Goal: Register for event/course: Register for event/course

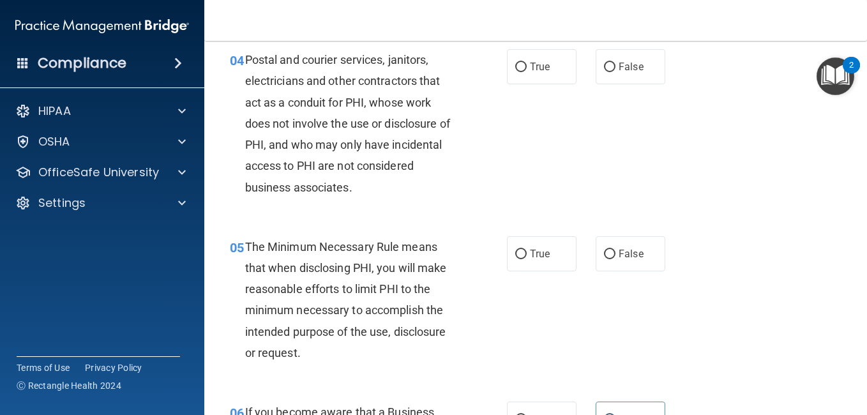
scroll to position [447, 0]
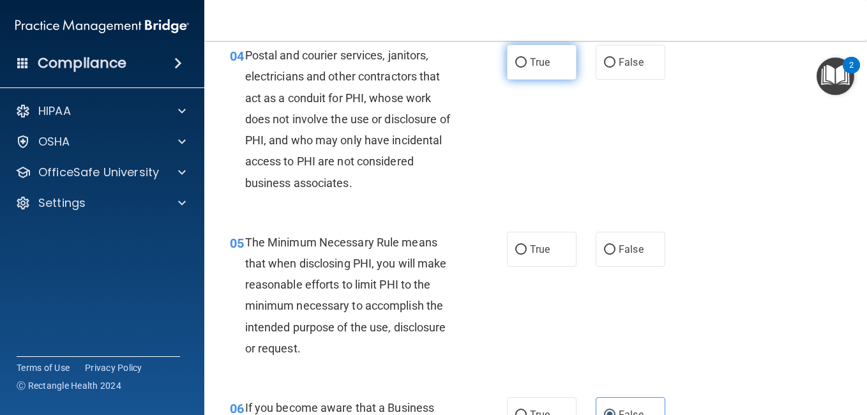
click at [534, 68] on span "True" at bounding box center [540, 62] width 20 height 12
click at [527, 68] on input "True" at bounding box center [520, 63] width 11 height 10
radio input "true"
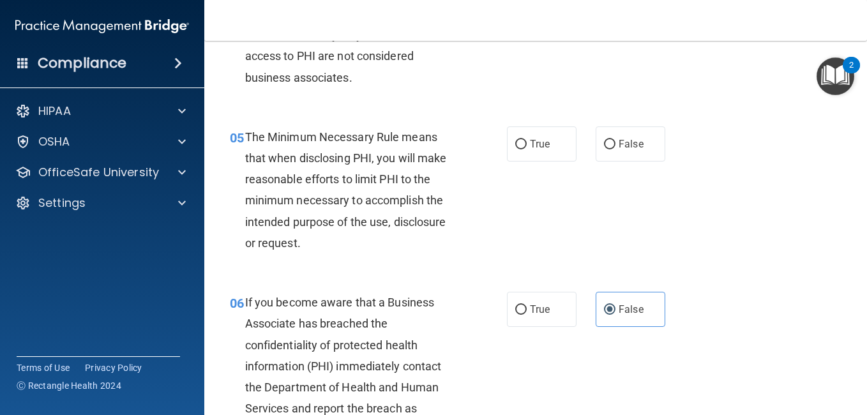
scroll to position [574, 0]
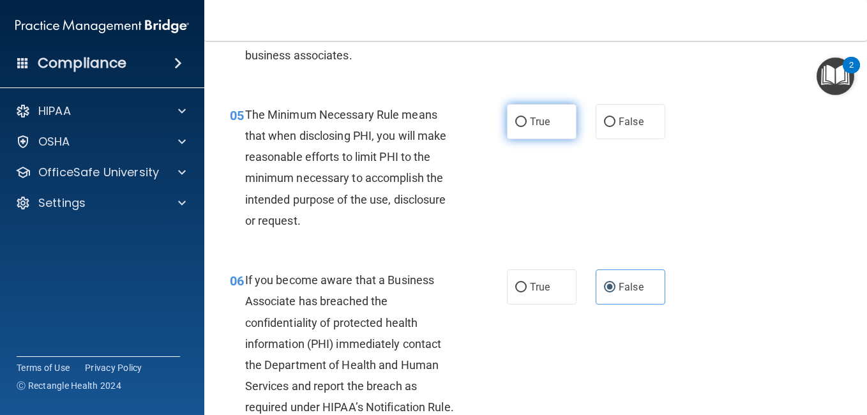
click at [528, 139] on label "True" at bounding box center [542, 121] width 70 height 35
click at [527, 127] on input "True" at bounding box center [520, 122] width 11 height 10
radio input "true"
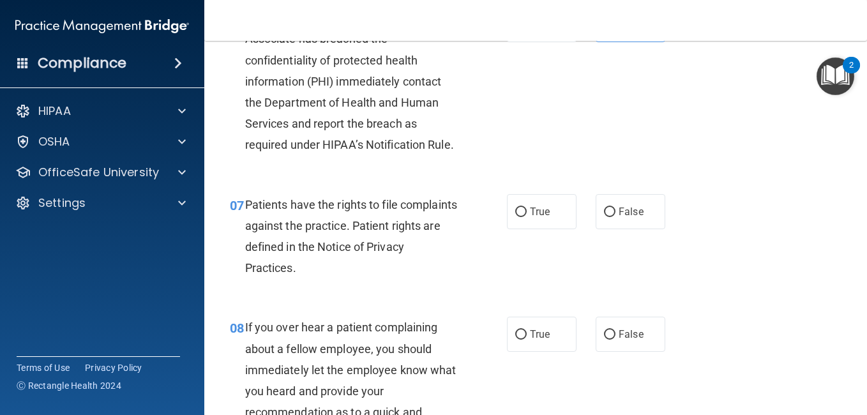
scroll to position [893, 0]
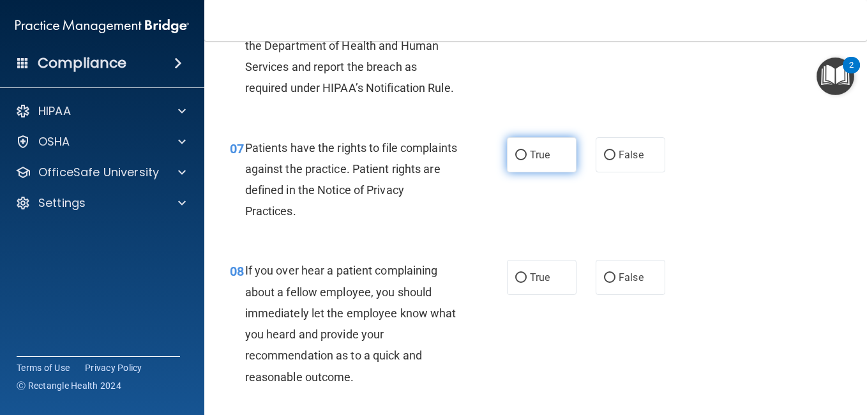
click at [518, 160] on input "True" at bounding box center [520, 156] width 11 height 10
radio input "true"
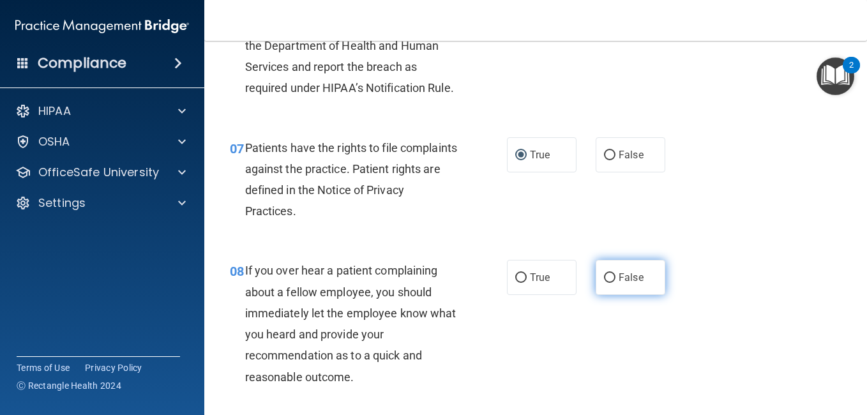
click at [618, 283] on span "False" at bounding box center [630, 277] width 25 height 12
click at [615, 283] on input "False" at bounding box center [609, 278] width 11 height 10
radio input "true"
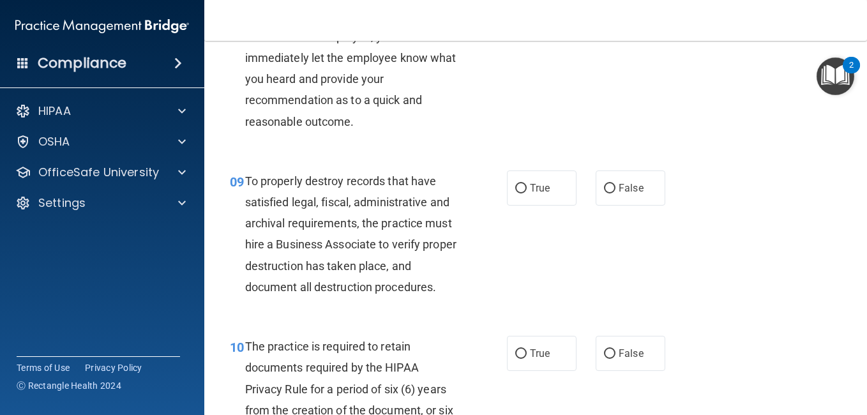
scroll to position [1340, 0]
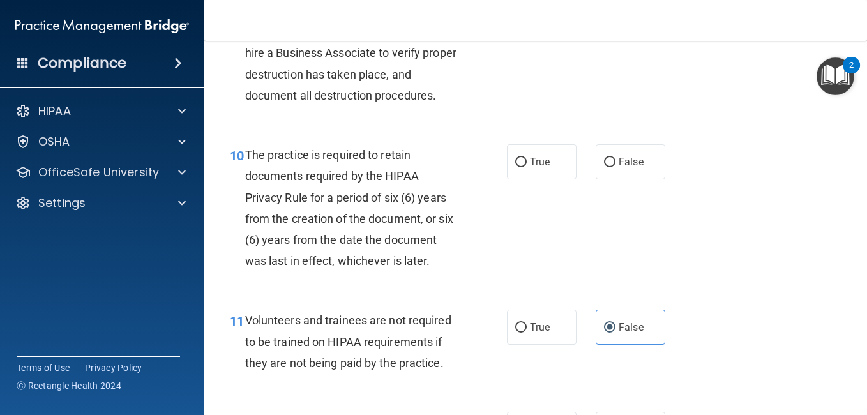
radio input "true"
click at [563, 179] on label "True" at bounding box center [542, 161] width 70 height 35
click at [527, 167] on input "True" at bounding box center [520, 163] width 11 height 10
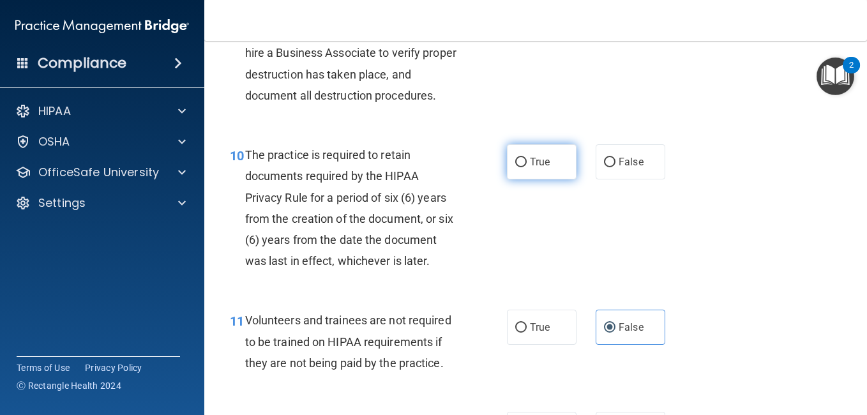
radio input "true"
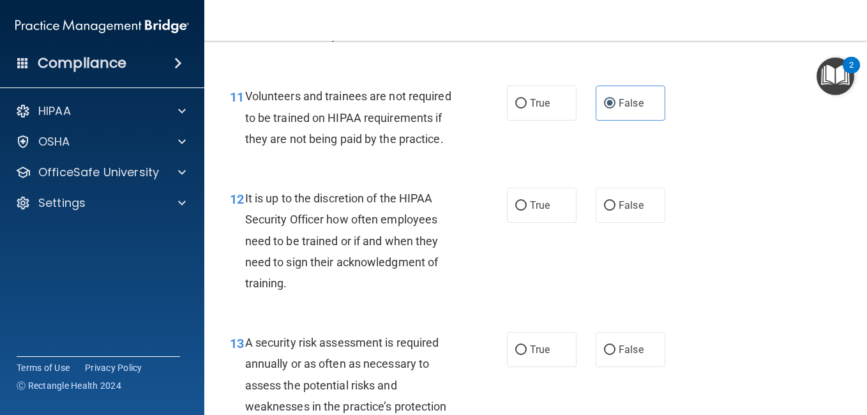
scroll to position [1595, 0]
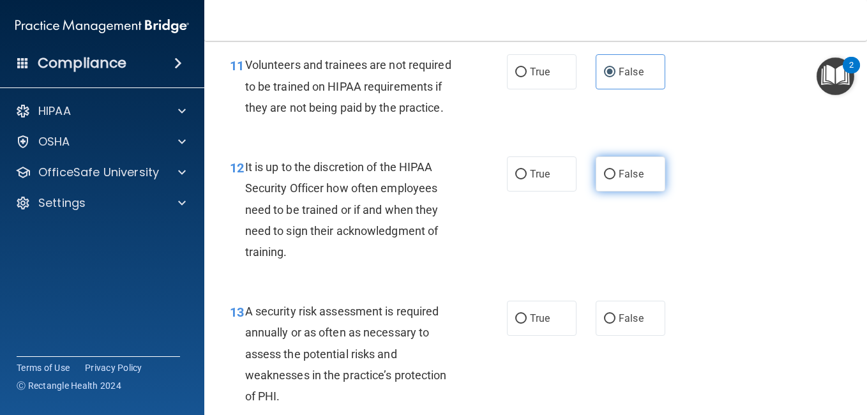
click at [618, 191] on label "False" at bounding box center [630, 173] width 70 height 35
click at [615, 179] on input "False" at bounding box center [609, 175] width 11 height 10
radio input "true"
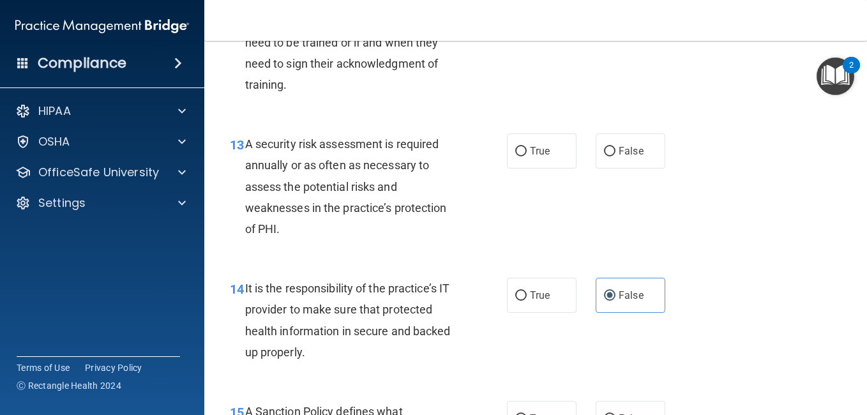
scroll to position [1787, 0]
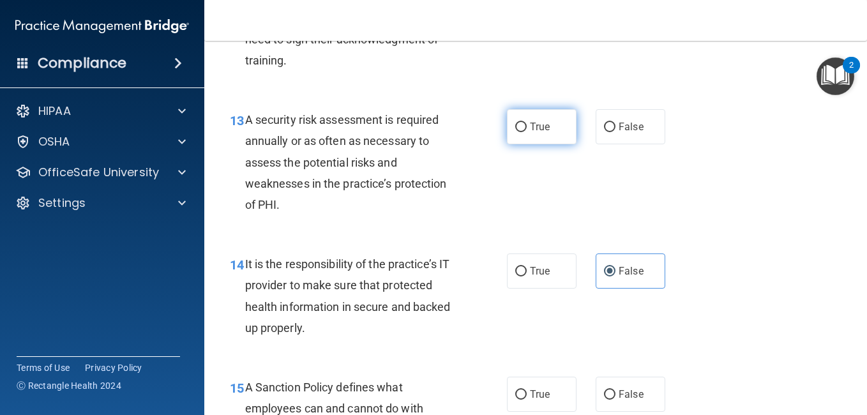
click at [550, 144] on label "True" at bounding box center [542, 126] width 70 height 35
click at [527, 132] on input "True" at bounding box center [520, 128] width 11 height 10
radio input "true"
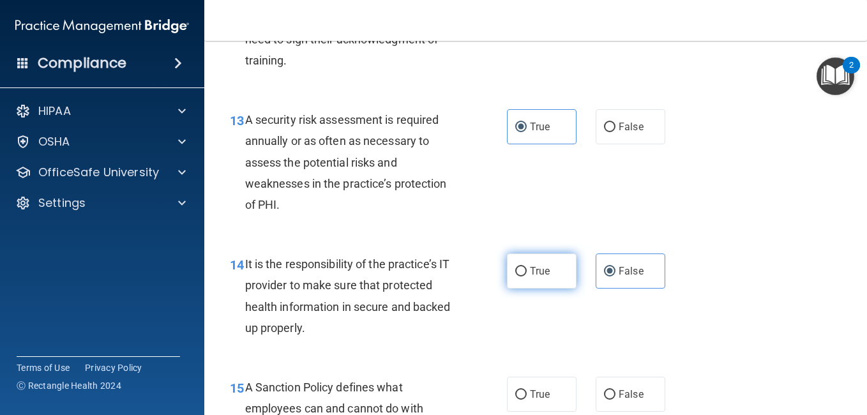
scroll to position [1915, 0]
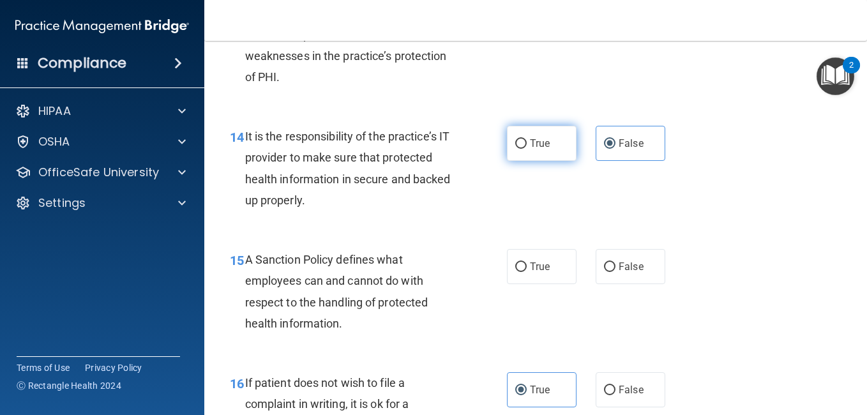
click at [539, 161] on label "True" at bounding box center [542, 143] width 70 height 35
click at [527, 149] on input "True" at bounding box center [520, 144] width 11 height 10
radio input "true"
radio input "false"
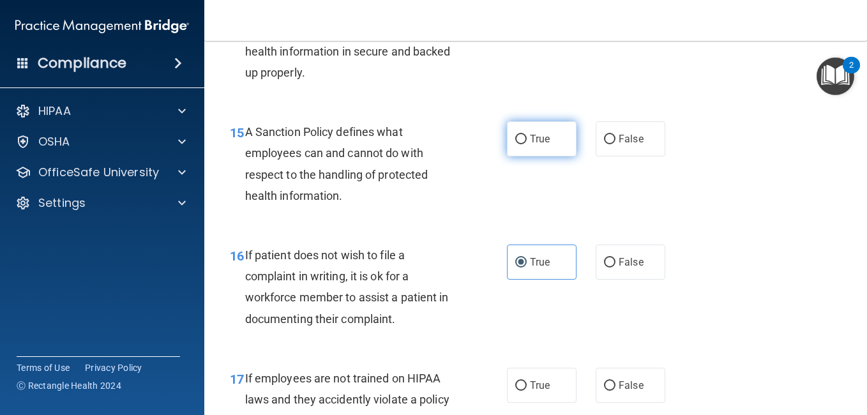
click at [537, 145] on span "True" at bounding box center [540, 139] width 20 height 12
click at [527, 144] on input "True" at bounding box center [520, 140] width 11 height 10
radio input "true"
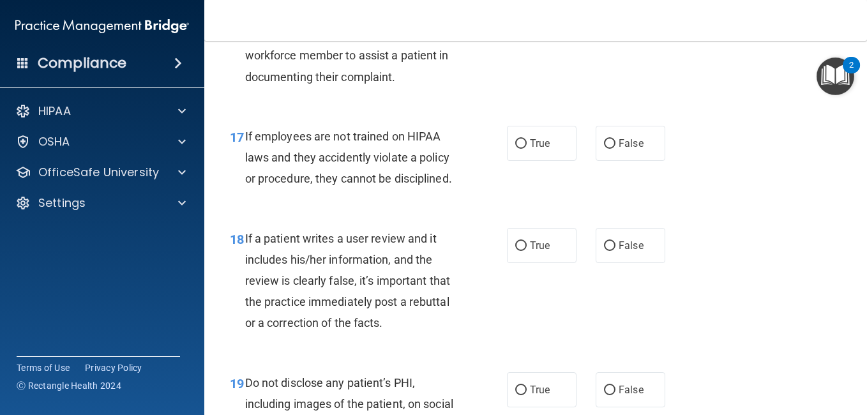
scroll to position [2361, 0]
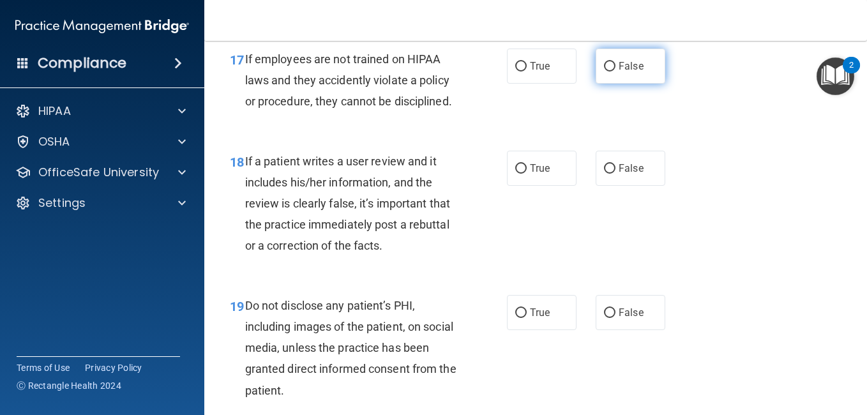
click at [604, 71] on input "False" at bounding box center [609, 67] width 11 height 10
radio input "true"
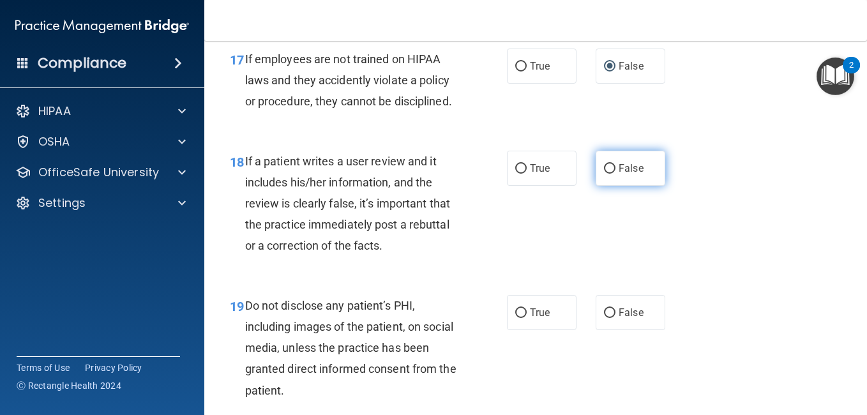
click at [613, 186] on label "False" at bounding box center [630, 168] width 70 height 35
click at [613, 174] on input "False" at bounding box center [609, 169] width 11 height 10
radio input "true"
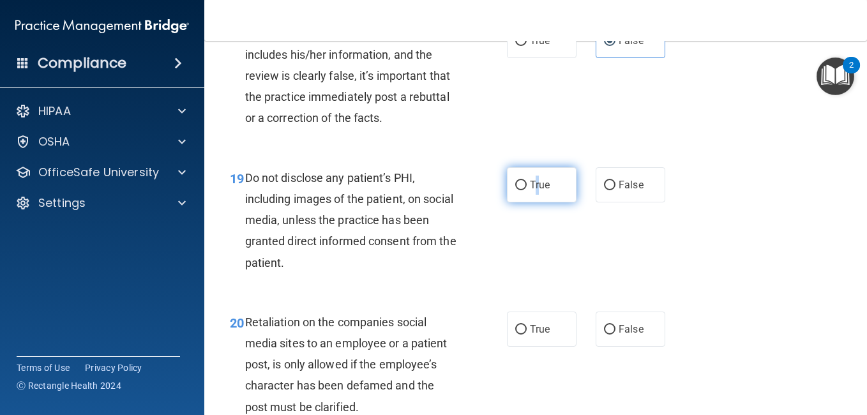
click at [533, 202] on label "True" at bounding box center [542, 184] width 70 height 35
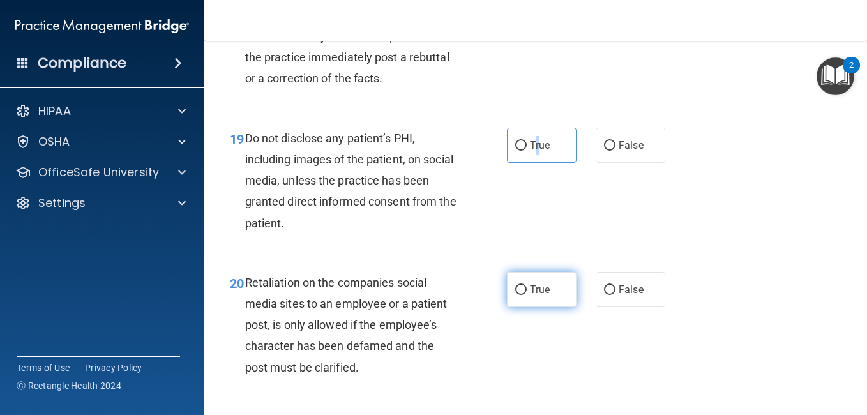
scroll to position [2680, 0]
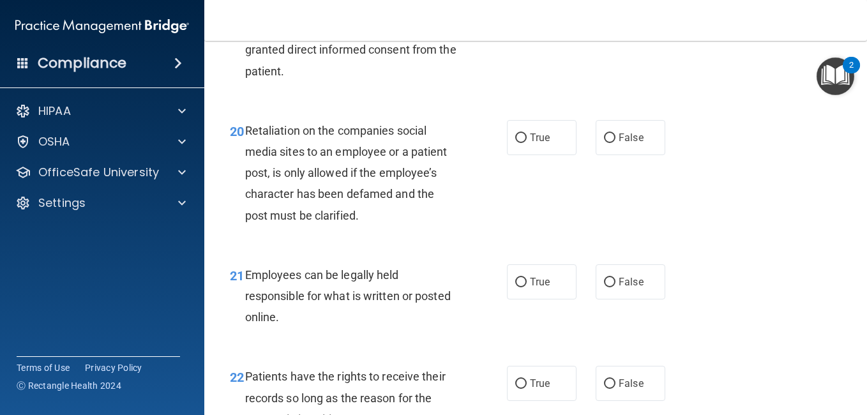
radio input "true"
click at [624, 155] on label "False" at bounding box center [630, 137] width 70 height 35
click at [615, 143] on input "False" at bounding box center [609, 138] width 11 height 10
radio input "true"
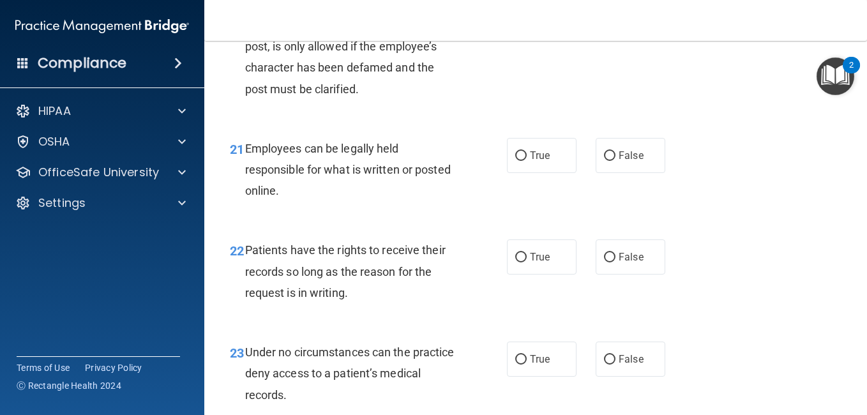
scroll to position [2808, 0]
click at [509, 172] on label "True" at bounding box center [542, 154] width 70 height 35
click at [515, 160] on input "True" at bounding box center [520, 155] width 11 height 10
radio input "true"
click at [614, 273] on label "False" at bounding box center [630, 255] width 70 height 35
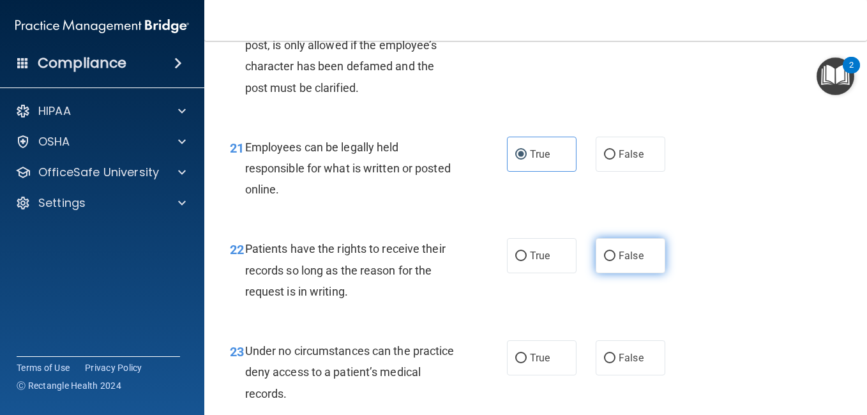
click at [614, 261] on input "False" at bounding box center [609, 256] width 11 height 10
radio input "true"
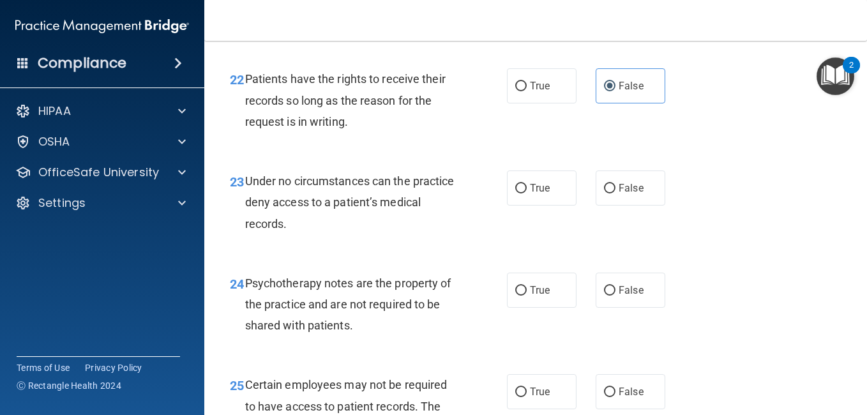
scroll to position [3000, 0]
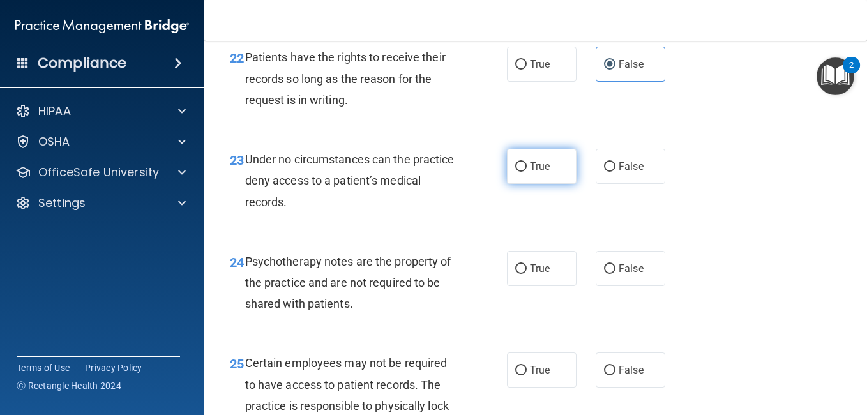
click at [555, 184] on label "True" at bounding box center [542, 166] width 70 height 35
click at [527, 172] on input "True" at bounding box center [520, 167] width 11 height 10
radio input "true"
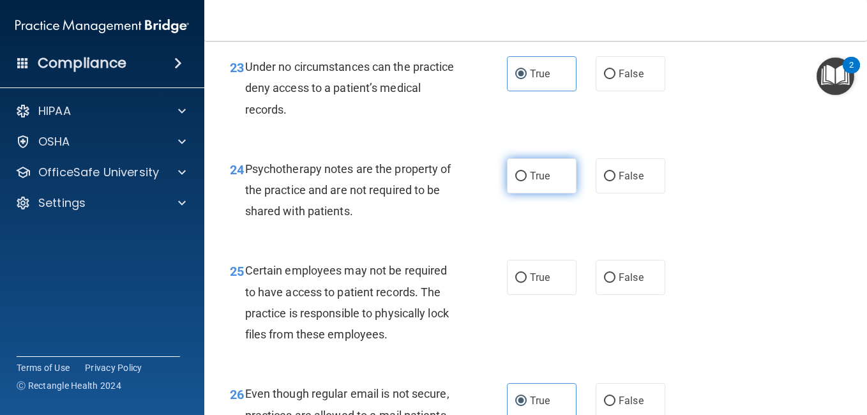
scroll to position [3127, 0]
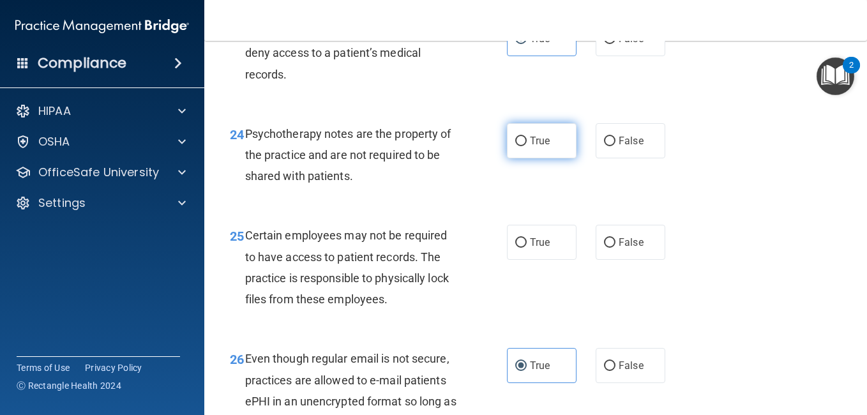
click at [542, 147] on span "True" at bounding box center [540, 141] width 20 height 12
click at [527, 146] on input "True" at bounding box center [520, 142] width 11 height 10
radio input "true"
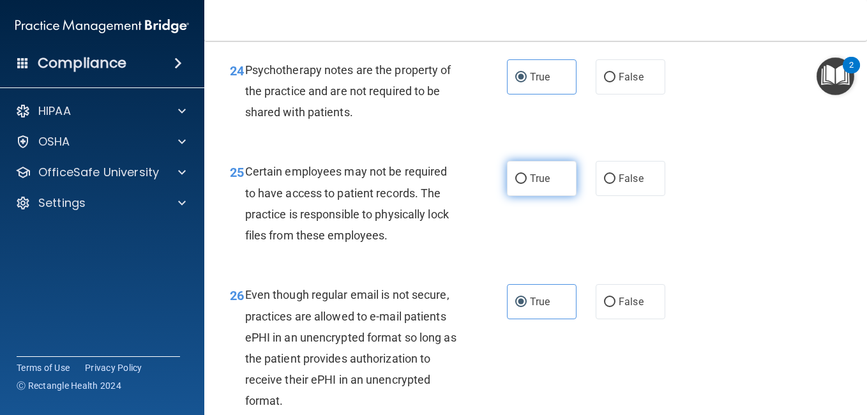
click at [543, 184] on span "True" at bounding box center [540, 178] width 20 height 12
click at [527, 184] on input "True" at bounding box center [520, 179] width 11 height 10
radio input "true"
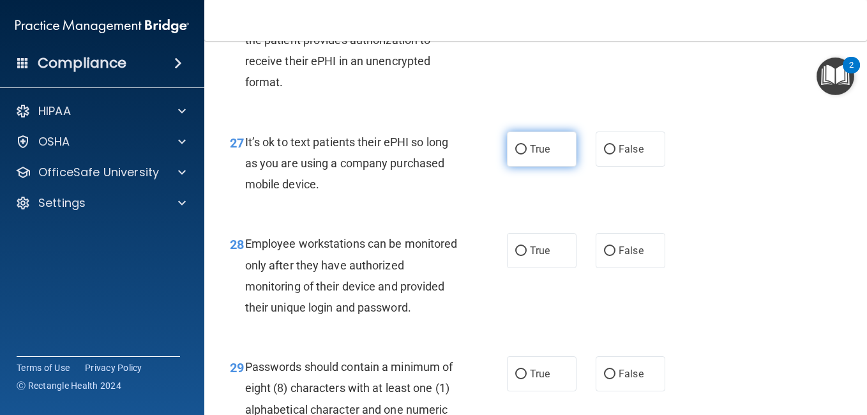
scroll to position [3510, 0]
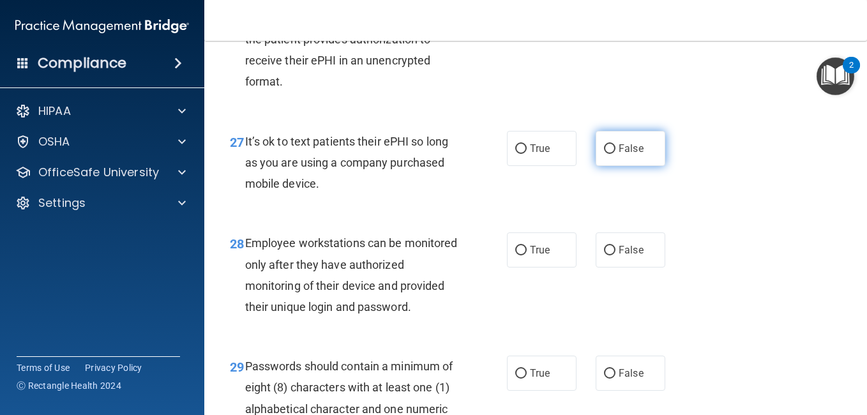
click at [639, 166] on label "False" at bounding box center [630, 148] width 70 height 35
click at [615, 154] on input "False" at bounding box center [609, 149] width 11 height 10
radio input "true"
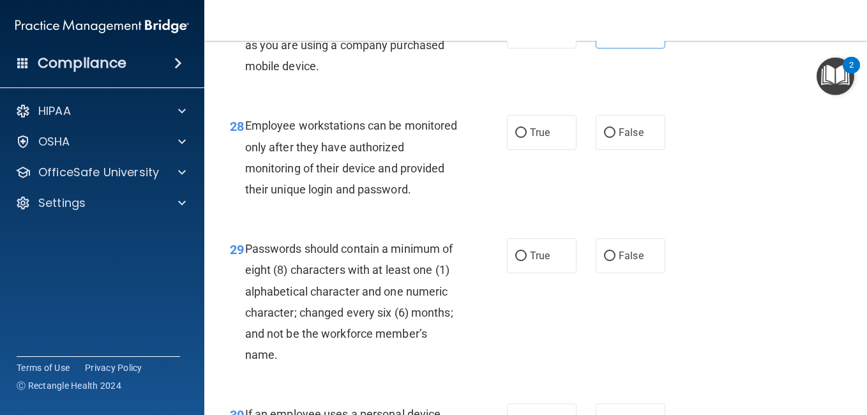
scroll to position [3638, 0]
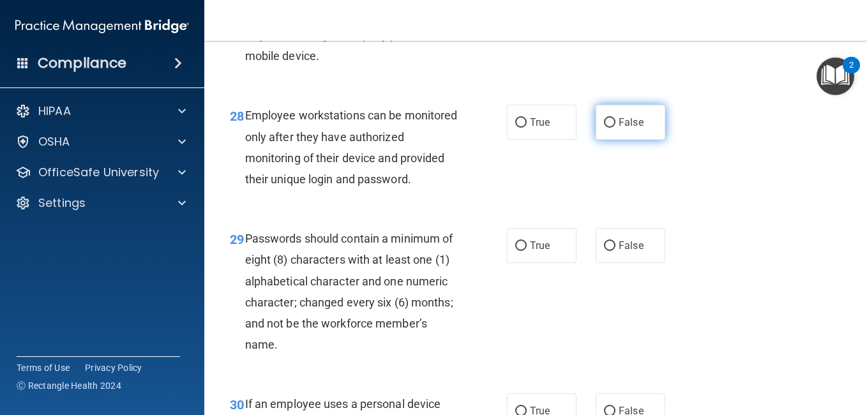
click at [634, 140] on label "False" at bounding box center [630, 122] width 70 height 35
click at [615, 128] on input "False" at bounding box center [609, 123] width 11 height 10
radio input "true"
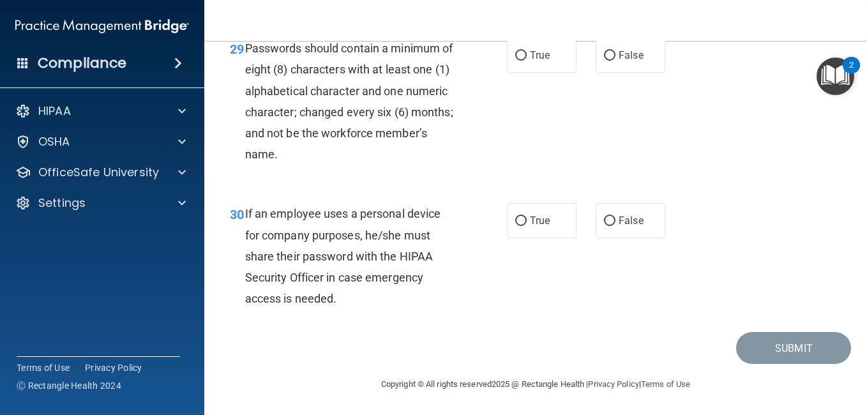
scroll to position [3829, 0]
click at [530, 61] on span "True" at bounding box center [540, 55] width 20 height 12
click at [525, 61] on input "True" at bounding box center [520, 56] width 11 height 10
radio input "true"
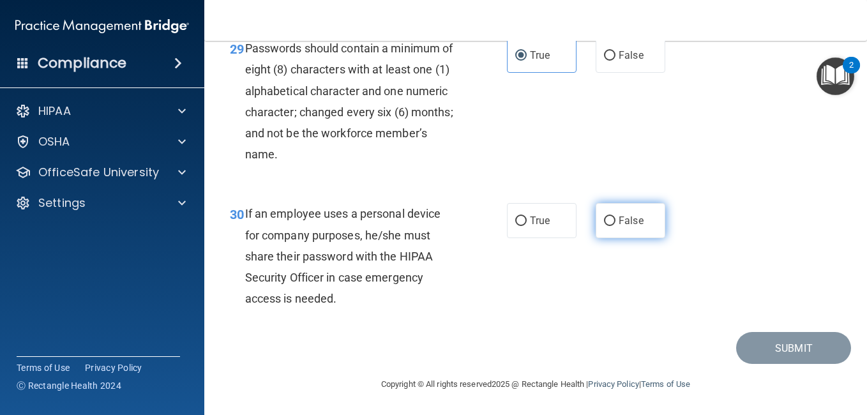
drag, startPoint x: 611, startPoint y: 216, endPoint x: 618, endPoint y: 218, distance: 8.1
click at [613, 216] on label "False" at bounding box center [630, 220] width 70 height 35
click at [613, 216] on input "False" at bounding box center [609, 221] width 11 height 10
radio input "true"
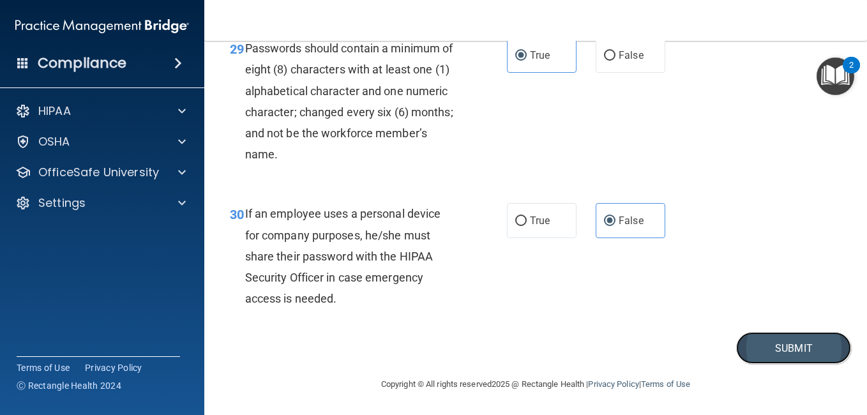
click at [761, 347] on button "Submit" at bounding box center [793, 348] width 115 height 33
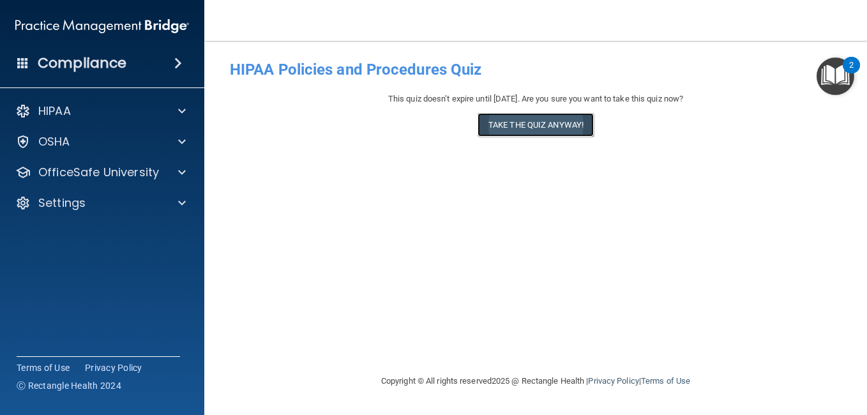
click at [482, 123] on button "Take the quiz anyway!" at bounding box center [535, 125] width 116 height 24
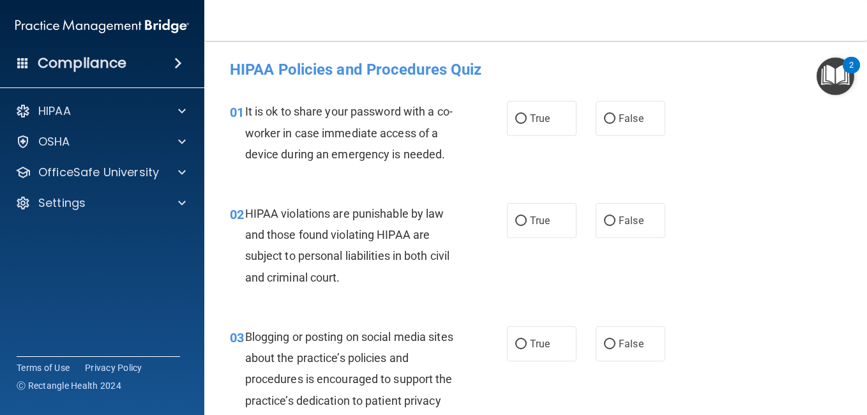
click at [608, 139] on div "01 It is ok to share your password with a co-worker in case immediate access of…" at bounding box center [535, 136] width 631 height 102
click at [615, 128] on label "False" at bounding box center [630, 118] width 70 height 35
click at [615, 124] on input "False" at bounding box center [609, 119] width 11 height 10
radio input "true"
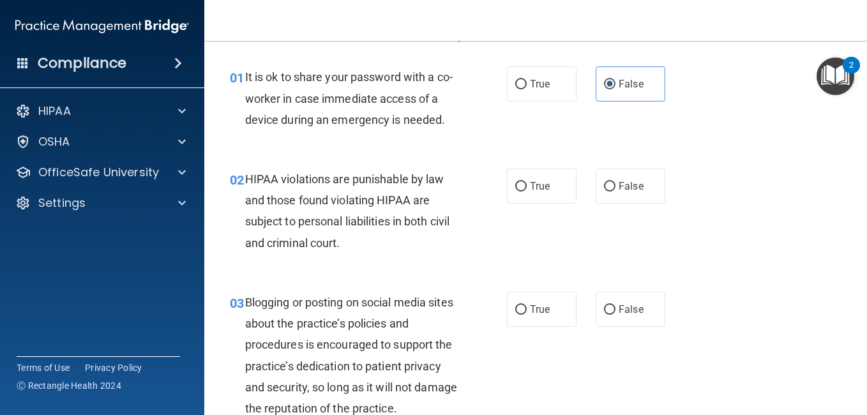
scroll to position [64, 0]
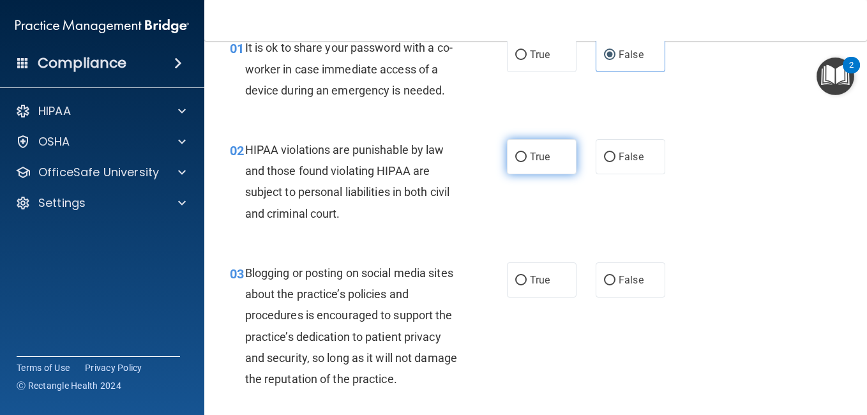
click at [527, 174] on label "True" at bounding box center [542, 156] width 70 height 35
click at [527, 162] on input "True" at bounding box center [520, 158] width 11 height 10
radio input "true"
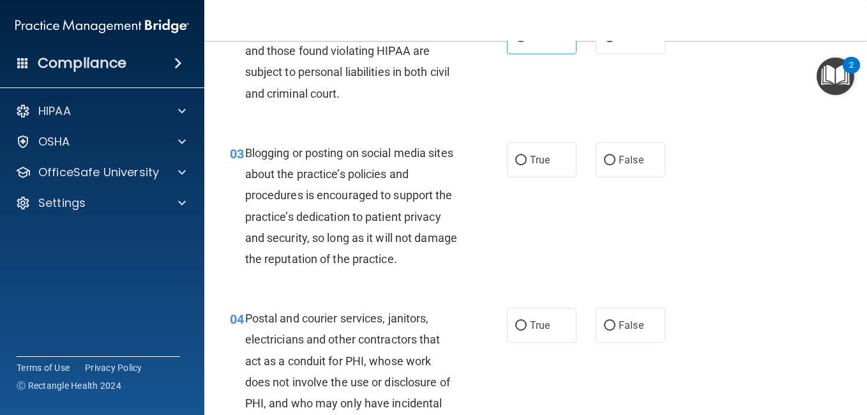
scroll to position [191, 0]
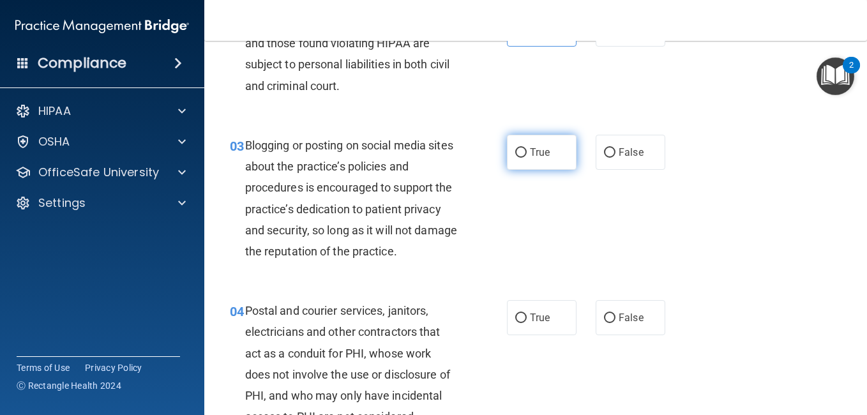
click at [559, 170] on label "True" at bounding box center [542, 152] width 70 height 35
click at [527, 158] on input "True" at bounding box center [520, 153] width 11 height 10
radio input "true"
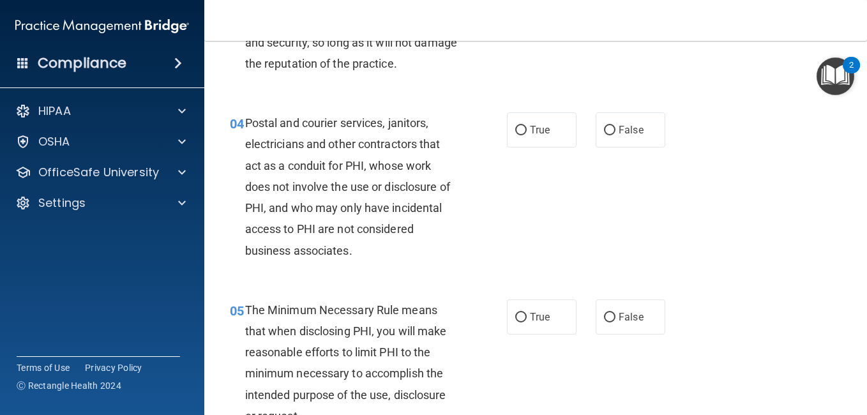
scroll to position [383, 0]
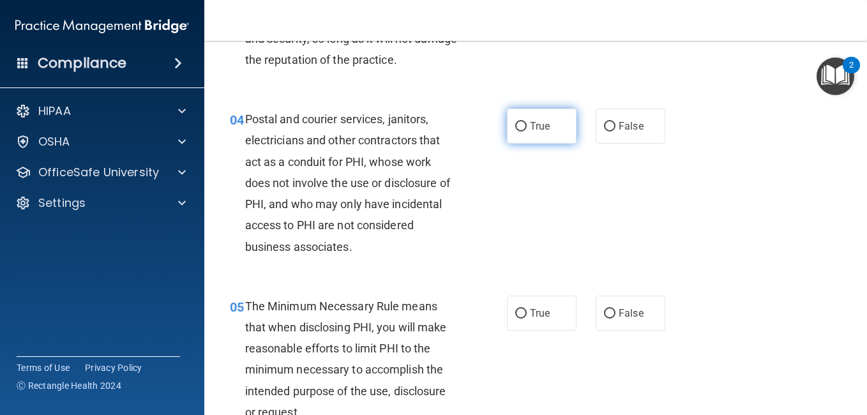
click at [532, 132] on span "True" at bounding box center [540, 126] width 20 height 12
click at [527, 131] on input "True" at bounding box center [520, 127] width 11 height 10
radio input "true"
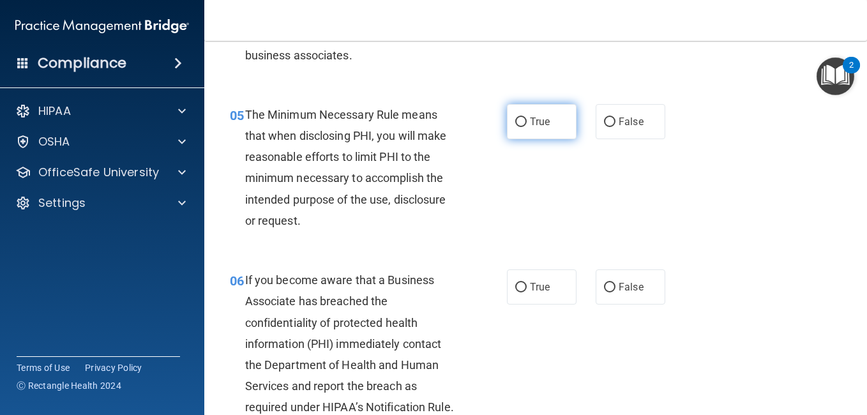
click at [537, 139] on label "True" at bounding box center [542, 121] width 70 height 35
click at [527, 127] on input "True" at bounding box center [520, 122] width 11 height 10
radio input "true"
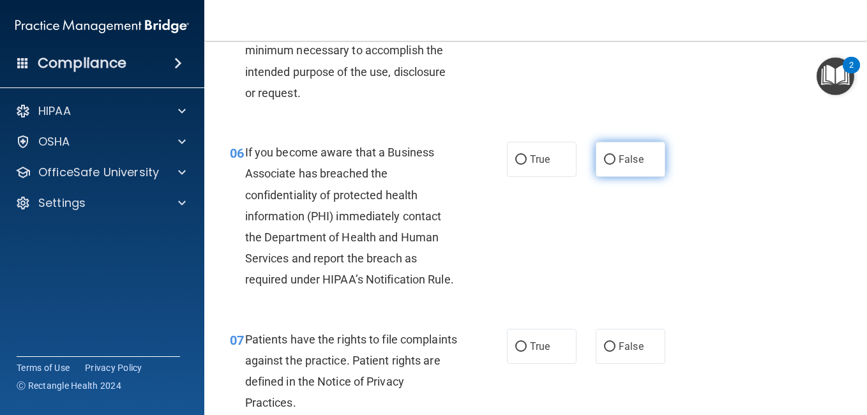
click at [604, 165] on input "False" at bounding box center [609, 160] width 11 height 10
radio input "true"
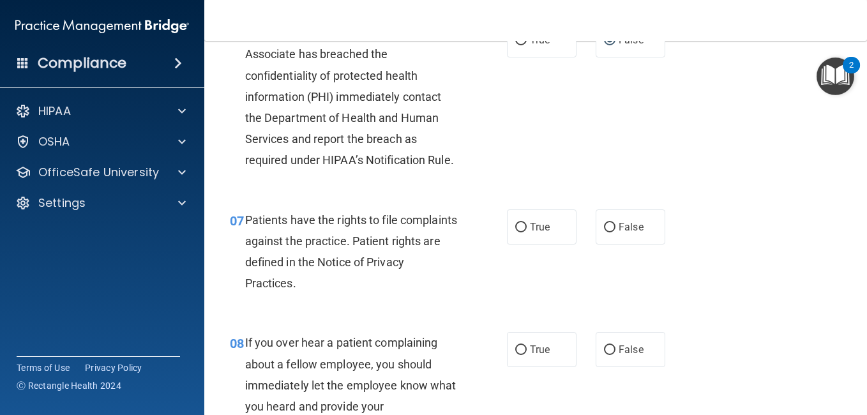
scroll to position [830, 0]
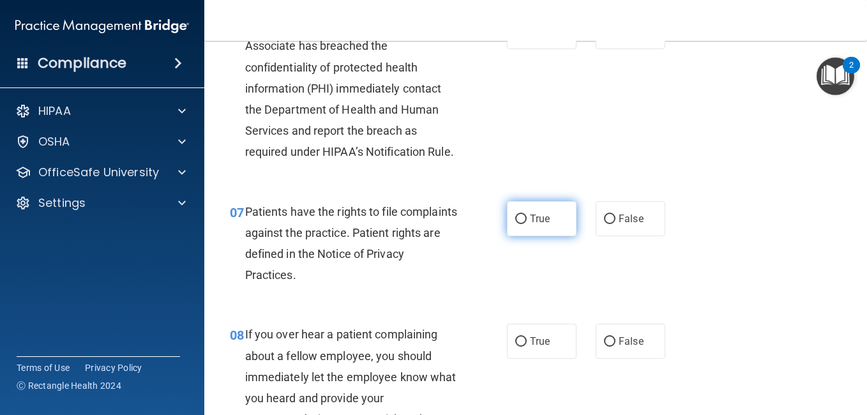
click at [545, 236] on label "True" at bounding box center [542, 218] width 70 height 35
click at [527, 224] on input "True" at bounding box center [520, 219] width 11 height 10
radio input "true"
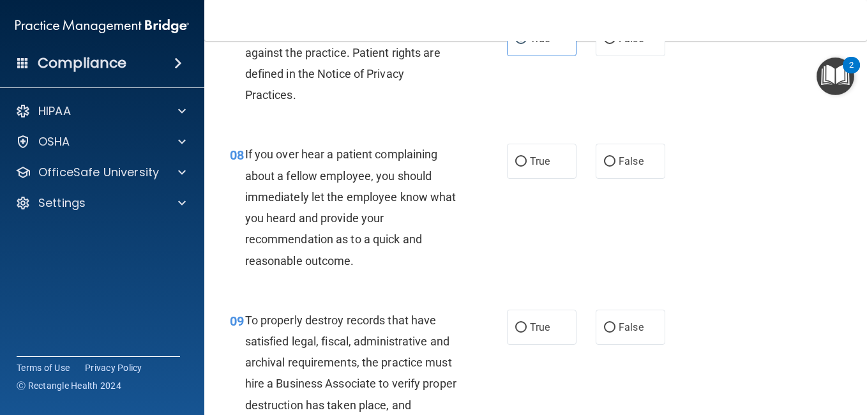
scroll to position [1021, 0]
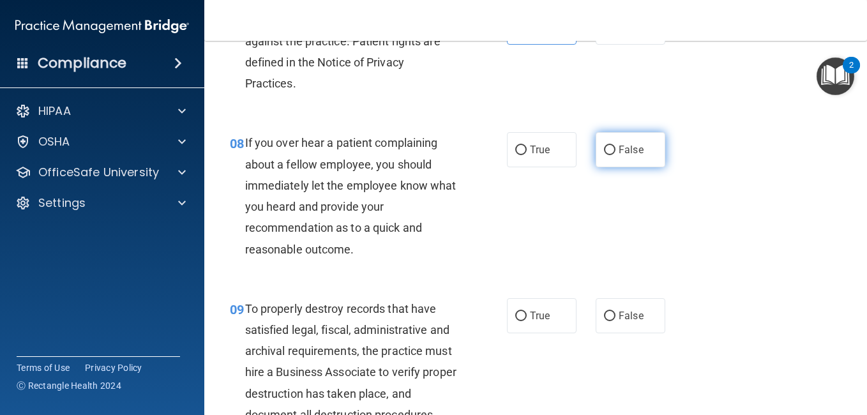
click at [630, 167] on label "False" at bounding box center [630, 149] width 70 height 35
click at [615, 155] on input "False" at bounding box center [609, 151] width 11 height 10
radio input "true"
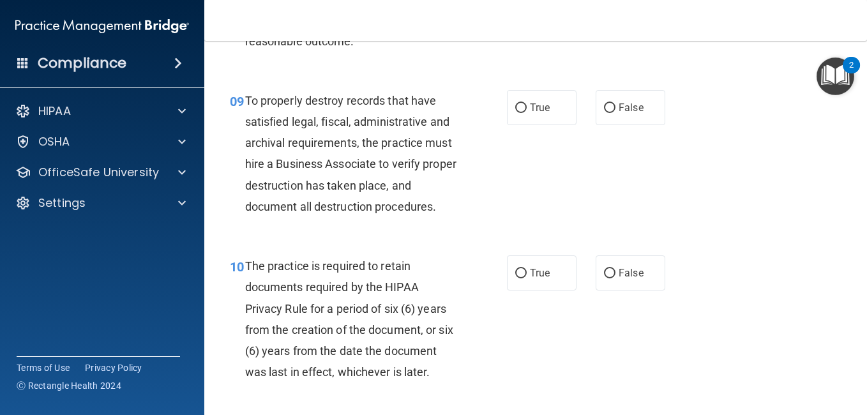
scroll to position [1276, 0]
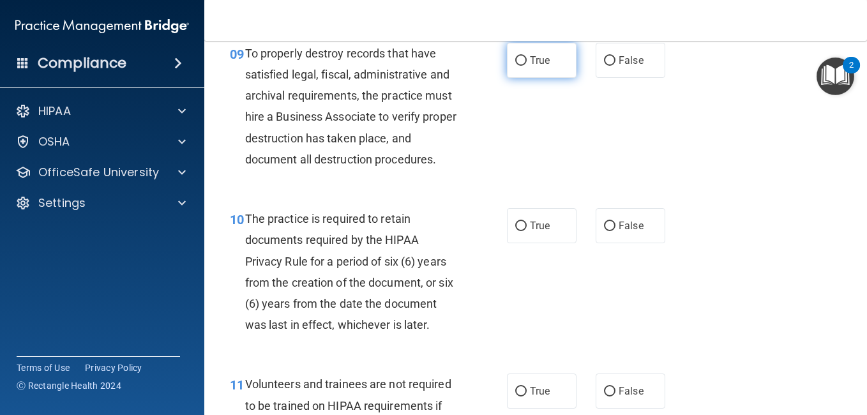
click at [549, 78] on label "True" at bounding box center [542, 60] width 70 height 35
click at [527, 66] on input "True" at bounding box center [520, 61] width 11 height 10
radio input "true"
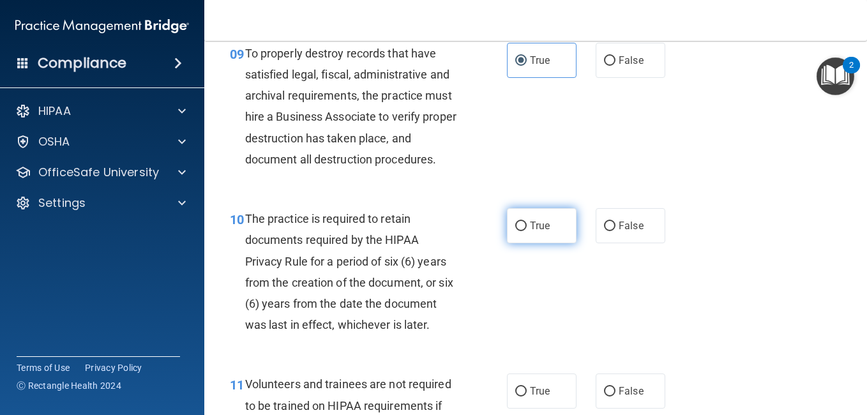
click at [522, 243] on label "True" at bounding box center [542, 225] width 70 height 35
click at [522, 231] on input "True" at bounding box center [520, 226] width 11 height 10
radio input "true"
click at [636, 111] on div "09 To properly destroy records that have satisfied legal, fiscal, administrativ…" at bounding box center [535, 109] width 631 height 165
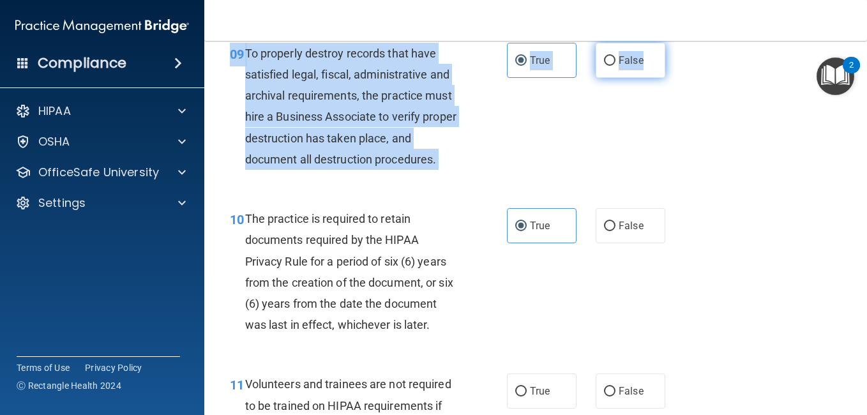
drag, startPoint x: 636, startPoint y: 111, endPoint x: 633, endPoint y: 117, distance: 6.6
click at [633, 78] on label "False" at bounding box center [630, 60] width 70 height 35
click at [615, 66] on input "False" at bounding box center [609, 61] width 11 height 10
radio input "true"
radio input "false"
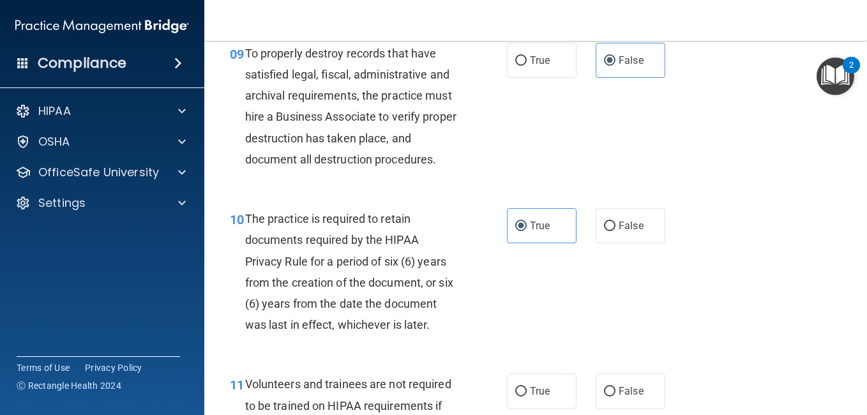
drag, startPoint x: 607, startPoint y: 144, endPoint x: 607, endPoint y: 152, distance: 7.7
click at [608, 150] on div "09 To properly destroy records that have satisfied legal, fiscal, administrativ…" at bounding box center [535, 109] width 631 height 165
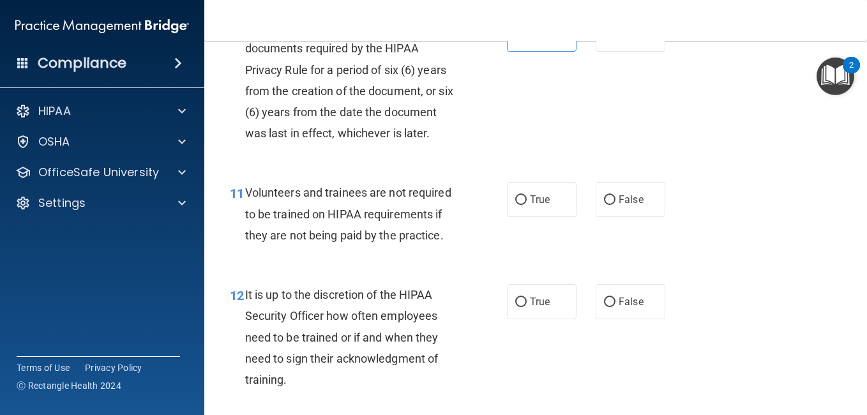
scroll to position [1532, 0]
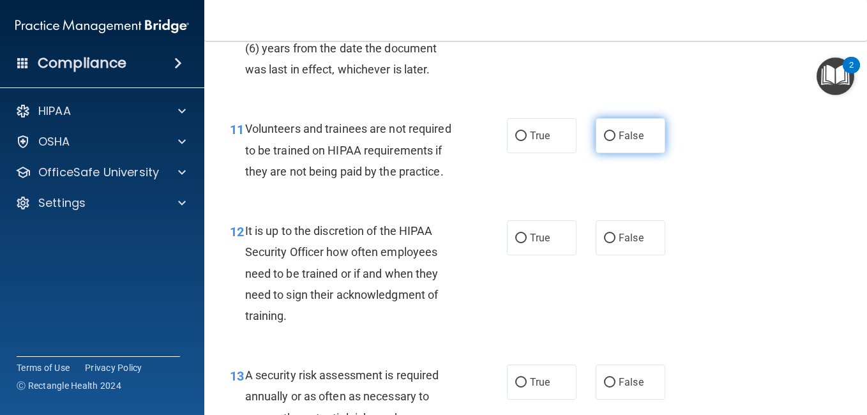
click at [595, 153] on label "False" at bounding box center [630, 135] width 70 height 35
click at [604, 141] on input "False" at bounding box center [609, 136] width 11 height 10
radio input "true"
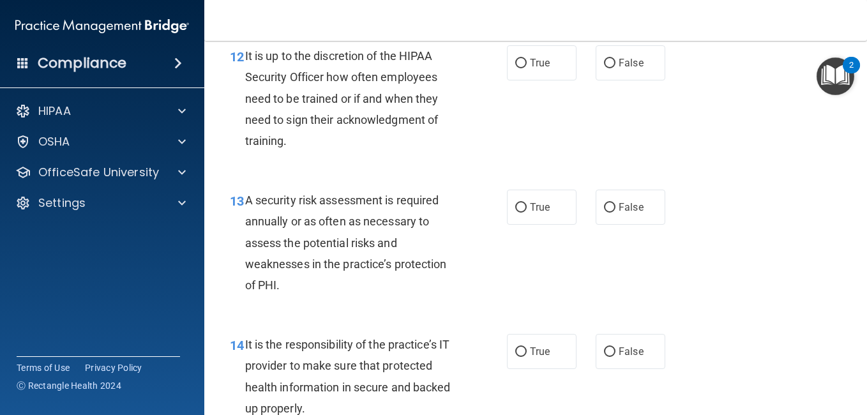
scroll to position [1723, 0]
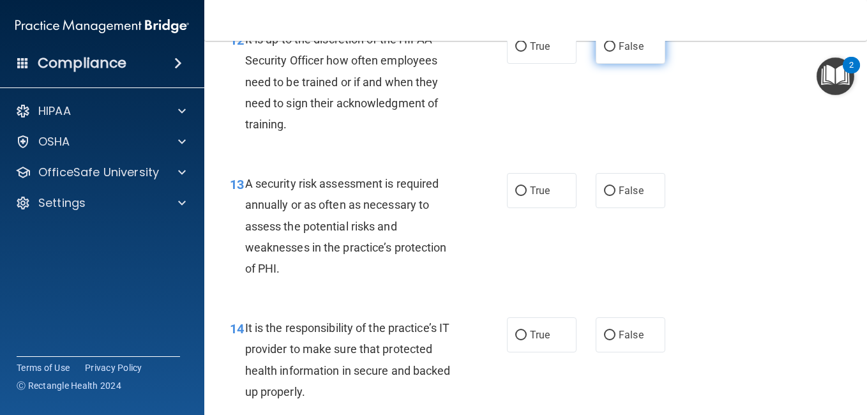
click at [615, 64] on label "False" at bounding box center [630, 46] width 70 height 35
click at [615, 52] on input "False" at bounding box center [609, 47] width 11 height 10
radio input "true"
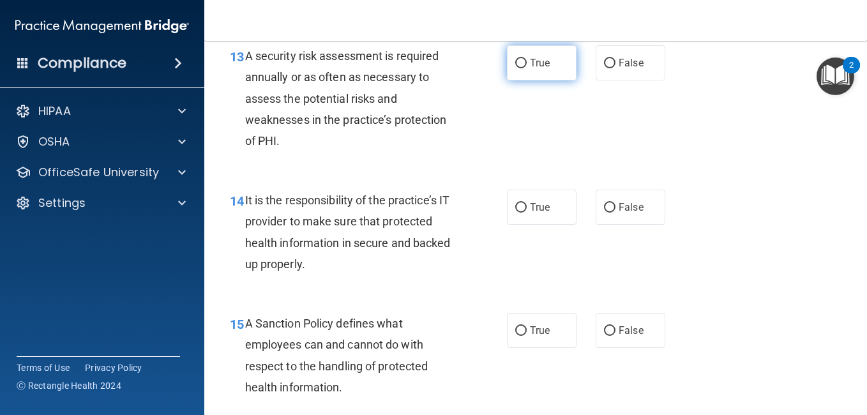
click at [534, 80] on label "True" at bounding box center [542, 62] width 70 height 35
click at [527, 68] on input "True" at bounding box center [520, 64] width 11 height 10
radio input "true"
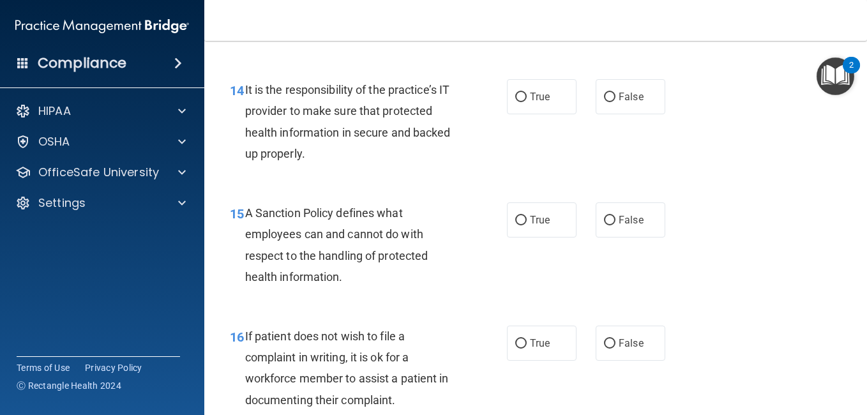
scroll to position [1978, 0]
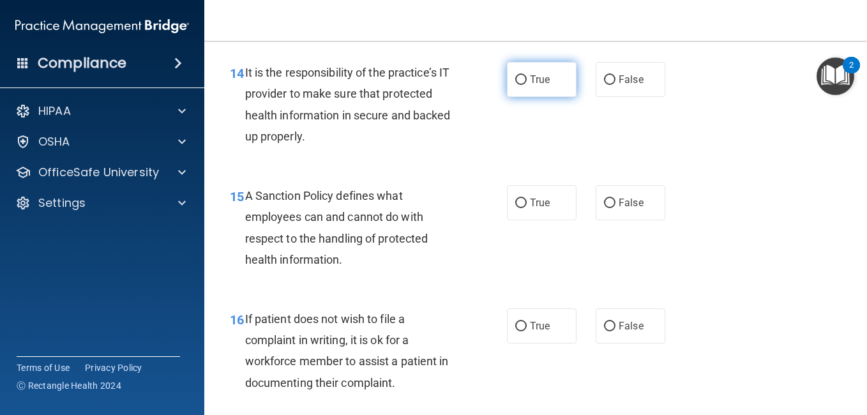
click at [528, 97] on label "True" at bounding box center [542, 79] width 70 height 35
click at [527, 85] on input "True" at bounding box center [520, 80] width 11 height 10
radio input "true"
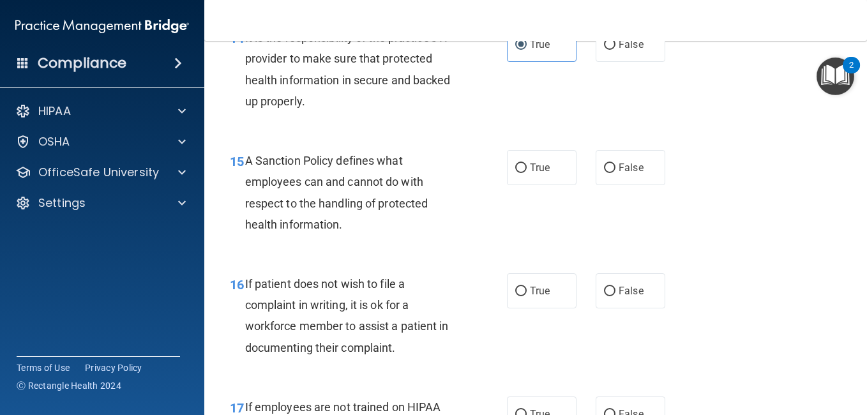
scroll to position [2042, 0]
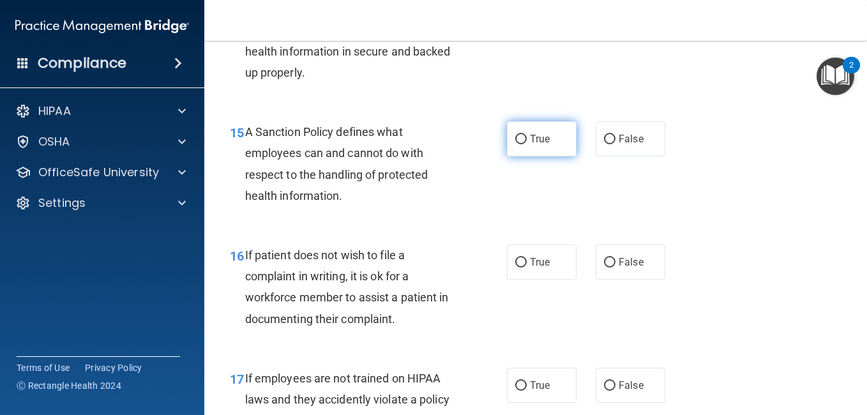
click at [515, 144] on input "True" at bounding box center [520, 140] width 11 height 10
radio input "true"
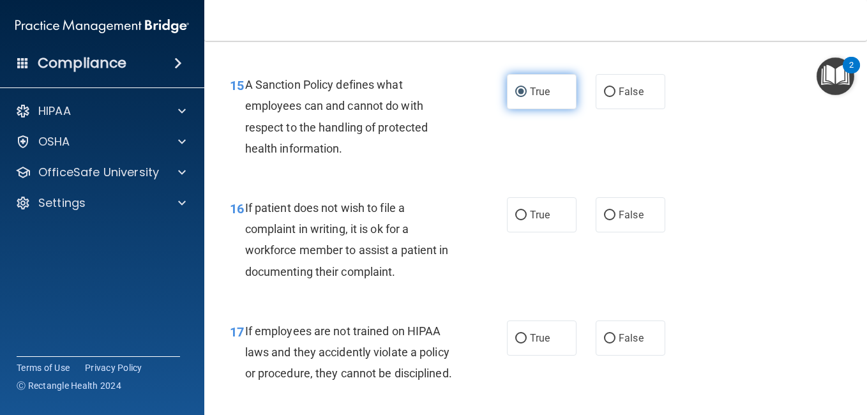
scroll to position [2170, 0]
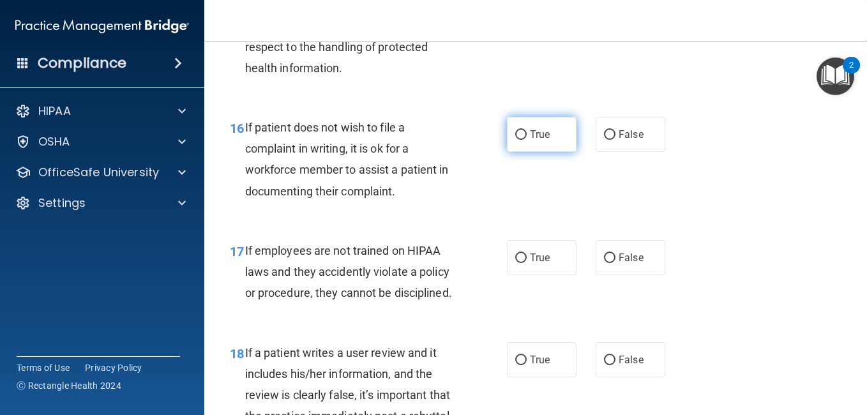
click at [530, 140] on span "True" at bounding box center [540, 134] width 20 height 12
click at [526, 140] on input "True" at bounding box center [520, 135] width 11 height 10
radio input "true"
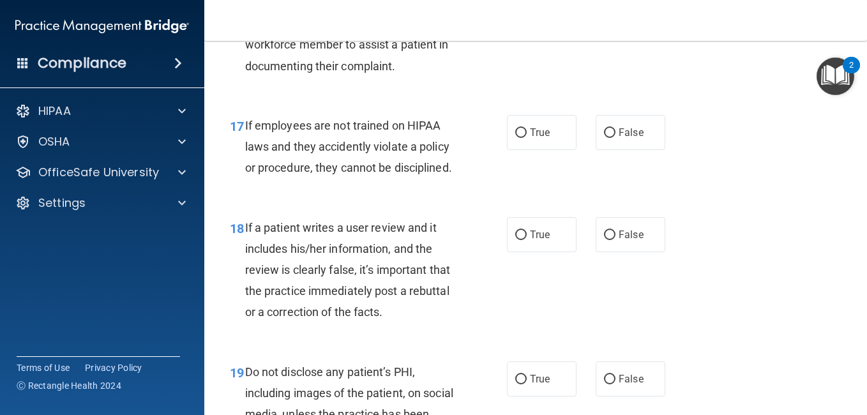
scroll to position [2297, 0]
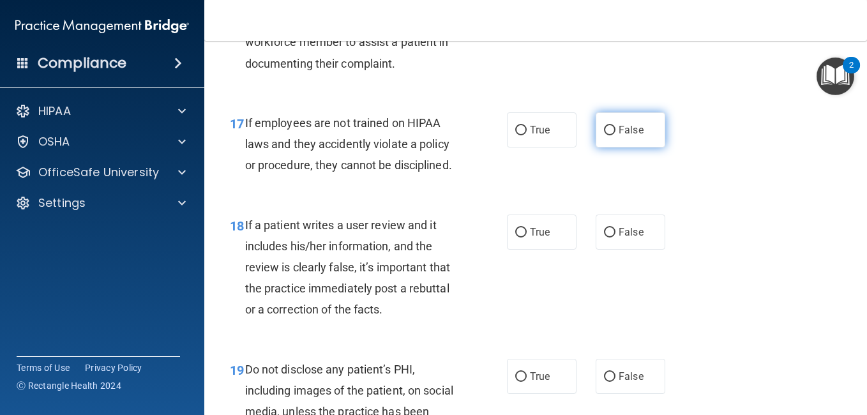
click at [595, 147] on label "False" at bounding box center [630, 129] width 70 height 35
click at [604, 135] on input "False" at bounding box center [609, 131] width 11 height 10
radio input "true"
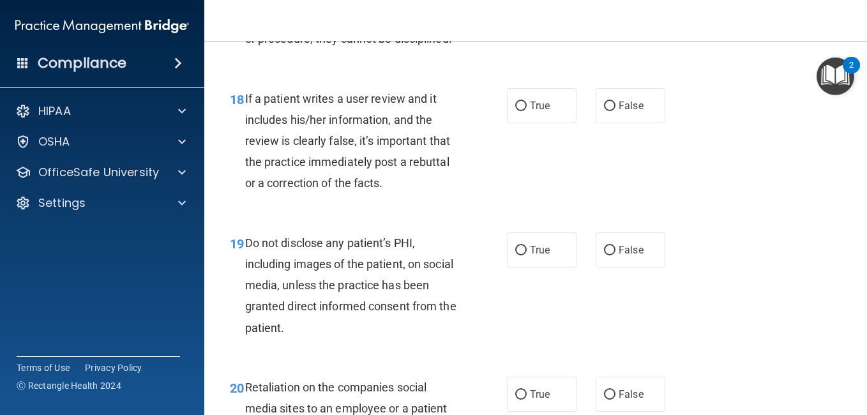
scroll to position [2425, 0]
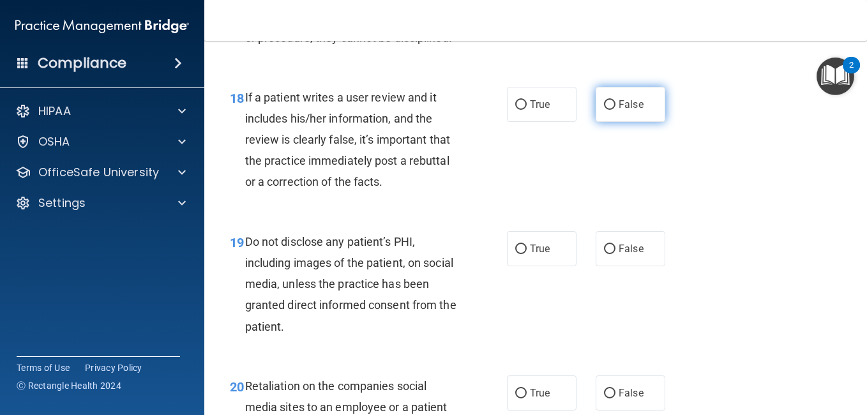
click at [636, 122] on label "False" at bounding box center [630, 104] width 70 height 35
click at [615, 110] on input "False" at bounding box center [609, 105] width 11 height 10
radio input "true"
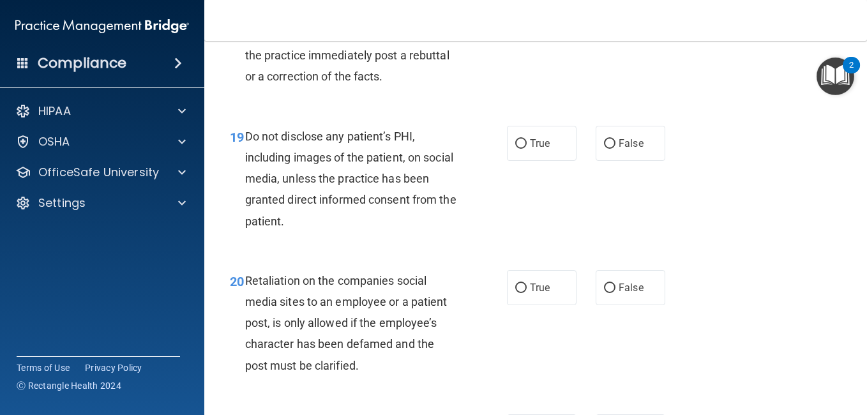
scroll to position [2553, 0]
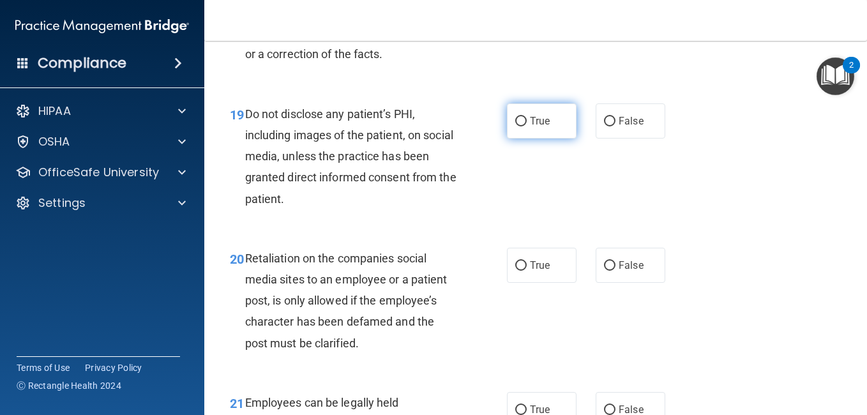
click at [567, 138] on label "True" at bounding box center [542, 120] width 70 height 35
click at [527, 126] on input "True" at bounding box center [520, 122] width 11 height 10
radio input "true"
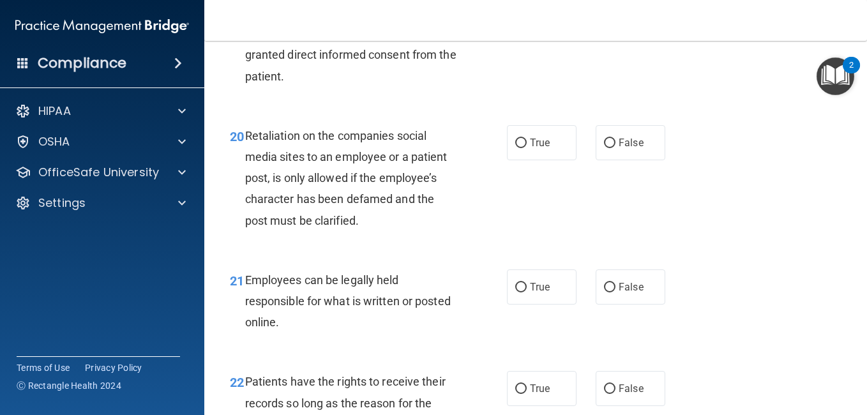
scroll to position [2680, 0]
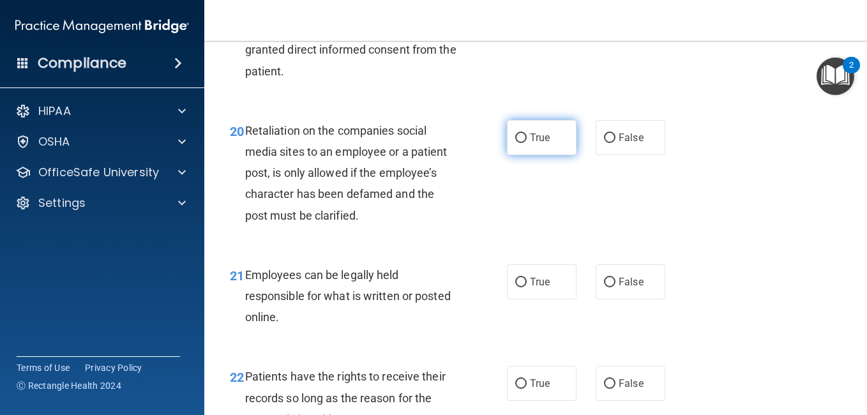
click at [551, 155] on label "True" at bounding box center [542, 137] width 70 height 35
click at [527, 143] on input "True" at bounding box center [520, 138] width 11 height 10
radio input "true"
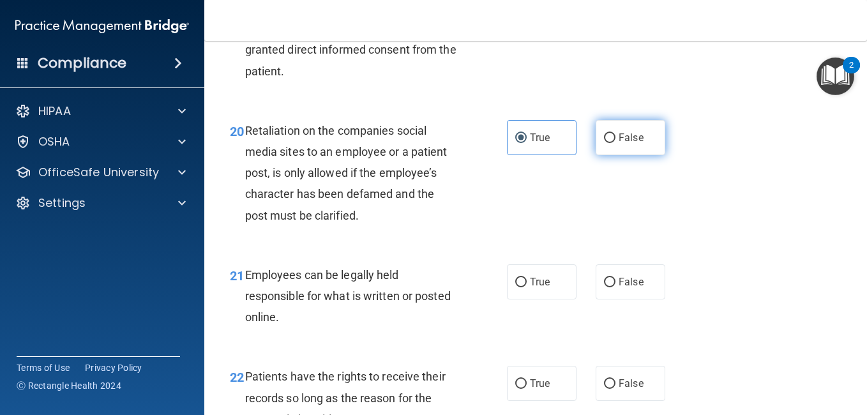
click at [596, 155] on label "False" at bounding box center [630, 137] width 70 height 35
click at [604, 143] on input "False" at bounding box center [609, 138] width 11 height 10
radio input "true"
radio input "false"
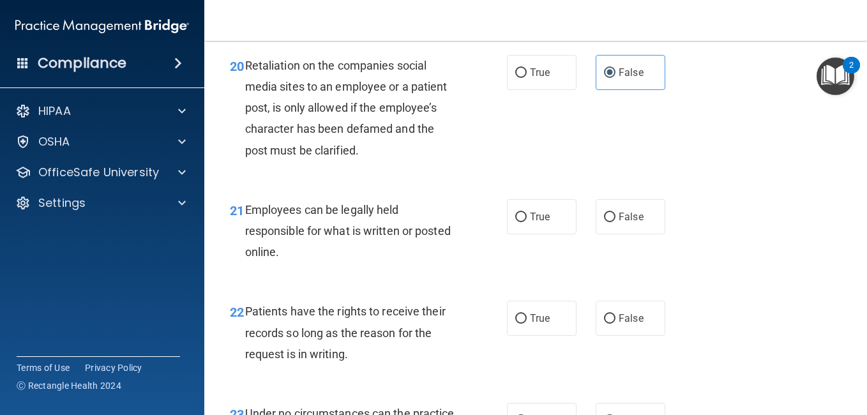
scroll to position [2872, 0]
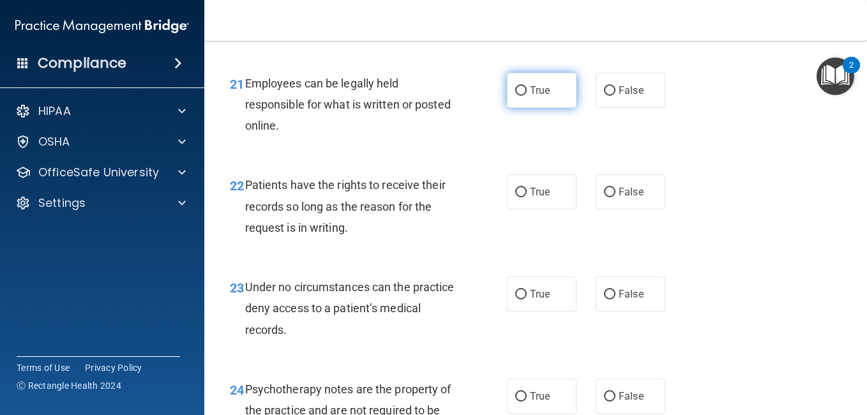
click at [537, 96] on span "True" at bounding box center [540, 90] width 20 height 12
click at [527, 96] on input "True" at bounding box center [520, 91] width 11 height 10
radio input "true"
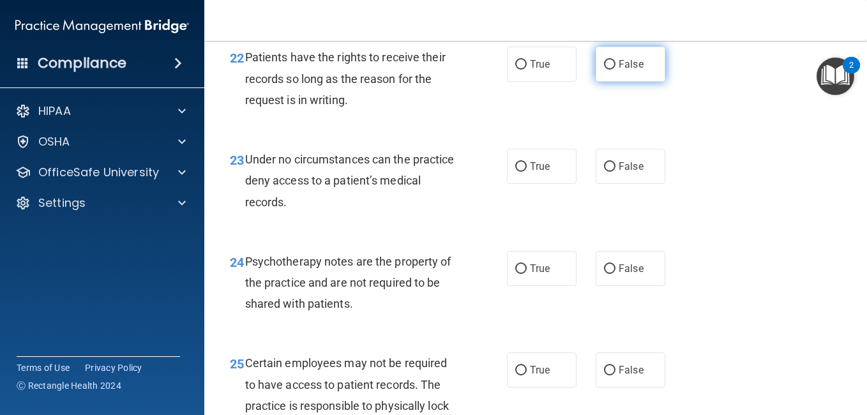
click at [604, 70] on input "False" at bounding box center [609, 65] width 11 height 10
radio input "true"
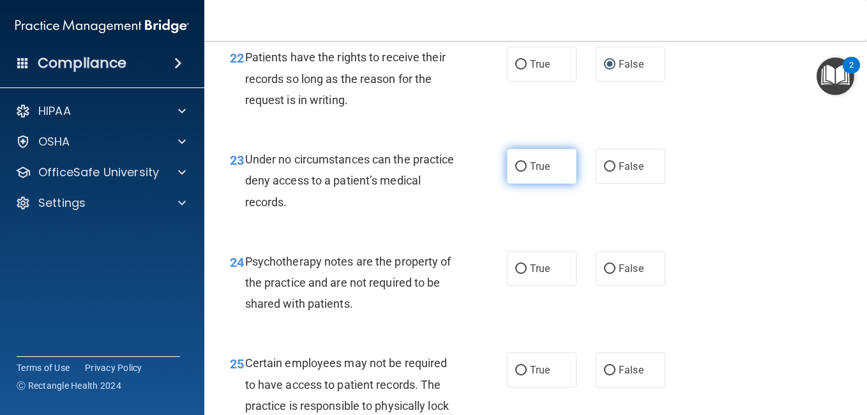
click at [542, 172] on span "True" at bounding box center [540, 166] width 20 height 12
click at [527, 172] on input "True" at bounding box center [520, 167] width 11 height 10
radio input "true"
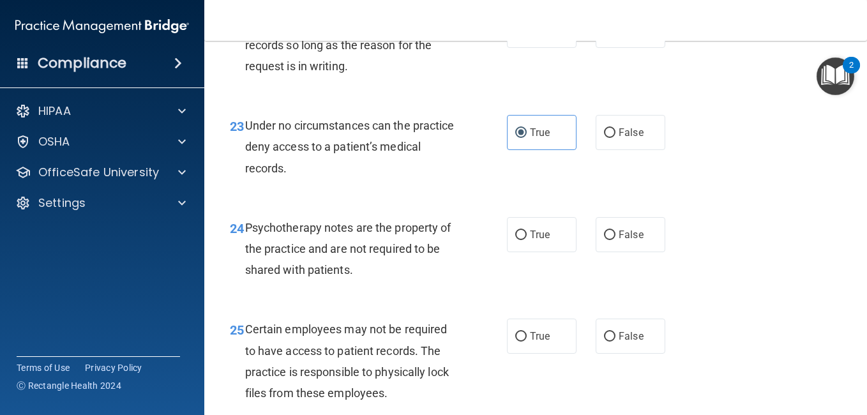
scroll to position [3063, 0]
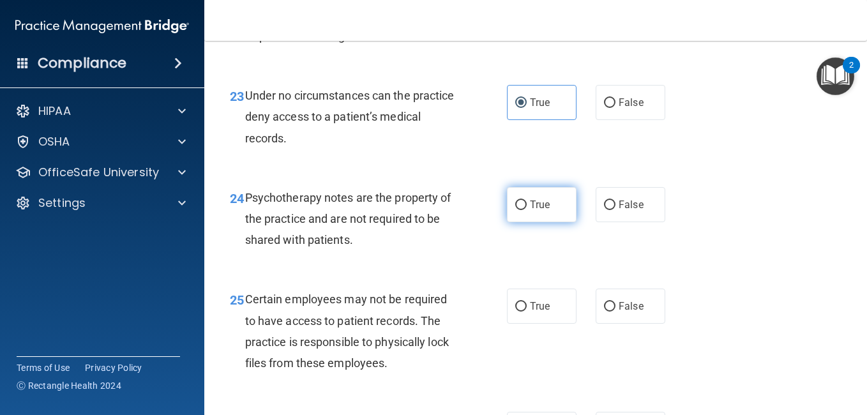
click at [550, 222] on label "True" at bounding box center [542, 204] width 70 height 35
click at [527, 210] on input "True" at bounding box center [520, 205] width 11 height 10
radio input "true"
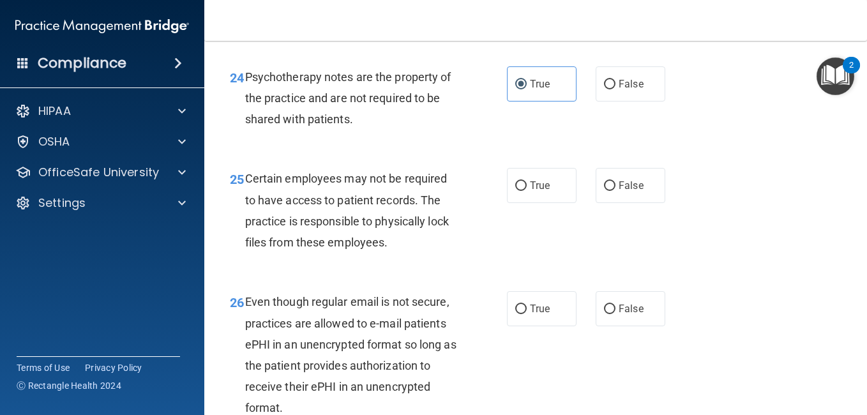
scroll to position [3191, 0]
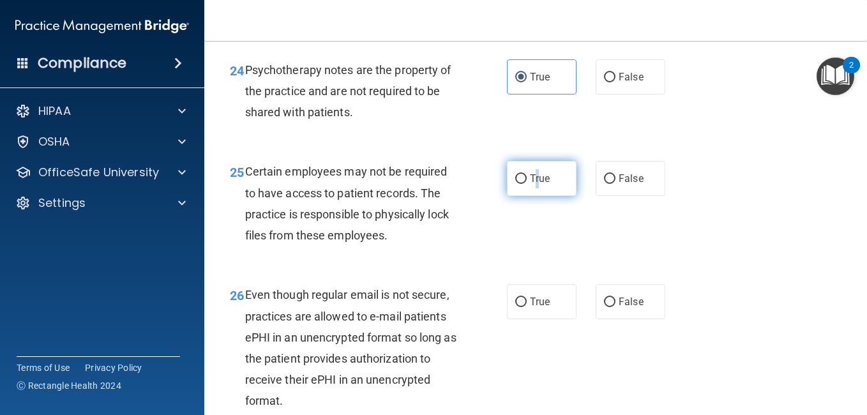
click at [534, 196] on label "True" at bounding box center [542, 178] width 70 height 35
click at [507, 196] on label "True" at bounding box center [542, 178] width 70 height 35
click at [515, 184] on input "True" at bounding box center [520, 179] width 11 height 10
radio input "true"
click at [522, 196] on label "True" at bounding box center [542, 178] width 70 height 35
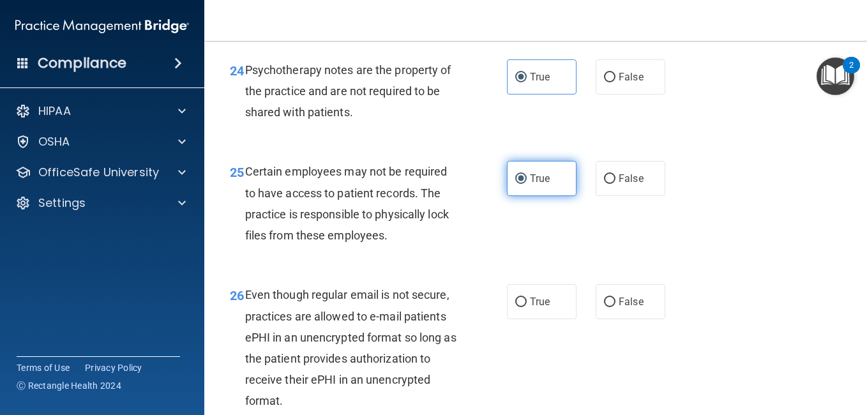
click at [522, 184] on input "True" at bounding box center [520, 179] width 11 height 10
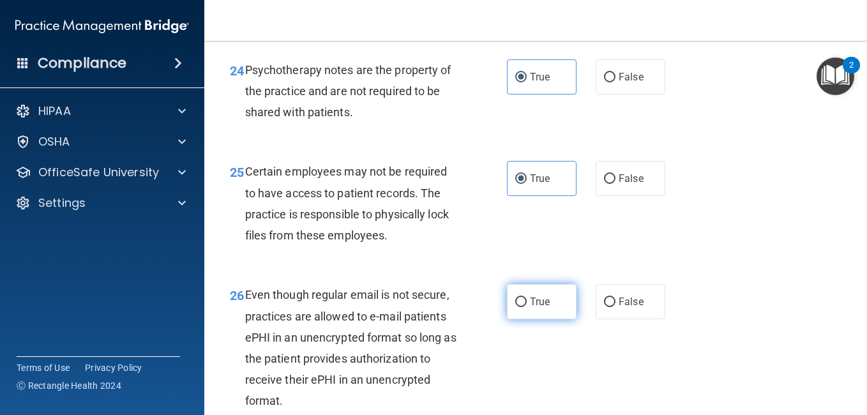
click at [551, 319] on label "True" at bounding box center [542, 301] width 70 height 35
click at [527, 307] on input "True" at bounding box center [520, 302] width 11 height 10
radio input "true"
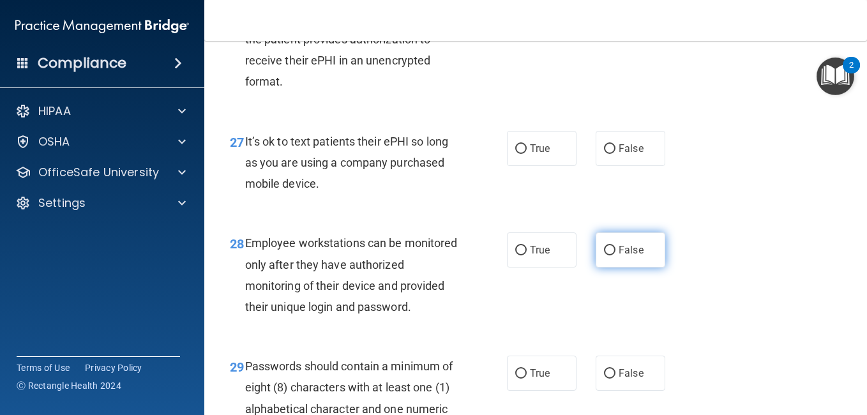
scroll to position [3638, 0]
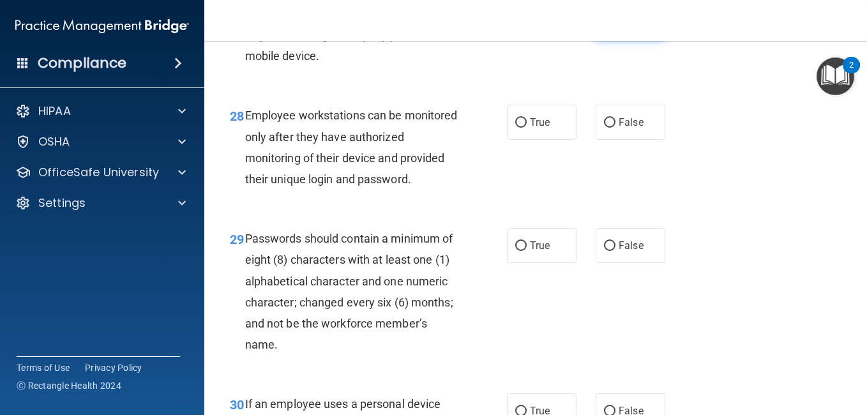
click at [595, 38] on label "False" at bounding box center [630, 20] width 70 height 35
click at [604, 26] on input "False" at bounding box center [609, 22] width 11 height 10
radio input "true"
click at [632, 128] on span "False" at bounding box center [630, 122] width 25 height 12
click at [615, 128] on input "False" at bounding box center [609, 123] width 11 height 10
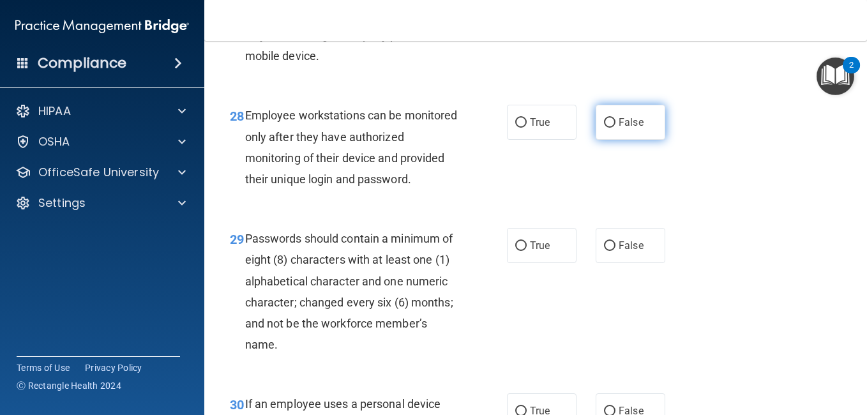
radio input "true"
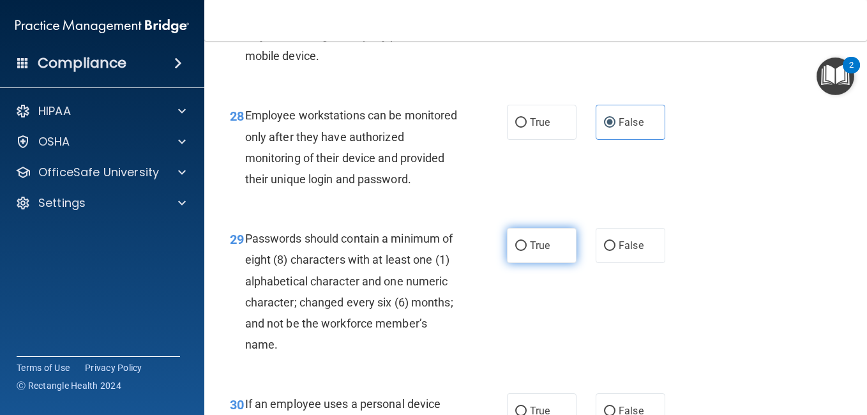
click at [542, 251] on span "True" at bounding box center [540, 245] width 20 height 12
click at [527, 251] on input "True" at bounding box center [520, 246] width 11 height 10
radio input "true"
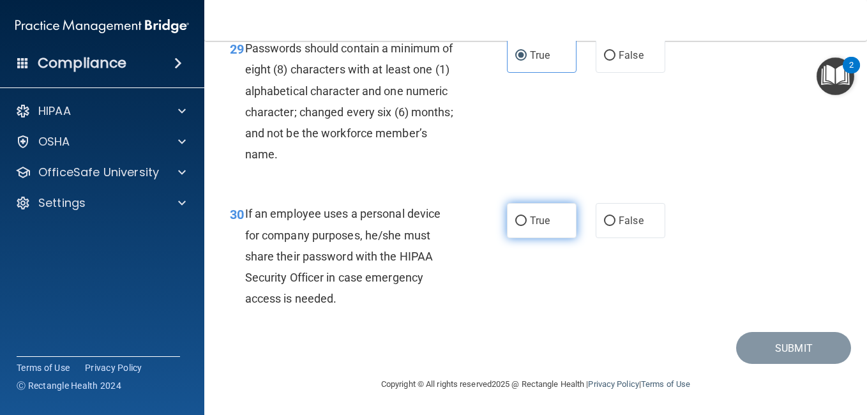
scroll to position [3934, 0]
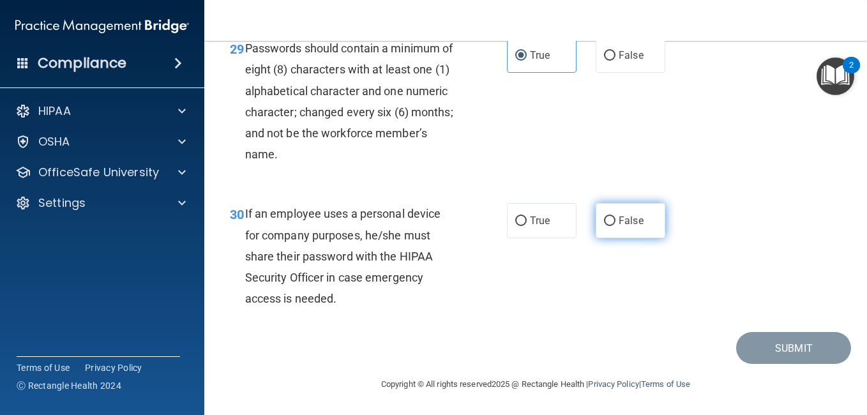
drag, startPoint x: 628, startPoint y: 212, endPoint x: 631, endPoint y: 223, distance: 11.8
click at [628, 211] on label "False" at bounding box center [630, 220] width 70 height 35
click at [615, 216] on input "False" at bounding box center [609, 221] width 11 height 10
radio input "true"
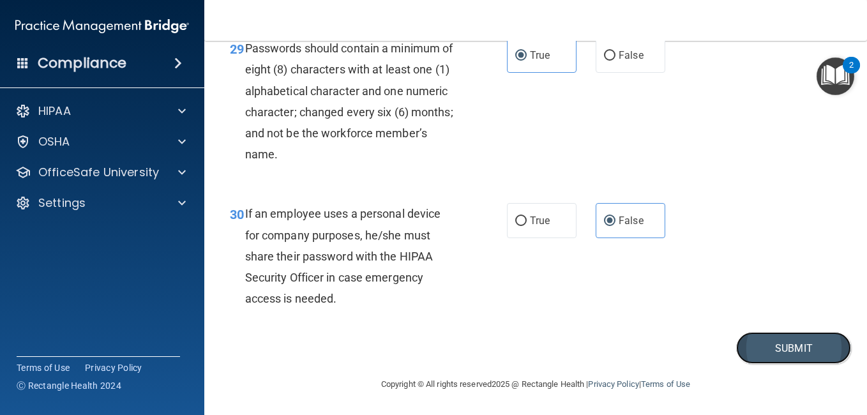
click at [763, 345] on button "Submit" at bounding box center [793, 348] width 115 height 33
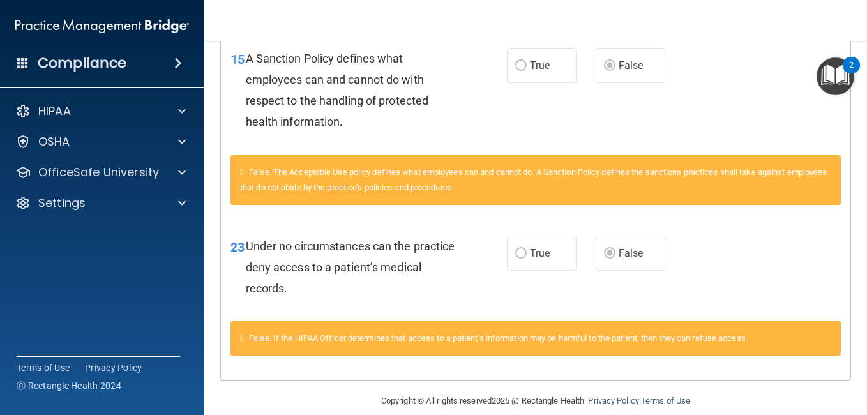
scroll to position [736, 0]
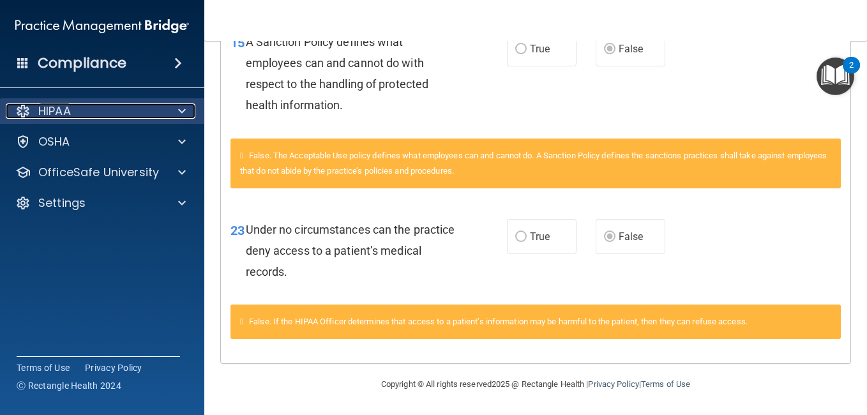
click at [174, 104] on div at bounding box center [180, 110] width 32 height 15
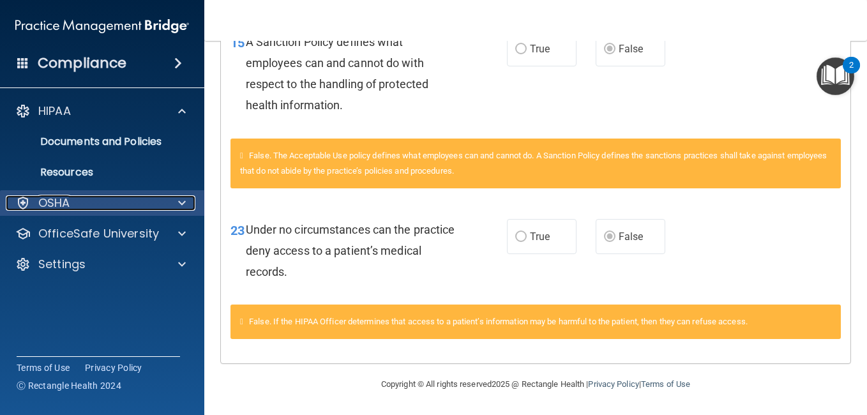
click at [178, 199] on span at bounding box center [182, 202] width 8 height 15
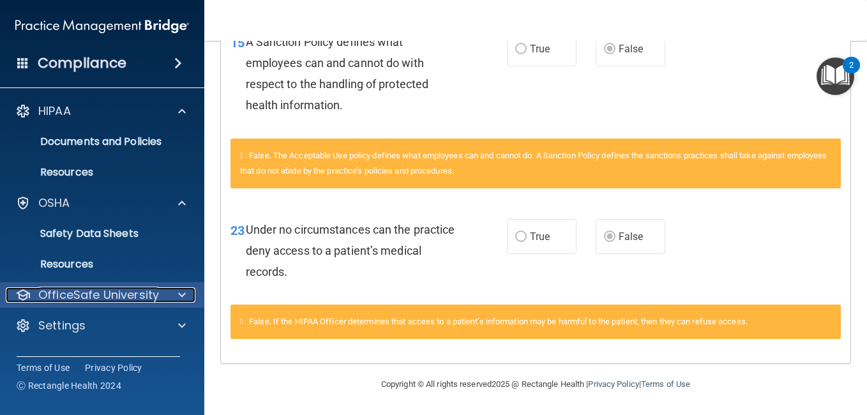
click at [172, 299] on div at bounding box center [180, 294] width 32 height 15
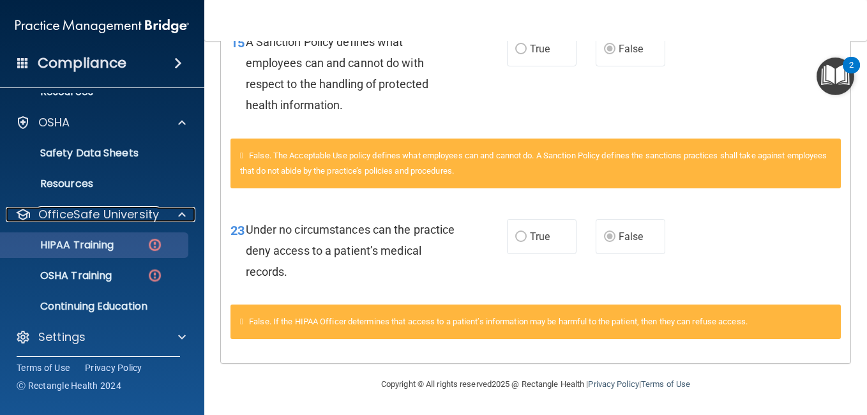
scroll to position [84, 0]
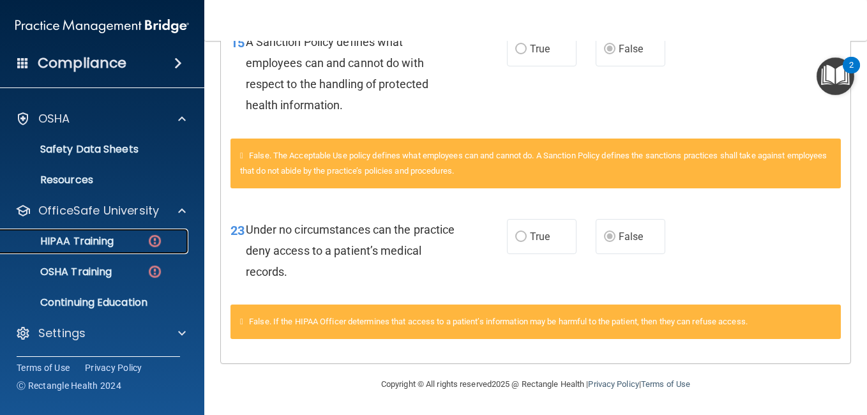
click at [127, 240] on div "HIPAA Training" at bounding box center [95, 241] width 174 height 13
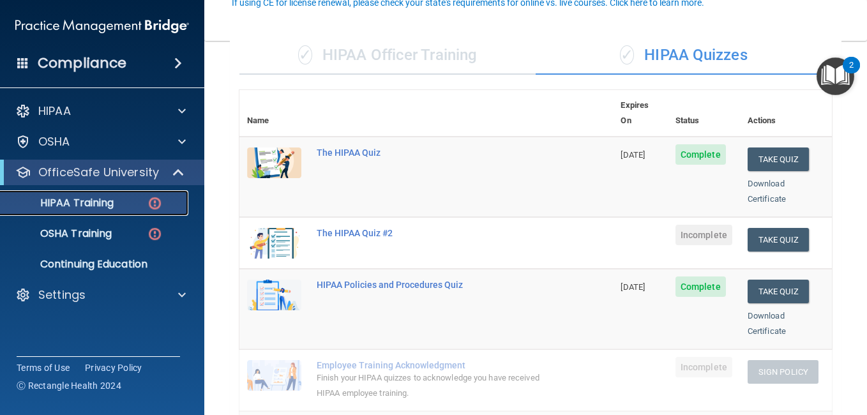
scroll to position [128, 0]
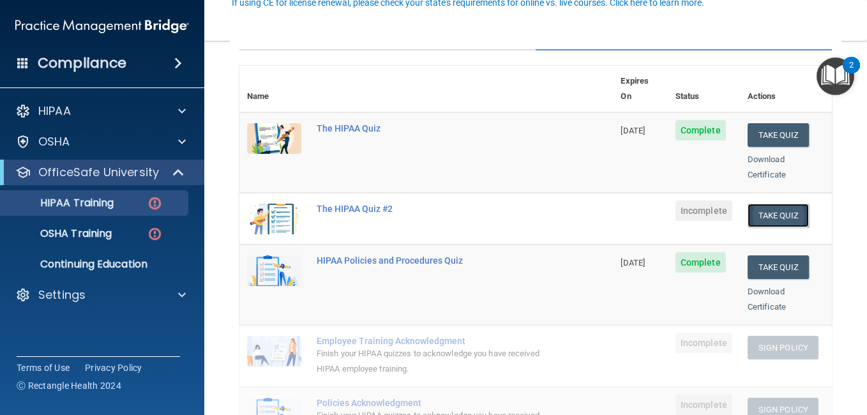
click at [749, 209] on button "Take Quiz" at bounding box center [777, 216] width 61 height 24
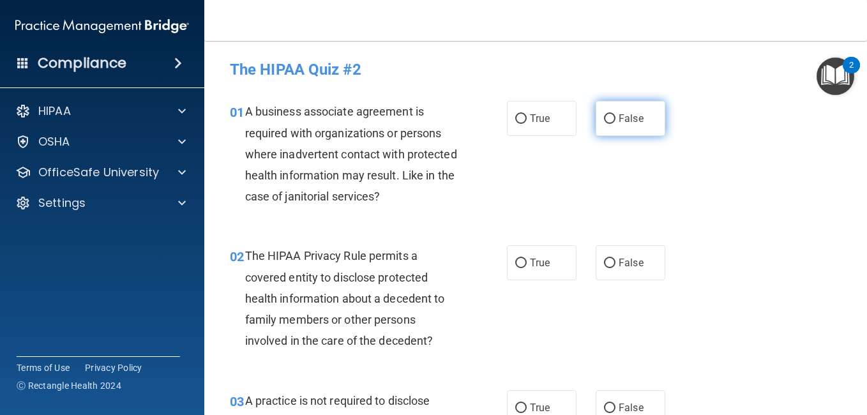
click at [614, 126] on label "False" at bounding box center [630, 118] width 70 height 35
click at [614, 124] on input "False" at bounding box center [609, 119] width 11 height 10
radio input "true"
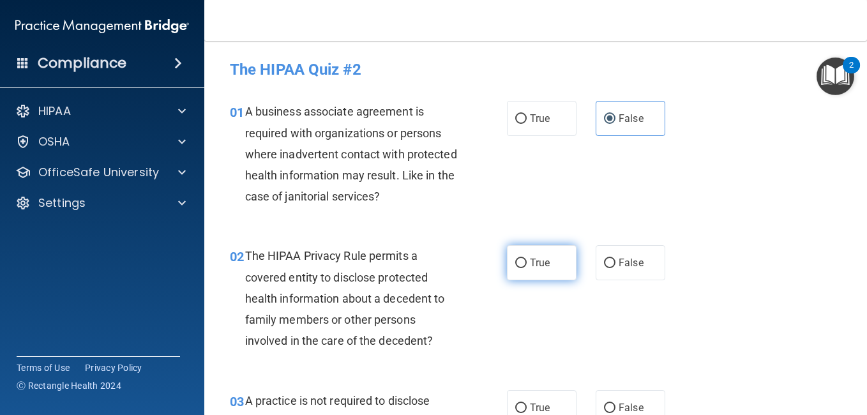
click at [551, 271] on label "True" at bounding box center [542, 262] width 70 height 35
click at [527, 268] on input "True" at bounding box center [520, 263] width 11 height 10
radio input "true"
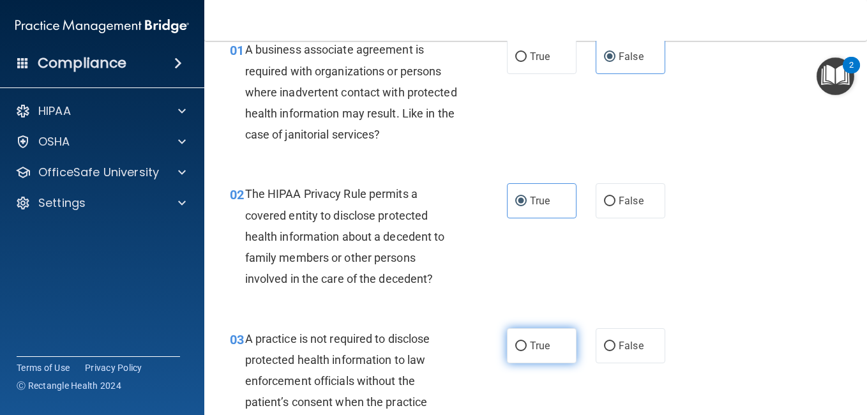
scroll to position [128, 0]
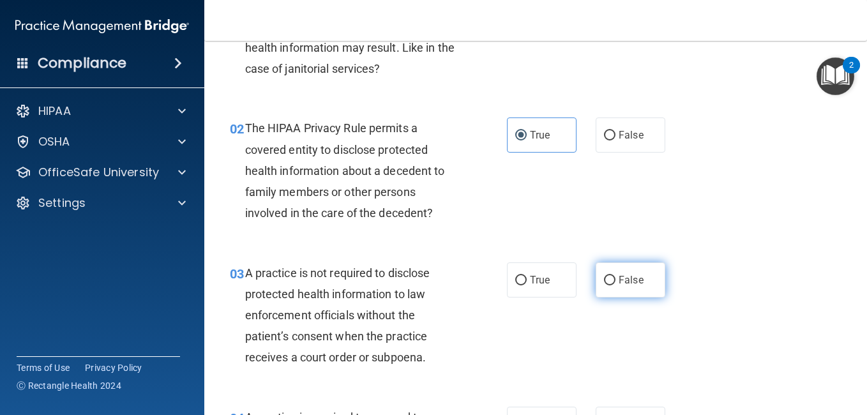
click at [645, 297] on label "False" at bounding box center [630, 279] width 70 height 35
click at [615, 285] on input "False" at bounding box center [609, 281] width 11 height 10
radio input "true"
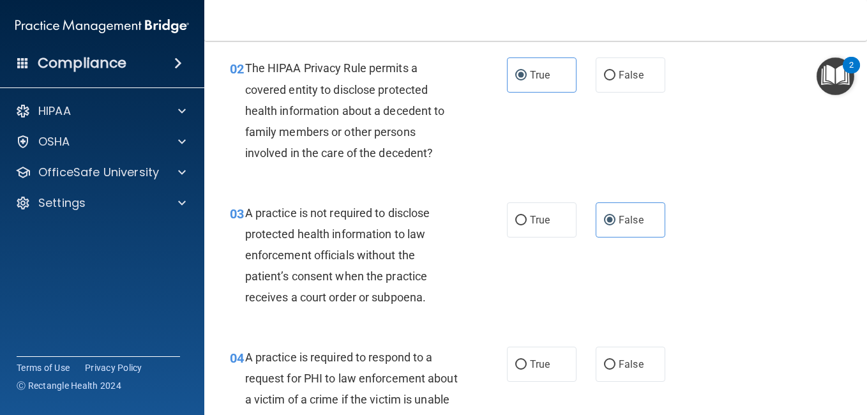
scroll to position [319, 0]
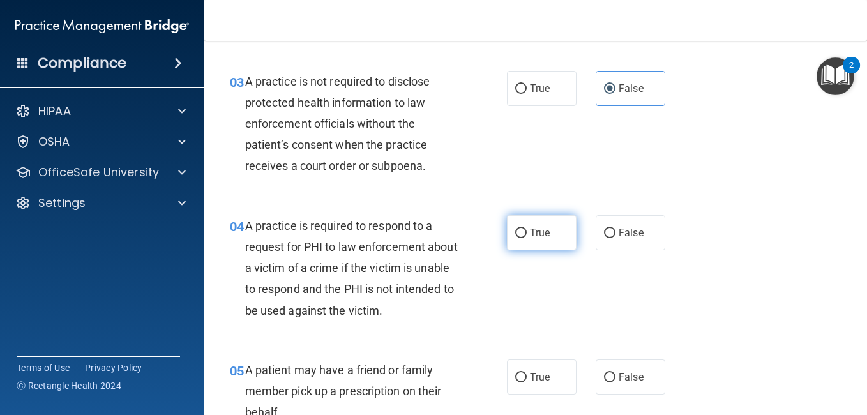
click at [547, 236] on label "True" at bounding box center [542, 232] width 70 height 35
click at [527, 236] on input "True" at bounding box center [520, 233] width 11 height 10
radio input "true"
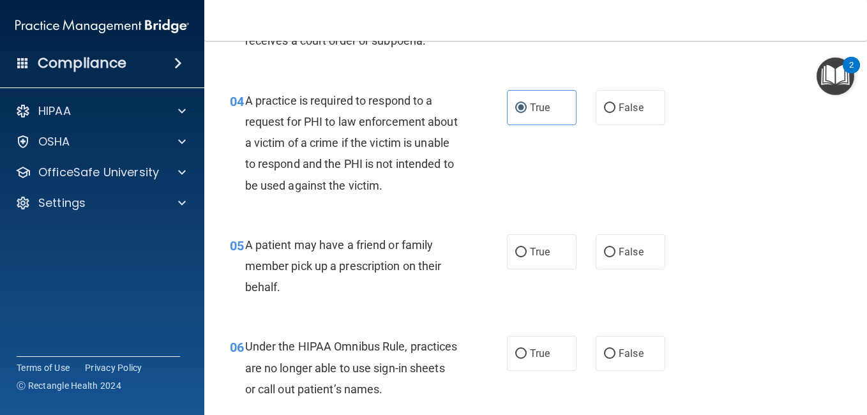
scroll to position [447, 0]
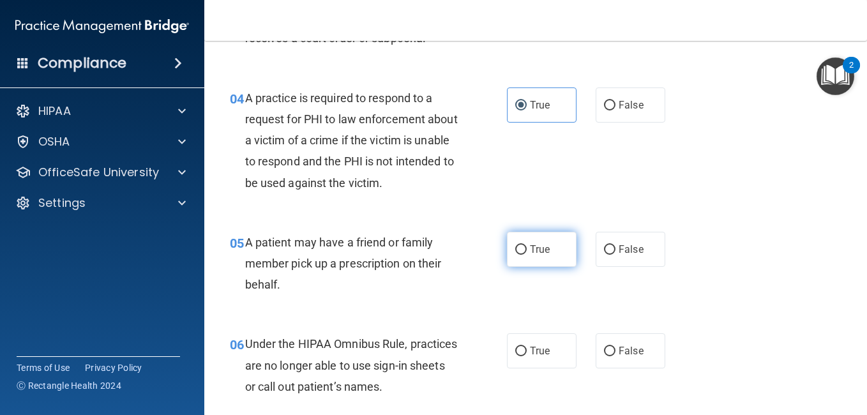
click at [537, 250] on span "True" at bounding box center [540, 249] width 20 height 12
click at [527, 250] on input "True" at bounding box center [520, 250] width 11 height 10
radio input "true"
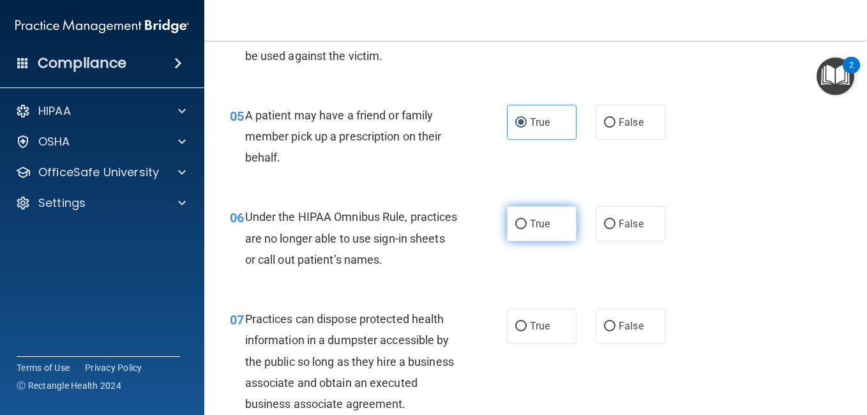
scroll to position [574, 0]
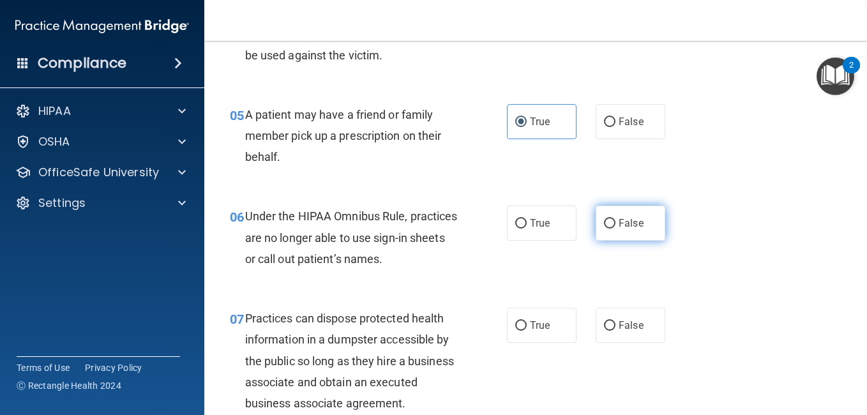
click at [628, 221] on span "False" at bounding box center [630, 223] width 25 height 12
click at [615, 221] on input "False" at bounding box center [609, 224] width 11 height 10
radio input "true"
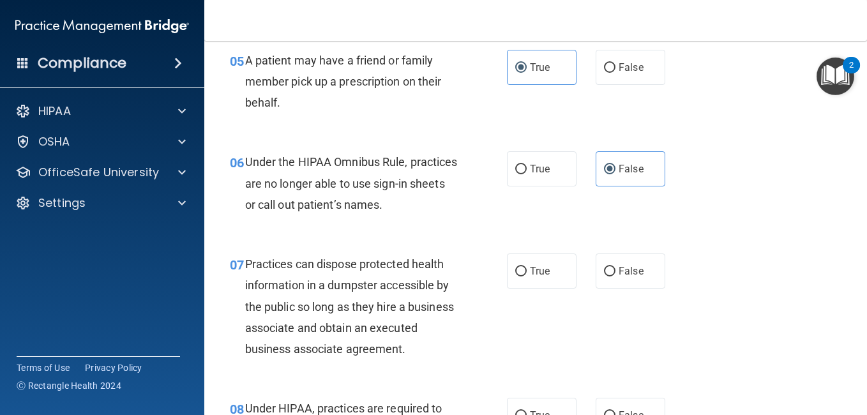
scroll to position [702, 0]
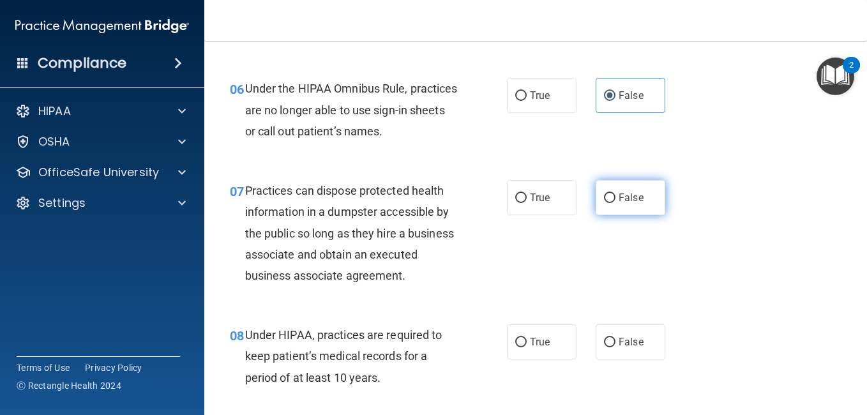
click at [596, 202] on label "False" at bounding box center [630, 197] width 70 height 35
click at [604, 202] on input "False" at bounding box center [609, 198] width 11 height 10
radio input "true"
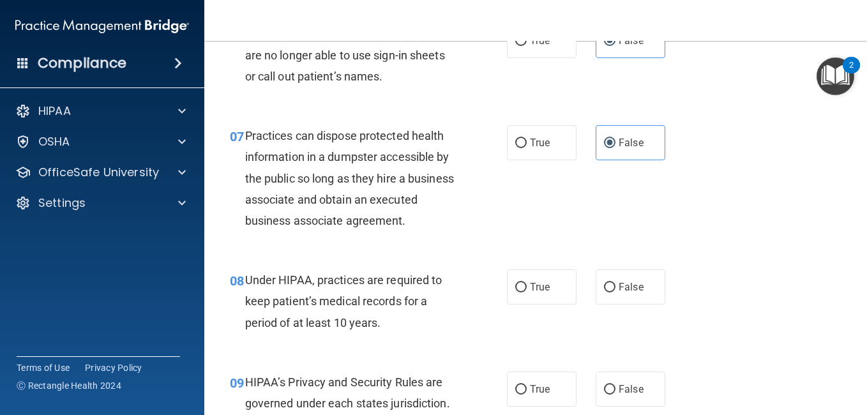
scroll to position [830, 0]
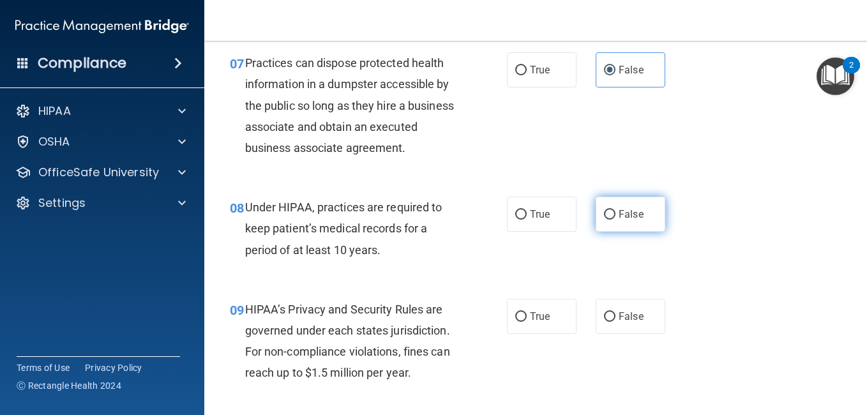
click at [609, 220] on input "False" at bounding box center [609, 215] width 11 height 10
radio input "true"
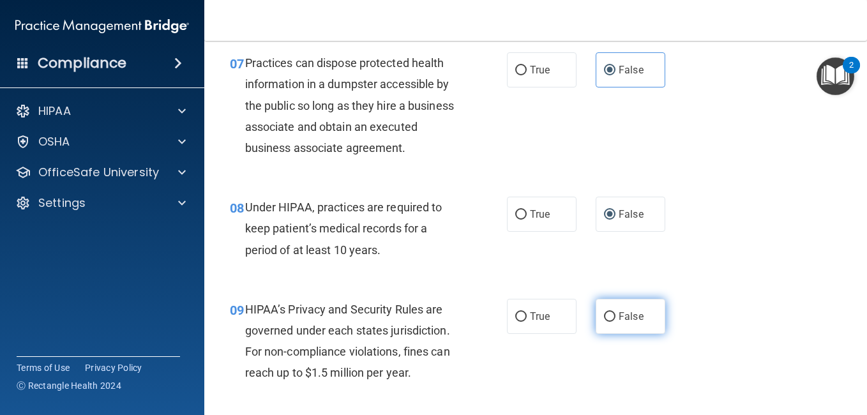
scroll to position [957, 0]
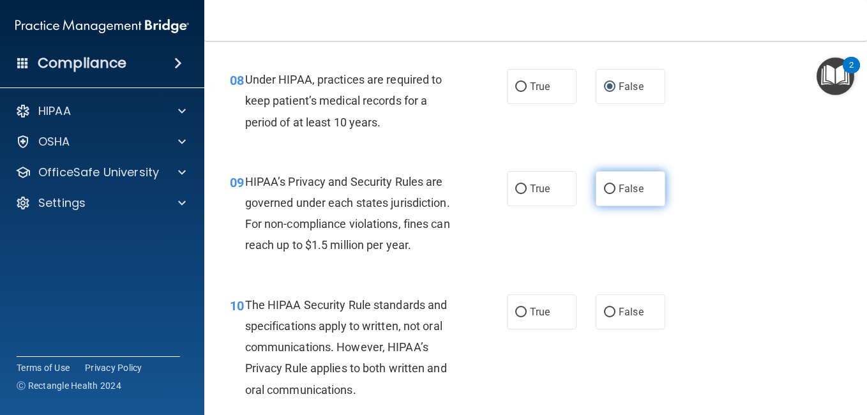
click at [626, 206] on label "False" at bounding box center [630, 188] width 70 height 35
click at [615, 194] on input "False" at bounding box center [609, 189] width 11 height 10
radio input "true"
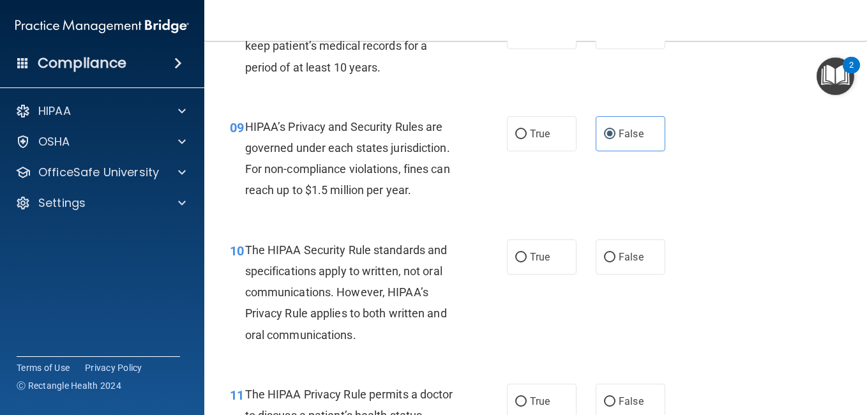
scroll to position [1085, 0]
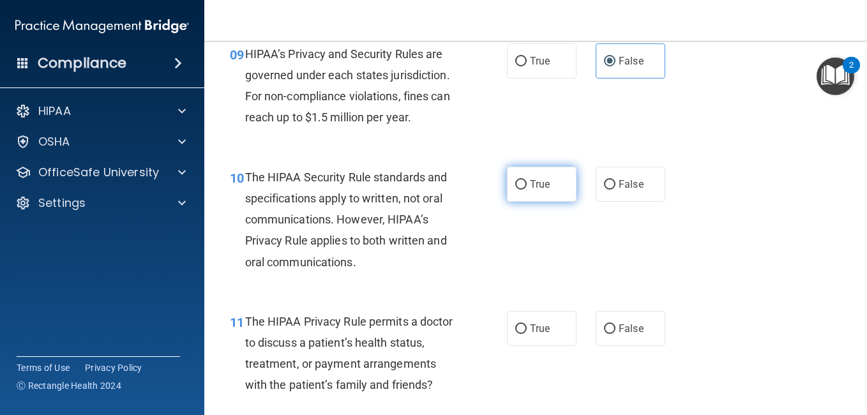
click at [537, 202] on label "True" at bounding box center [542, 184] width 70 height 35
click at [527, 190] on input "True" at bounding box center [520, 185] width 11 height 10
radio input "true"
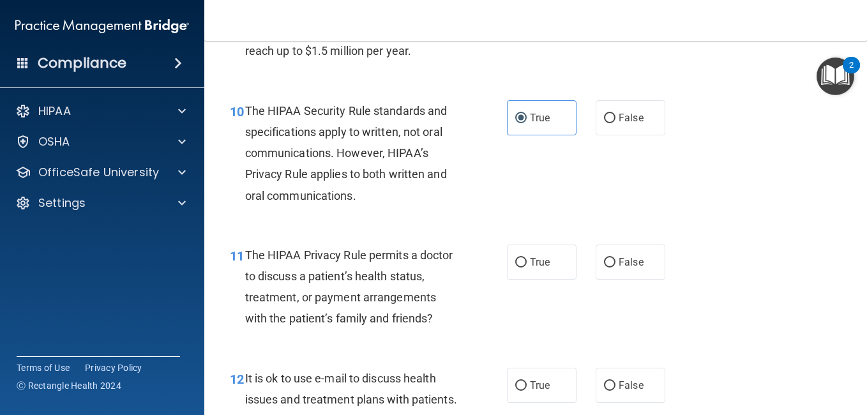
scroll to position [1213, 0]
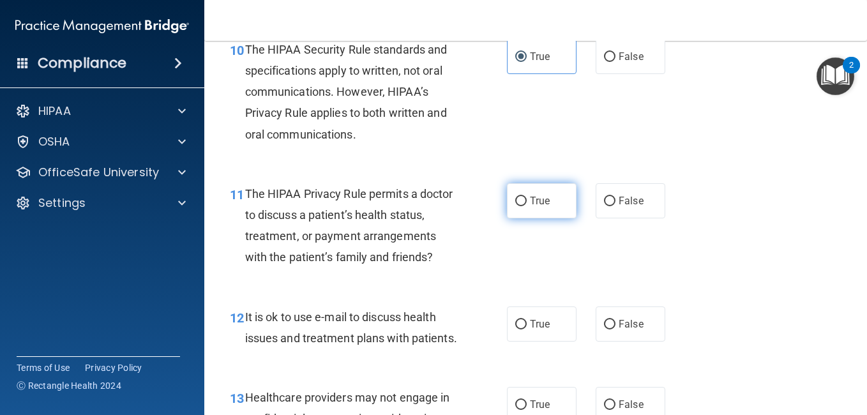
click at [560, 218] on label "True" at bounding box center [542, 200] width 70 height 35
click at [527, 206] on input "True" at bounding box center [520, 202] width 11 height 10
radio input "true"
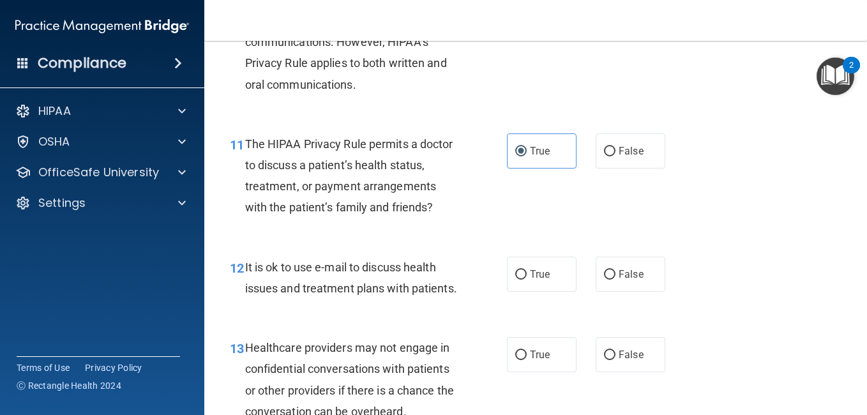
scroll to position [1340, 0]
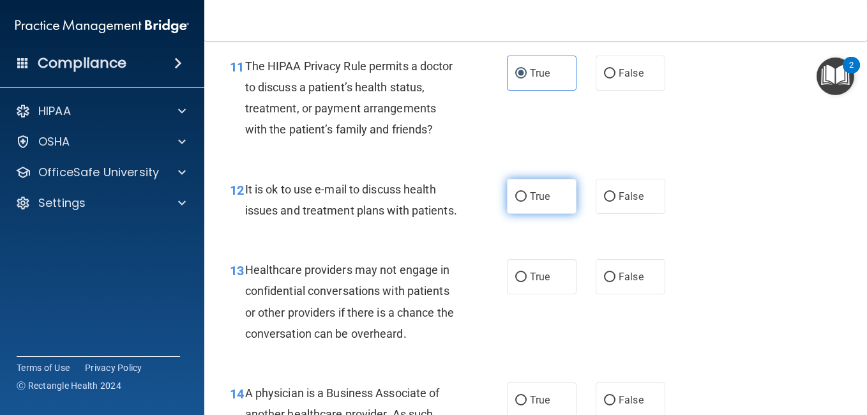
click at [555, 214] on label "True" at bounding box center [542, 196] width 70 height 35
click at [527, 202] on input "True" at bounding box center [520, 197] width 11 height 10
radio input "true"
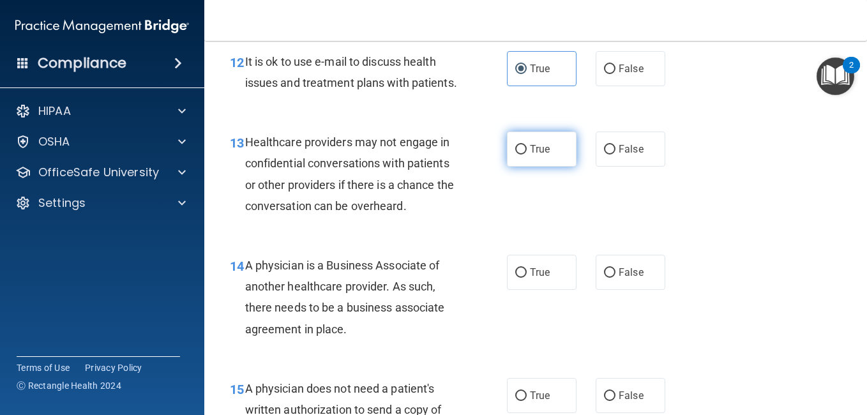
click at [549, 167] on label "True" at bounding box center [542, 148] width 70 height 35
click at [527, 154] on input "True" at bounding box center [520, 150] width 11 height 10
radio input "true"
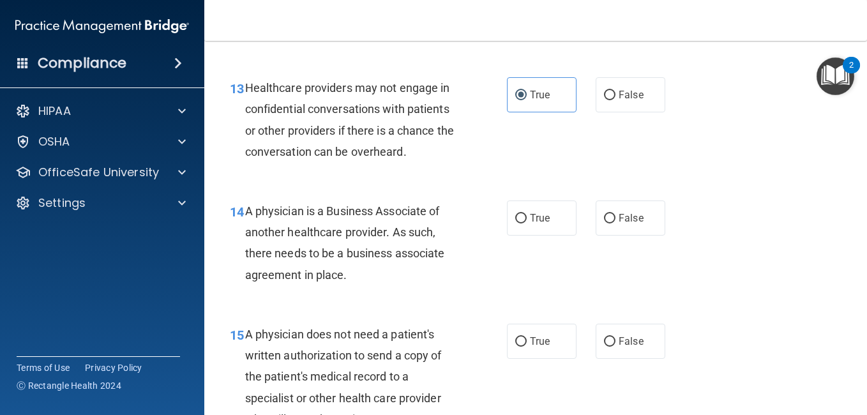
scroll to position [1595, 0]
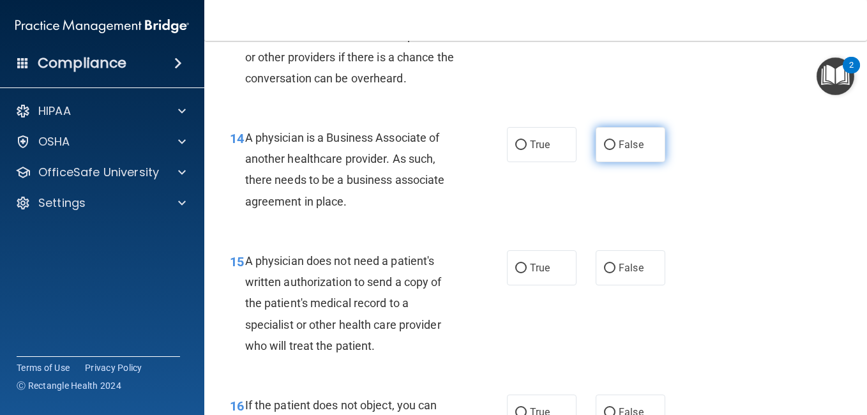
click at [622, 151] on span "False" at bounding box center [630, 144] width 25 height 12
click at [615, 150] on input "False" at bounding box center [609, 145] width 11 height 10
radio input "true"
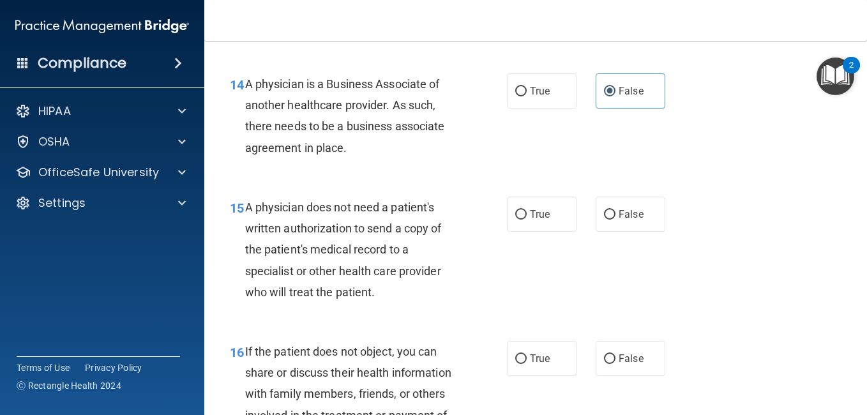
scroll to position [1723, 0]
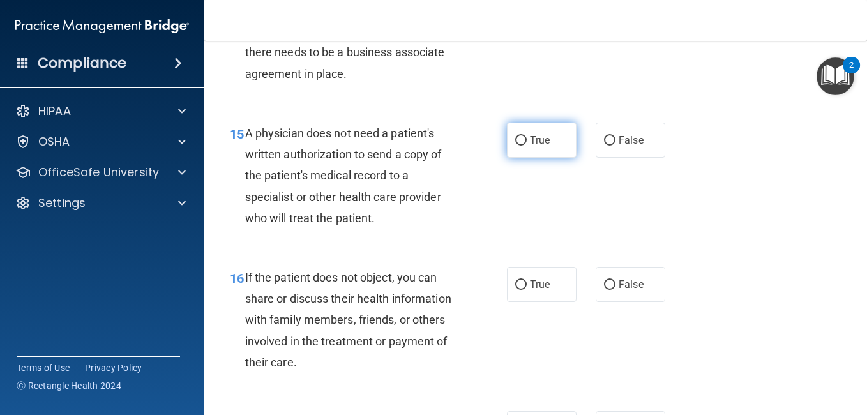
click at [554, 158] on label "True" at bounding box center [542, 140] width 70 height 35
click at [527, 146] on input "True" at bounding box center [520, 141] width 11 height 10
radio input "true"
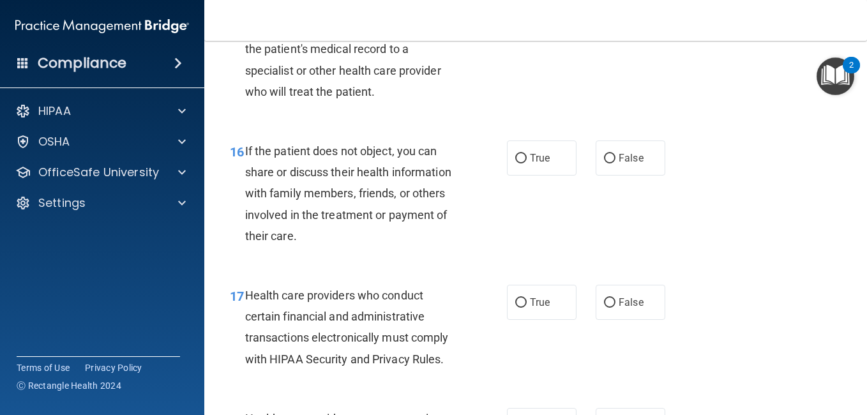
scroll to position [1851, 0]
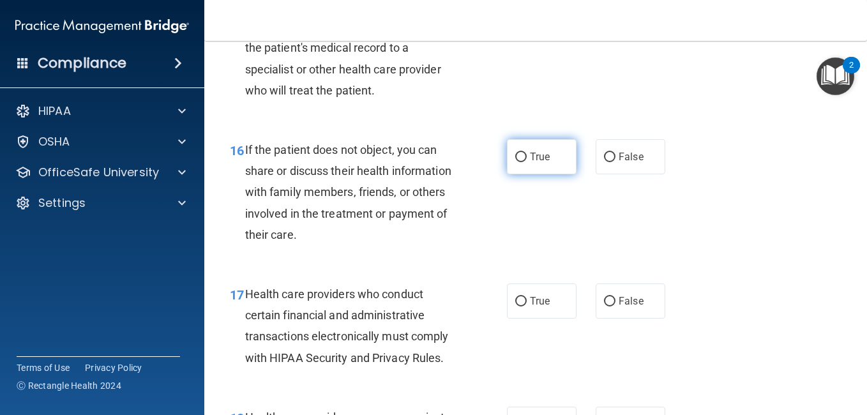
click at [562, 174] on label "True" at bounding box center [542, 156] width 70 height 35
click at [527, 162] on input "True" at bounding box center [520, 158] width 11 height 10
radio input "true"
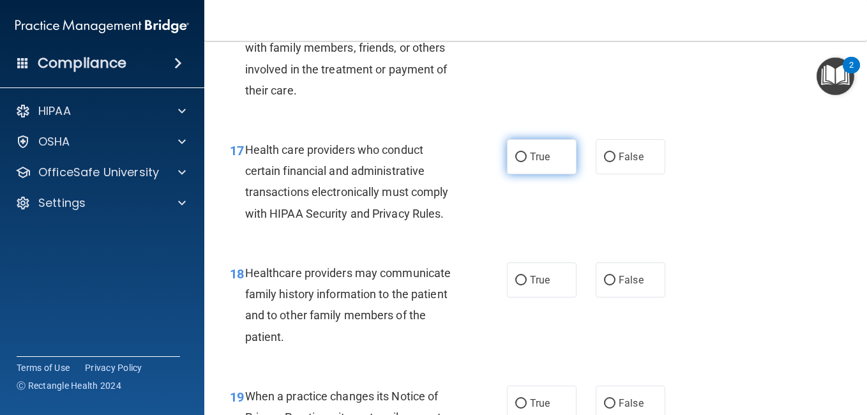
scroll to position [2042, 0]
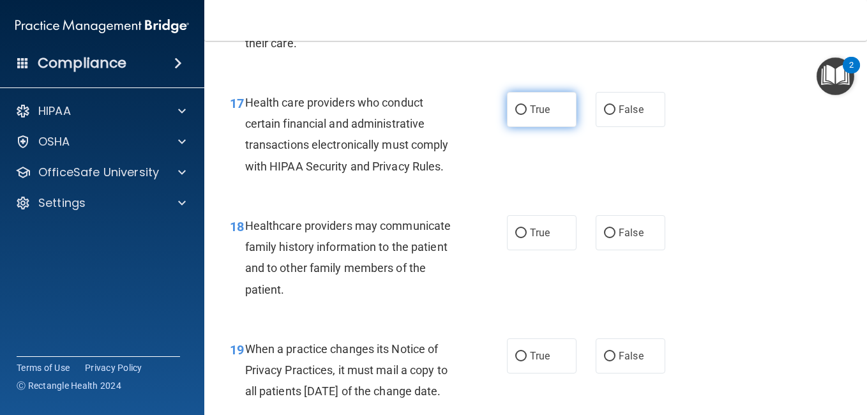
click at [552, 127] on label "True" at bounding box center [542, 109] width 70 height 35
click at [527, 115] on input "True" at bounding box center [520, 110] width 11 height 10
radio input "true"
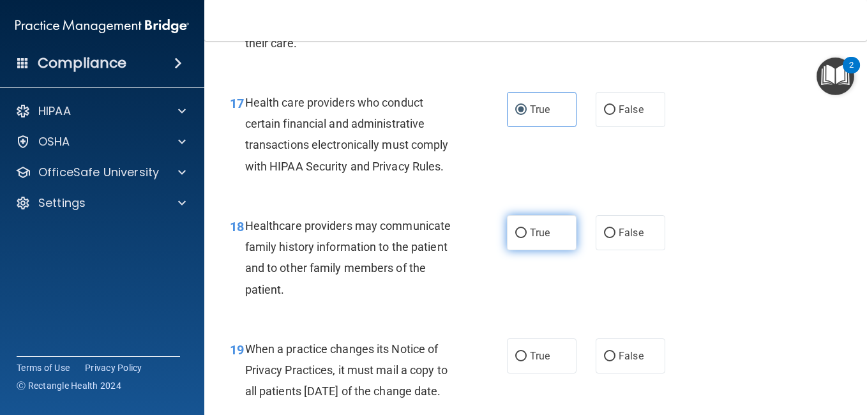
click at [547, 250] on label "True" at bounding box center [542, 232] width 70 height 35
click at [527, 238] on input "True" at bounding box center [520, 233] width 11 height 10
radio input "true"
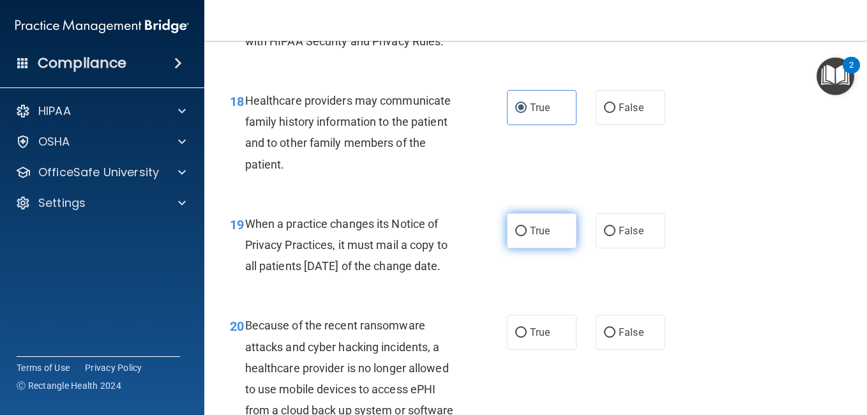
scroll to position [2170, 0]
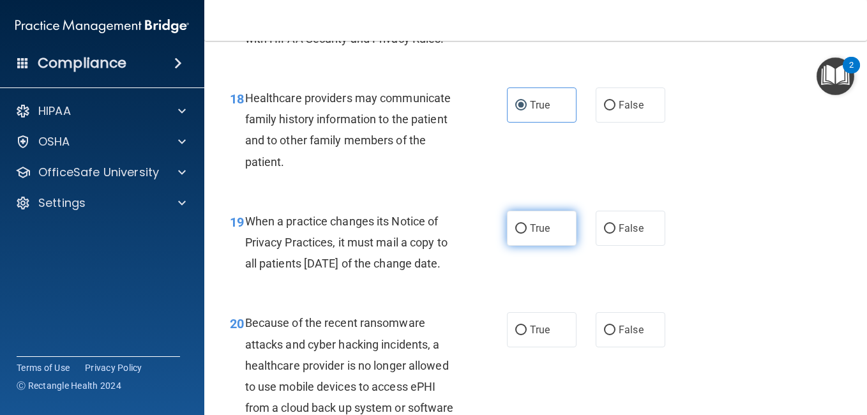
click at [545, 234] on span "True" at bounding box center [540, 228] width 20 height 12
click at [527, 234] on input "True" at bounding box center [520, 229] width 11 height 10
radio input "true"
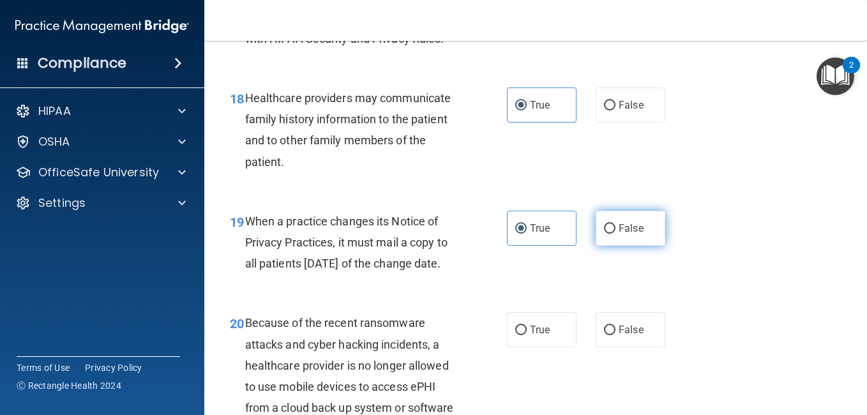
click at [618, 246] on label "False" at bounding box center [630, 228] width 70 height 35
click at [615, 234] on input "False" at bounding box center [609, 229] width 11 height 10
radio input "true"
radio input "false"
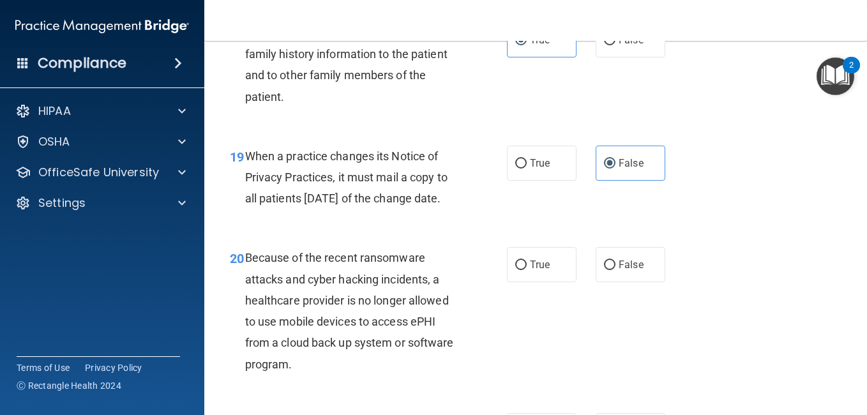
scroll to position [2361, 0]
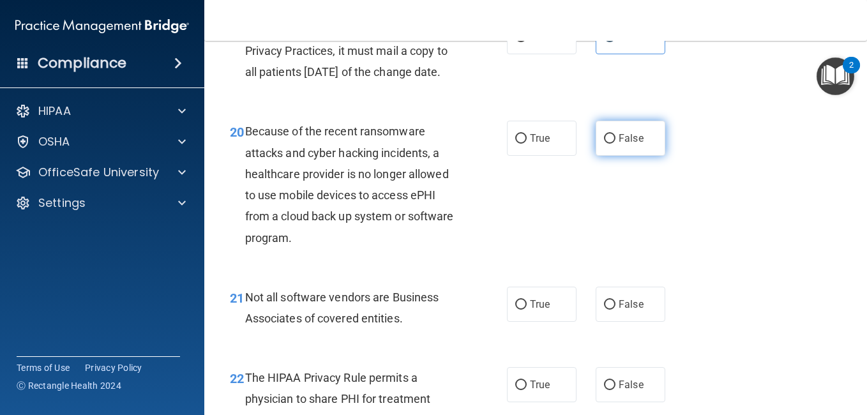
click at [624, 144] on span "False" at bounding box center [630, 138] width 25 height 12
click at [615, 144] on input "False" at bounding box center [609, 139] width 11 height 10
radio input "true"
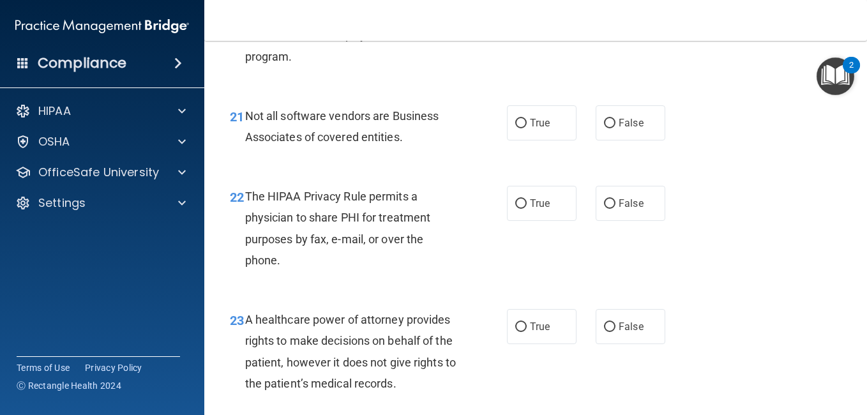
scroll to position [2553, 0]
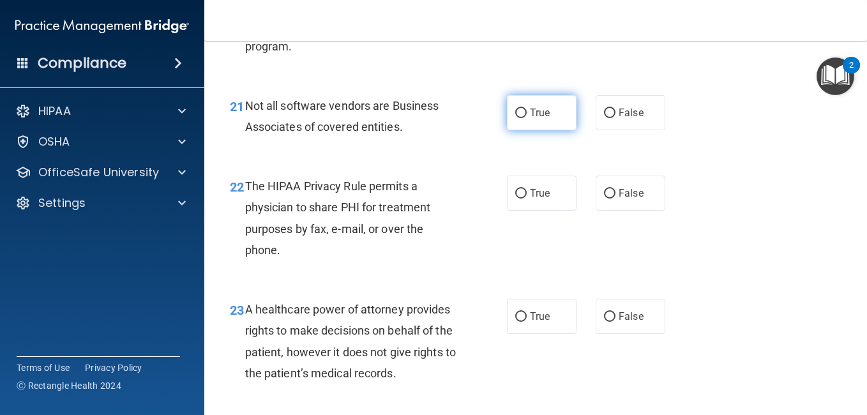
click at [527, 130] on label "True" at bounding box center [542, 112] width 70 height 35
click at [527, 118] on input "True" at bounding box center [520, 113] width 11 height 10
radio input "true"
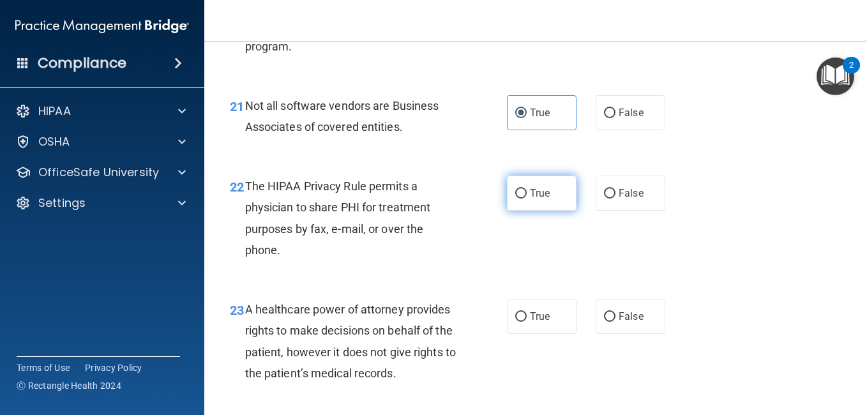
click at [536, 199] on span "True" at bounding box center [540, 193] width 20 height 12
click at [527, 198] on input "True" at bounding box center [520, 194] width 11 height 10
radio input "true"
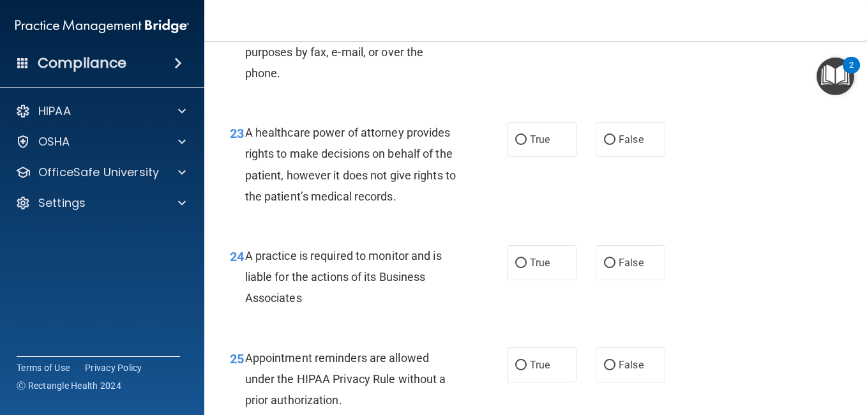
scroll to position [2744, 0]
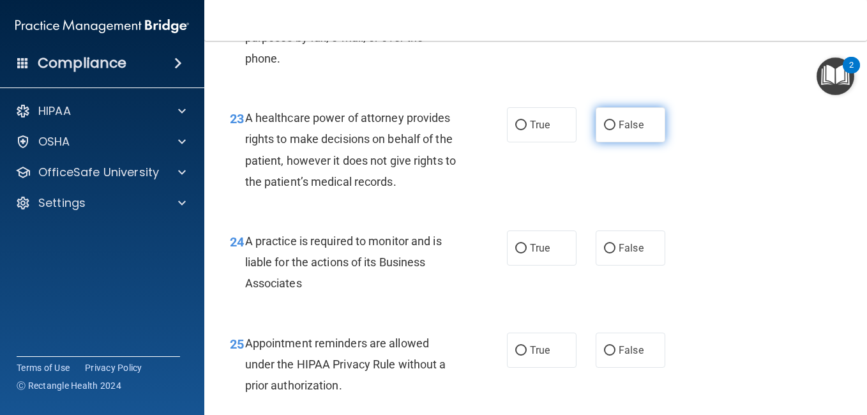
click at [604, 130] on input "False" at bounding box center [609, 126] width 11 height 10
radio input "true"
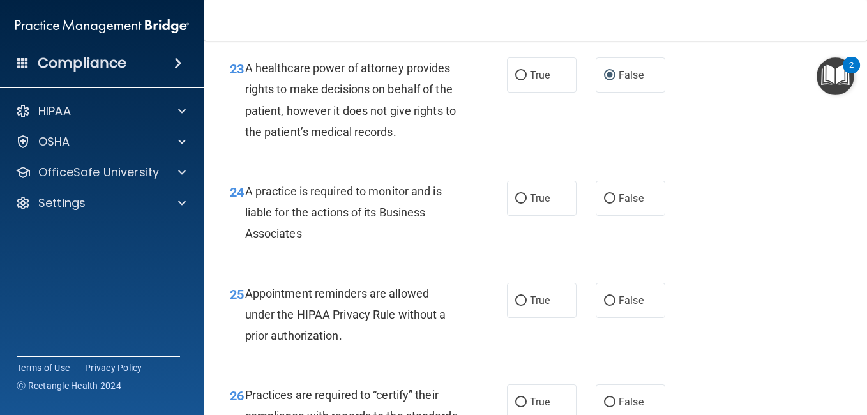
scroll to position [2872, 0]
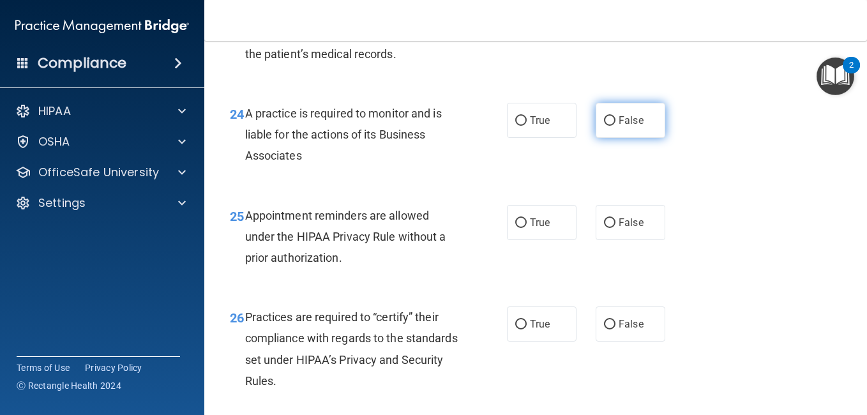
click at [622, 126] on span "False" at bounding box center [630, 120] width 25 height 12
click at [615, 126] on input "False" at bounding box center [609, 121] width 11 height 10
radio input "true"
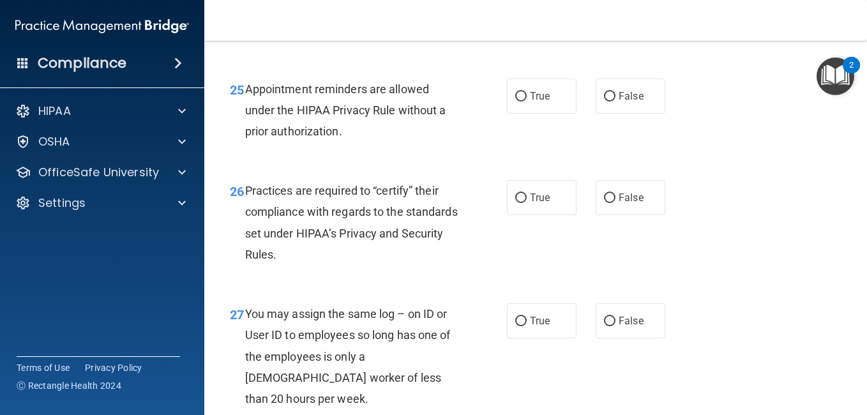
scroll to position [3000, 0]
click at [552, 112] on label "True" at bounding box center [542, 94] width 70 height 35
click at [527, 100] on input "True" at bounding box center [520, 96] width 11 height 10
radio input "true"
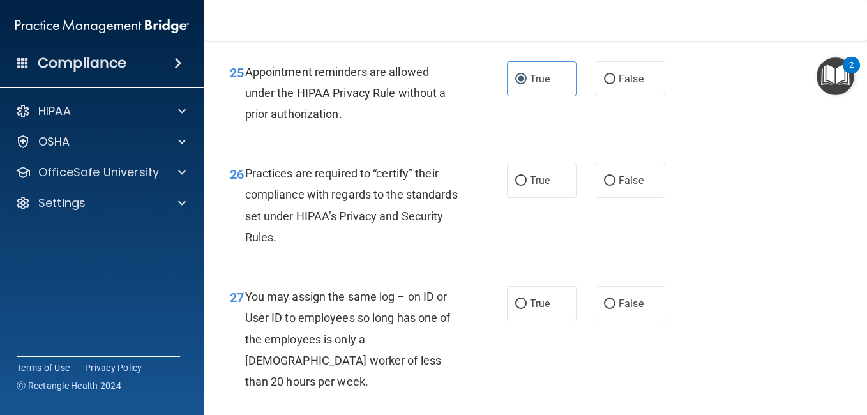
scroll to position [3063, 0]
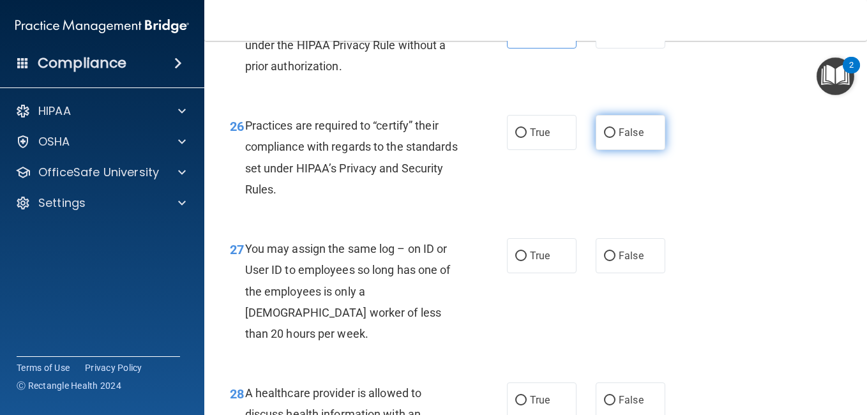
click at [646, 150] on label "False" at bounding box center [630, 132] width 70 height 35
click at [615, 138] on input "False" at bounding box center [609, 133] width 11 height 10
radio input "true"
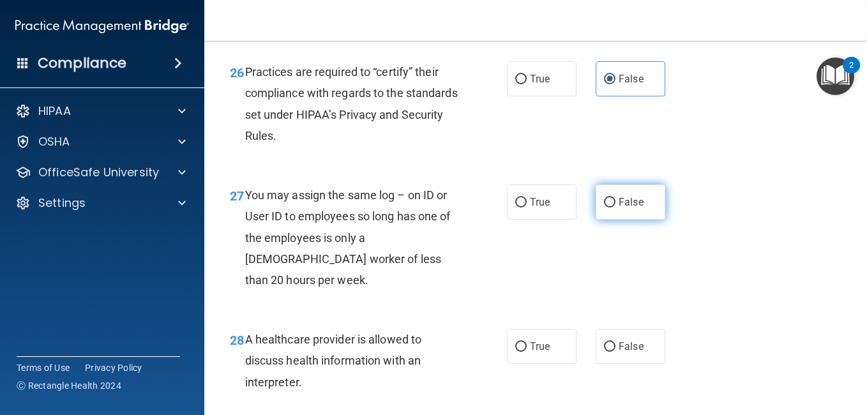
scroll to position [3191, 0]
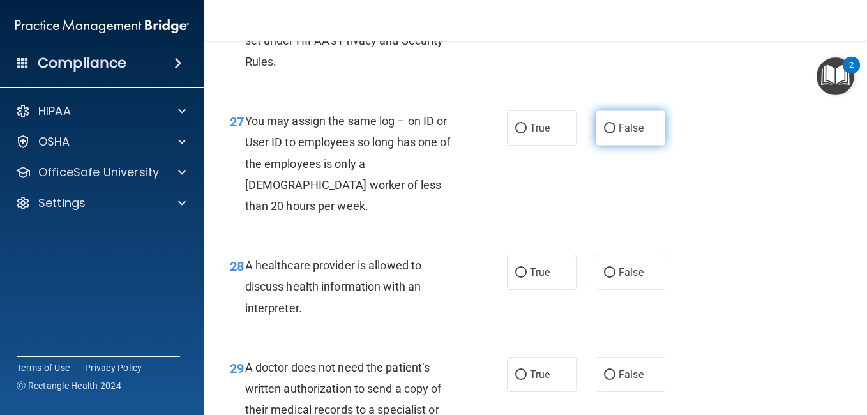
click at [604, 133] on input "False" at bounding box center [609, 129] width 11 height 10
radio input "true"
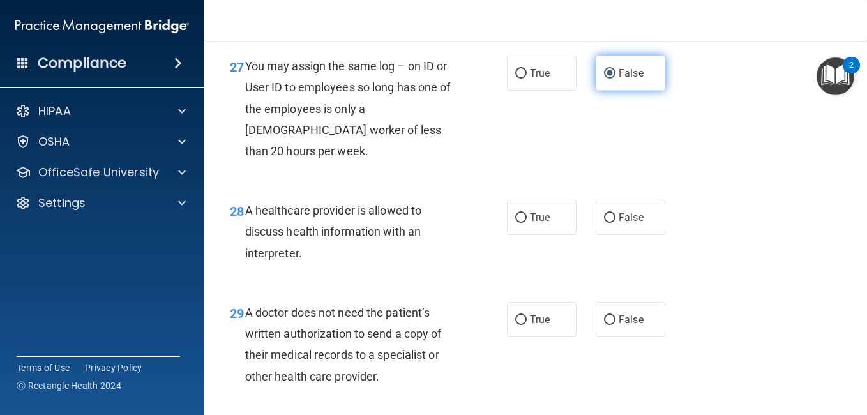
scroll to position [3319, 0]
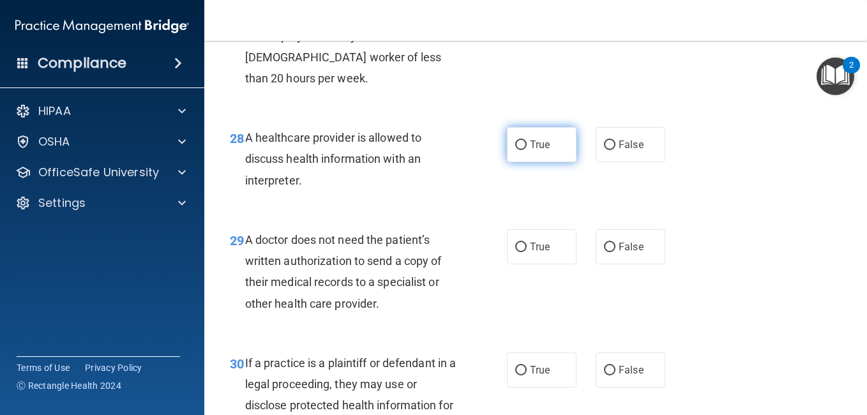
click at [550, 162] on label "True" at bounding box center [542, 144] width 70 height 35
click at [527, 150] on input "True" at bounding box center [520, 145] width 11 height 10
radio input "true"
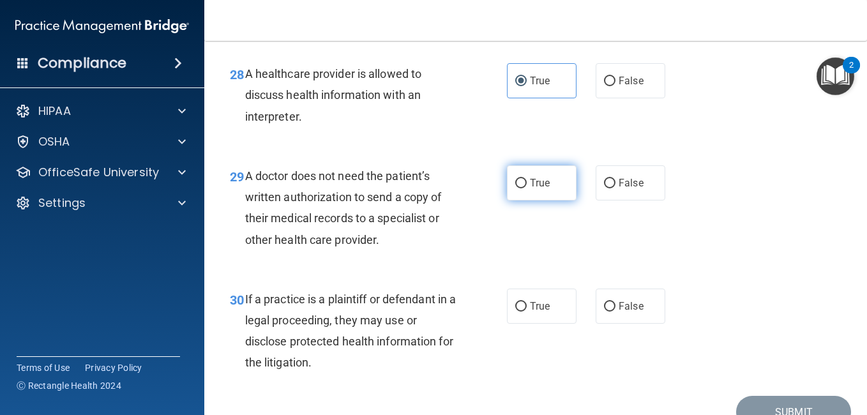
click at [532, 200] on label "True" at bounding box center [542, 182] width 70 height 35
click at [527, 188] on input "True" at bounding box center [520, 184] width 11 height 10
radio input "true"
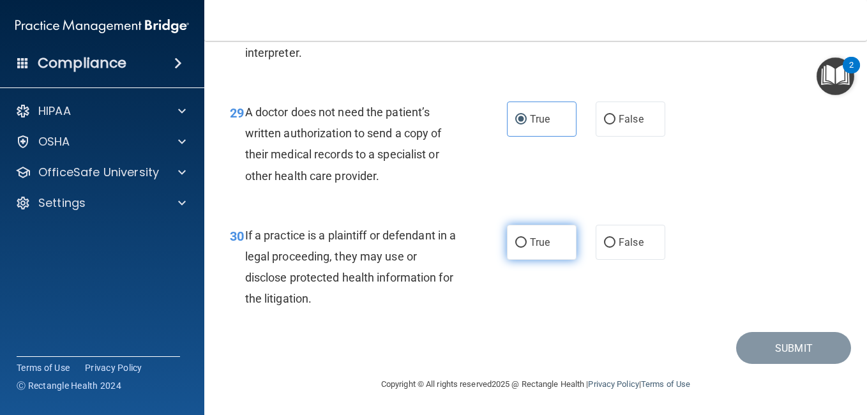
scroll to position [3510, 0]
click at [541, 234] on label "True" at bounding box center [542, 242] width 70 height 35
click at [527, 238] on input "True" at bounding box center [520, 243] width 11 height 10
radio input "true"
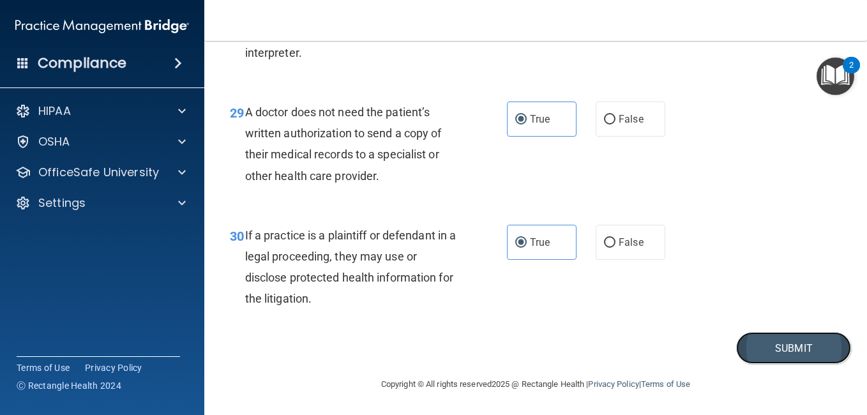
click at [737, 350] on button "Submit" at bounding box center [793, 348] width 115 height 33
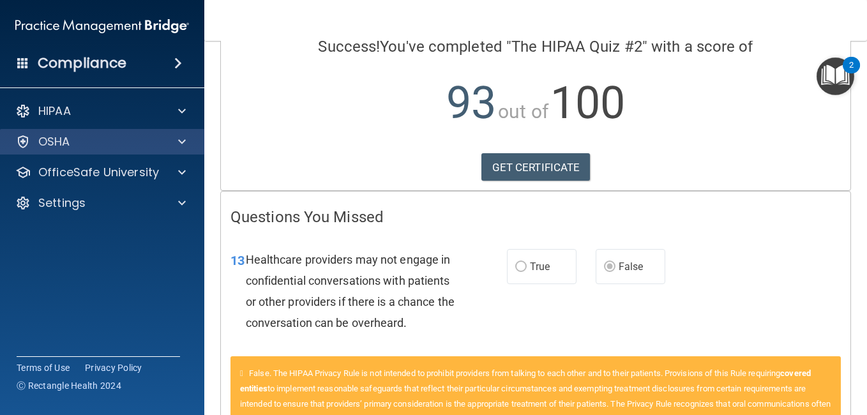
scroll to position [128, 0]
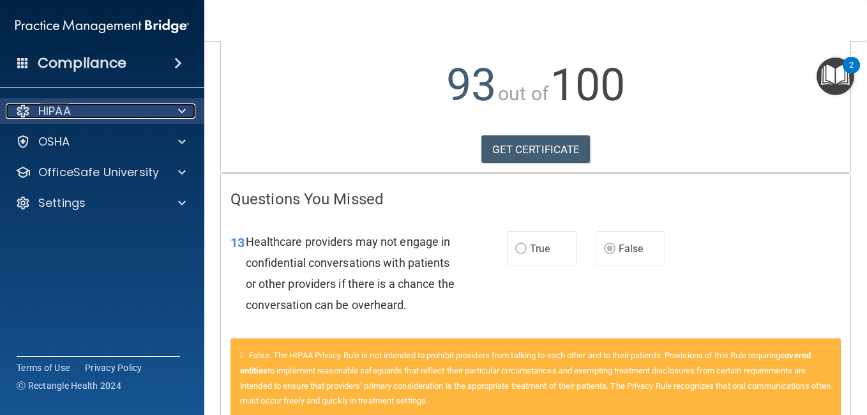
click at [180, 107] on span at bounding box center [182, 110] width 8 height 15
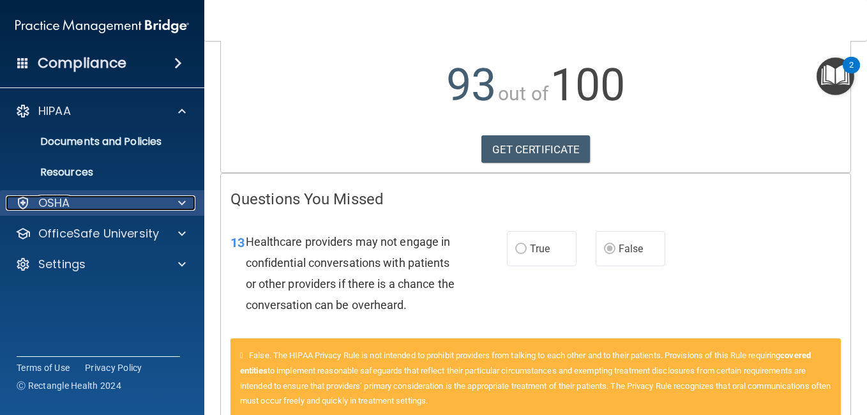
click at [178, 208] on span at bounding box center [182, 202] width 8 height 15
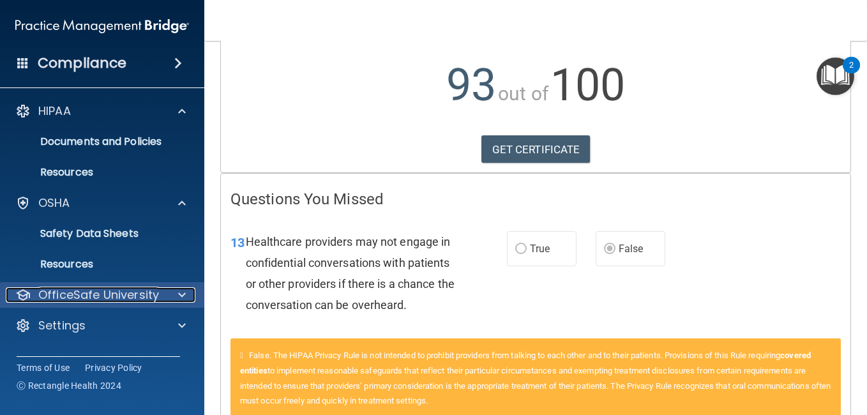
click at [174, 297] on div at bounding box center [180, 294] width 32 height 15
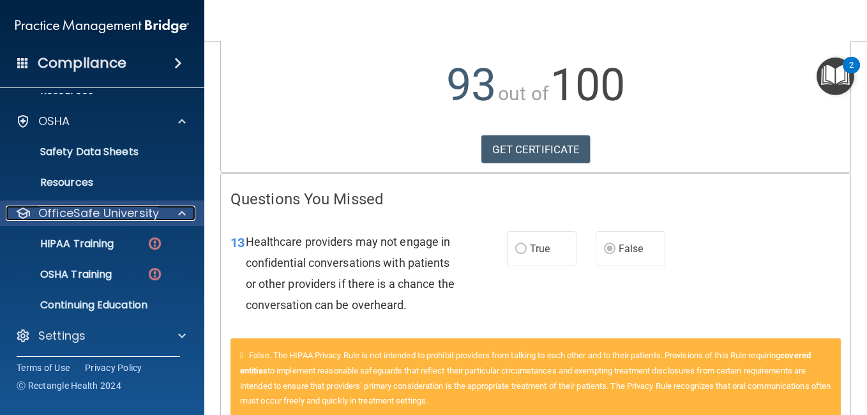
scroll to position [84, 0]
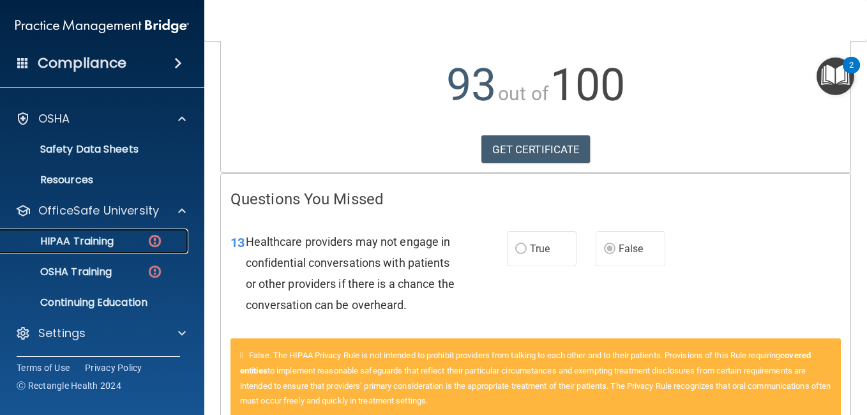
click at [141, 241] on div "HIPAA Training" at bounding box center [95, 241] width 174 height 13
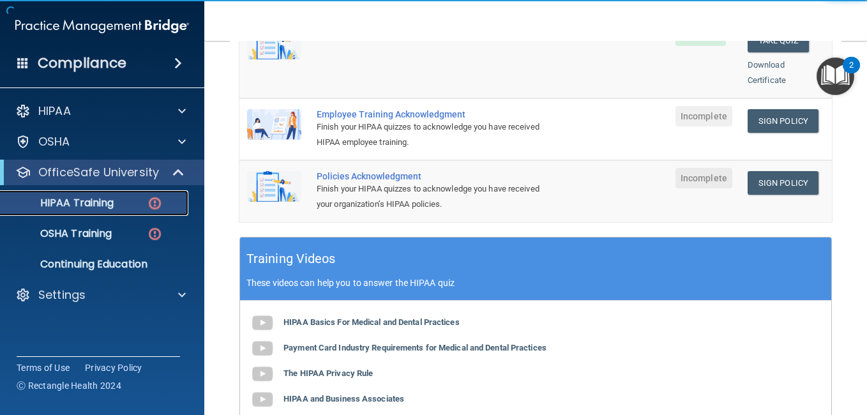
scroll to position [319, 0]
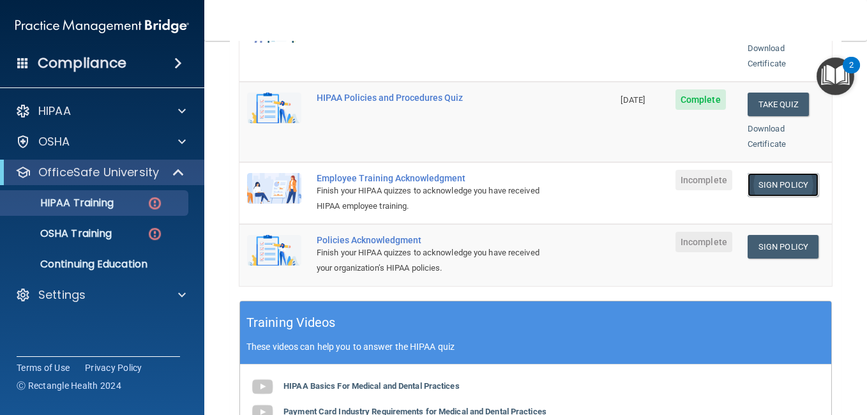
click at [789, 177] on link "Sign Policy" at bounding box center [782, 185] width 71 height 24
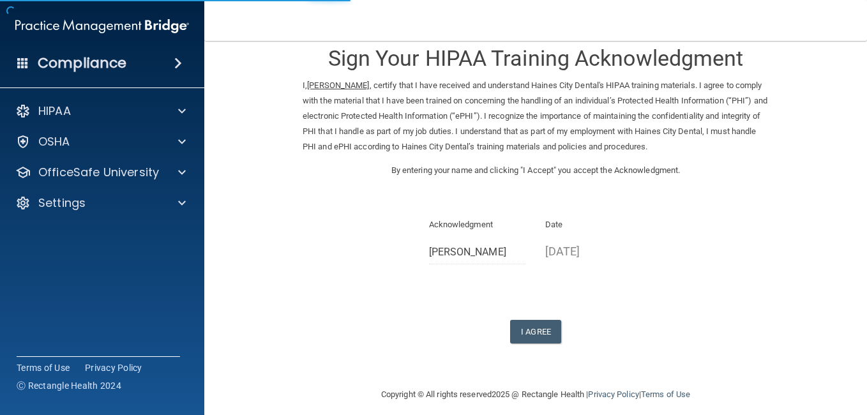
scroll to position [32, 0]
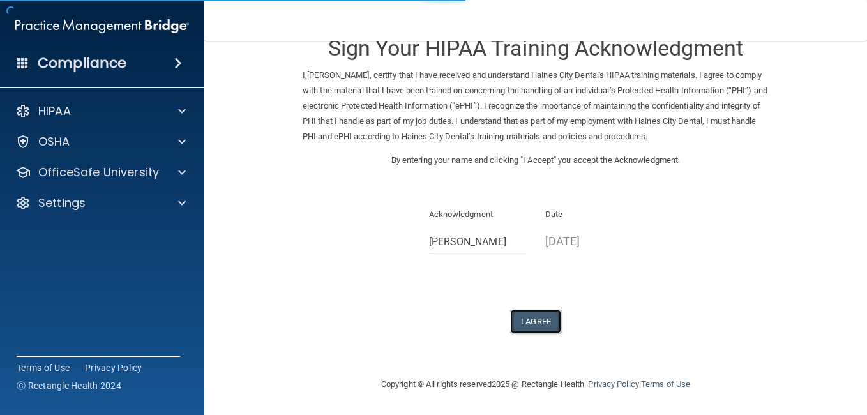
click at [526, 322] on button "I Agree" at bounding box center [535, 322] width 51 height 24
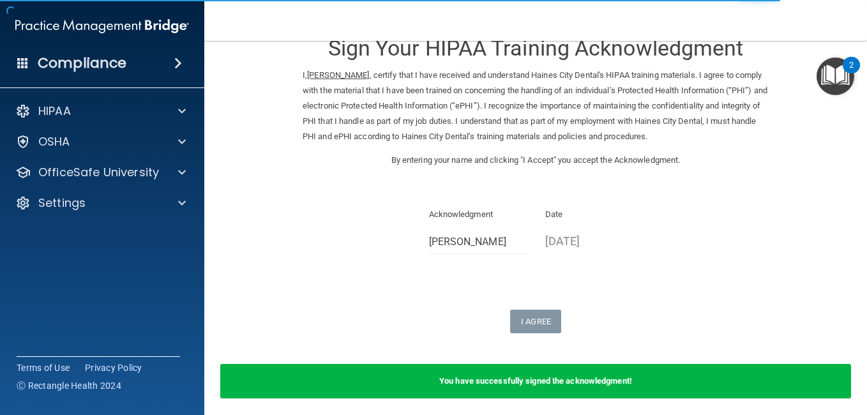
scroll to position [82, 0]
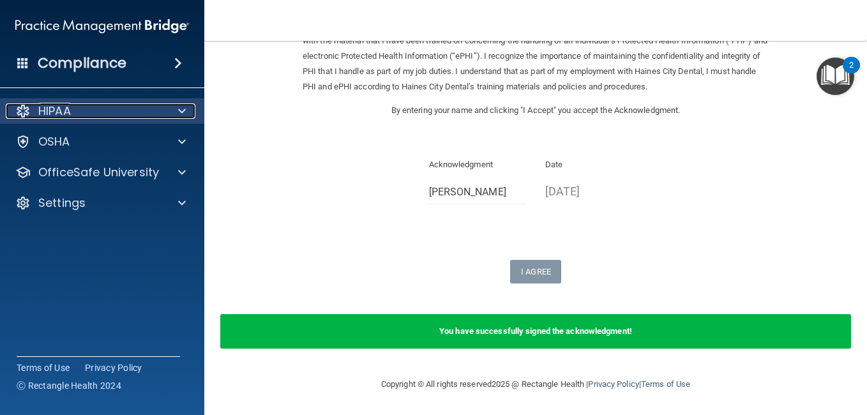
click at [165, 114] on div at bounding box center [180, 110] width 32 height 15
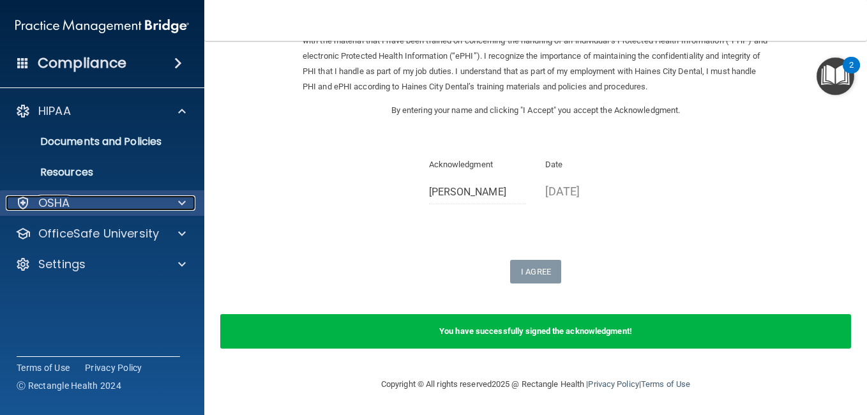
click at [167, 204] on div at bounding box center [180, 202] width 32 height 15
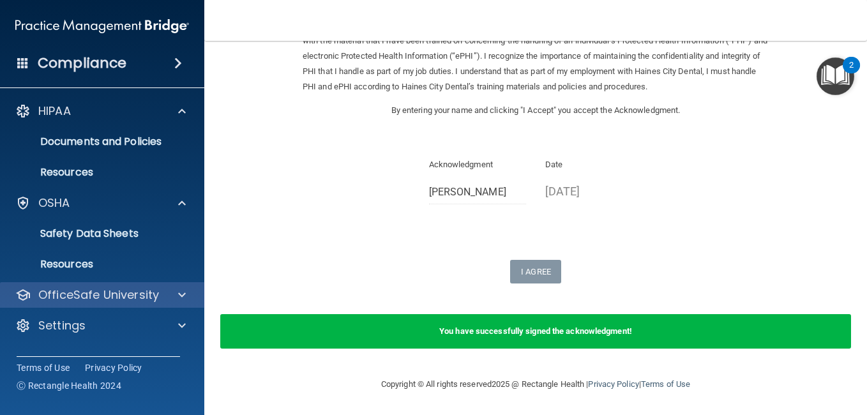
click at [174, 287] on div "OfficeSafe University" at bounding box center [102, 295] width 205 height 26
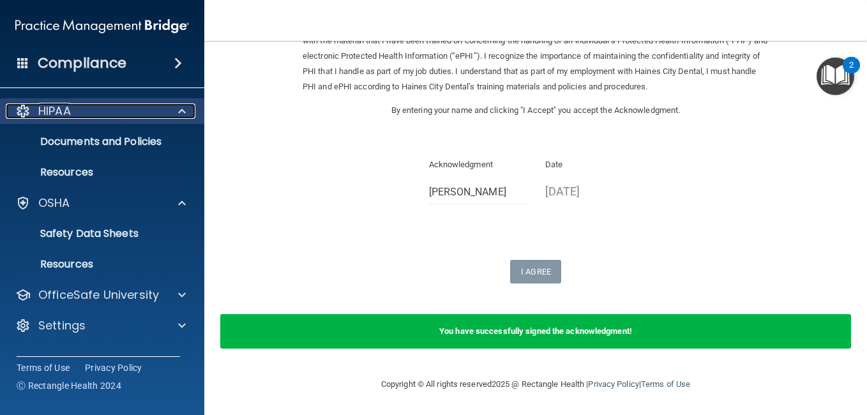
click at [167, 106] on div at bounding box center [180, 110] width 32 height 15
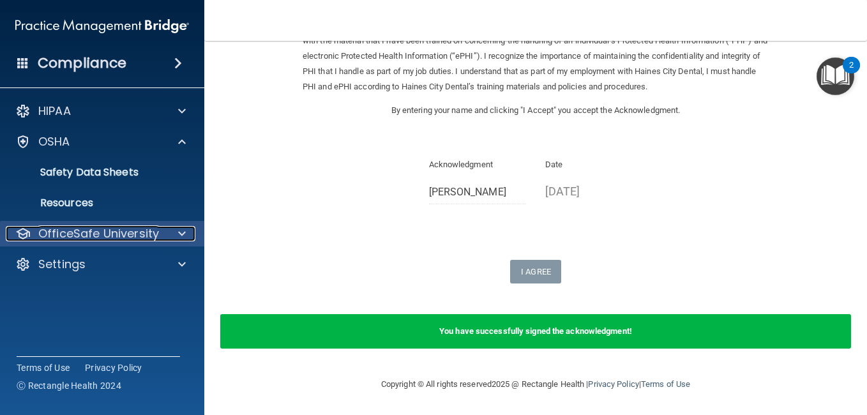
click at [148, 232] on p "OfficeSafe University" at bounding box center [98, 233] width 121 height 15
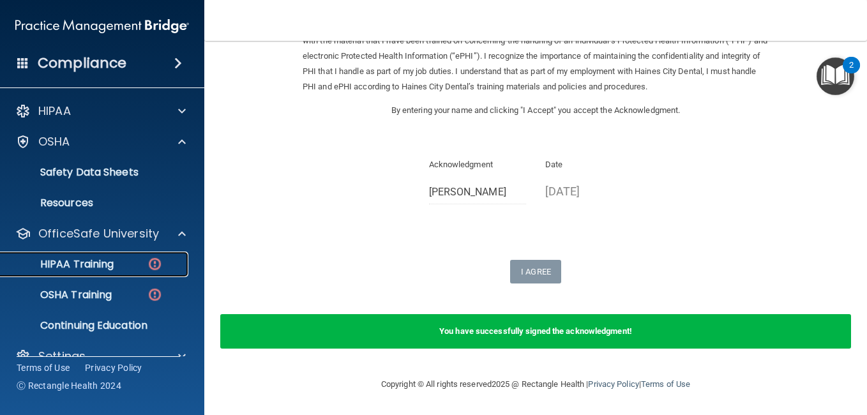
click at [126, 257] on link "HIPAA Training" at bounding box center [87, 264] width 201 height 26
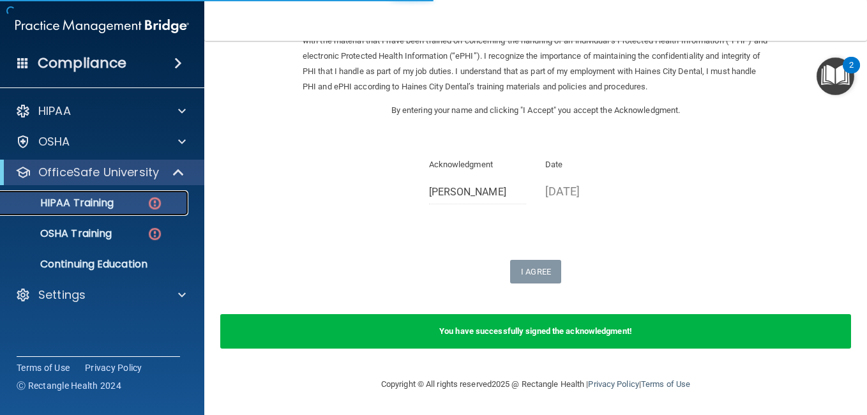
click at [131, 202] on div "HIPAA Training" at bounding box center [95, 203] width 174 height 13
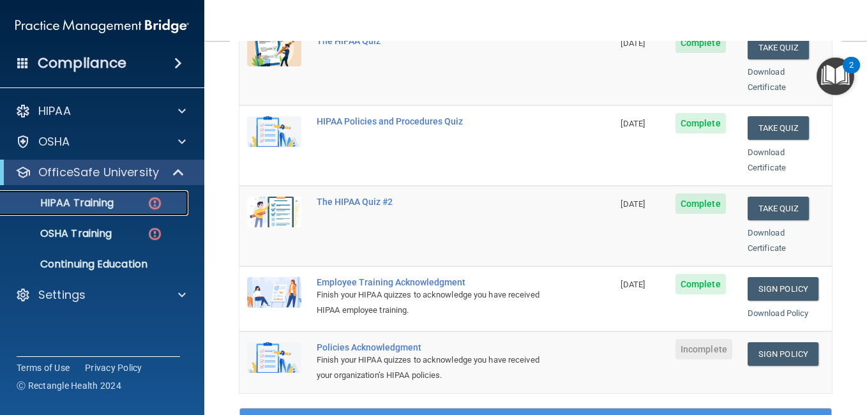
scroll to position [398, 0]
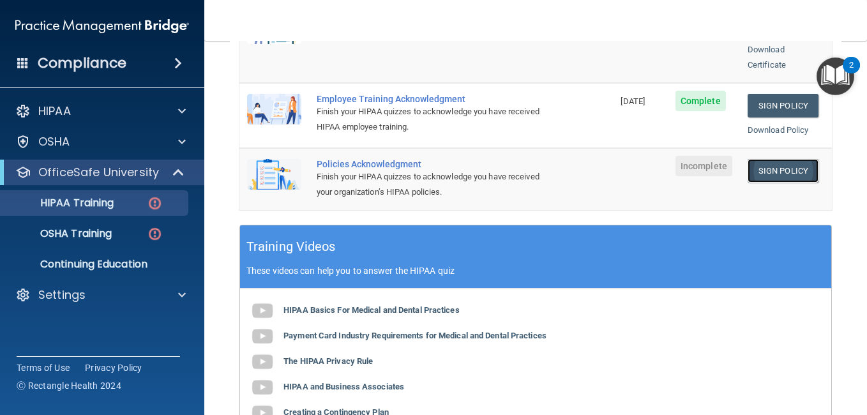
click at [777, 159] on link "Sign Policy" at bounding box center [782, 171] width 71 height 24
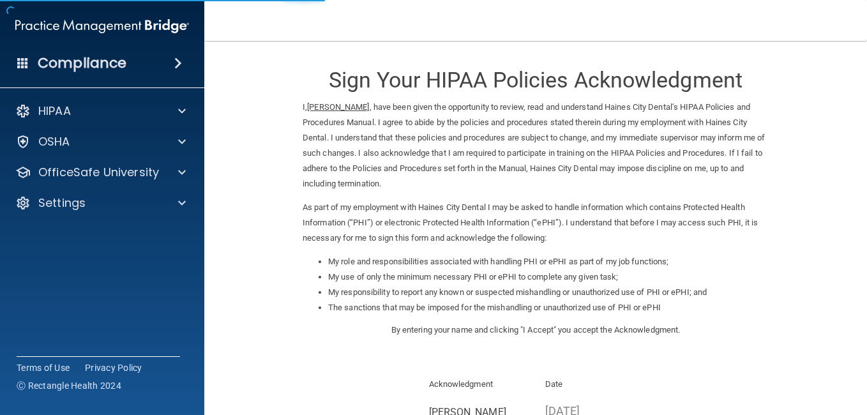
scroll to position [170, 0]
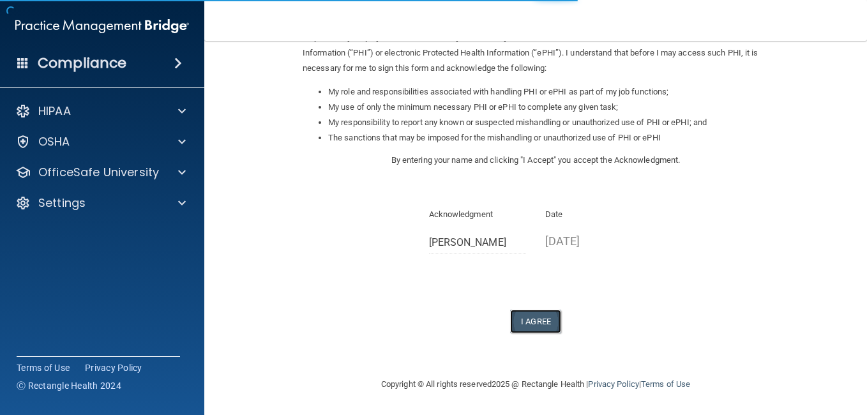
click at [535, 319] on button "I Agree" at bounding box center [535, 322] width 51 height 24
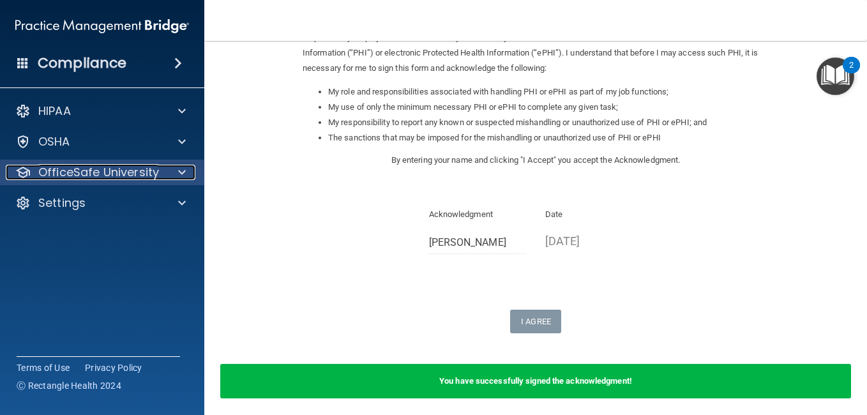
click at [175, 167] on div at bounding box center [180, 172] width 32 height 15
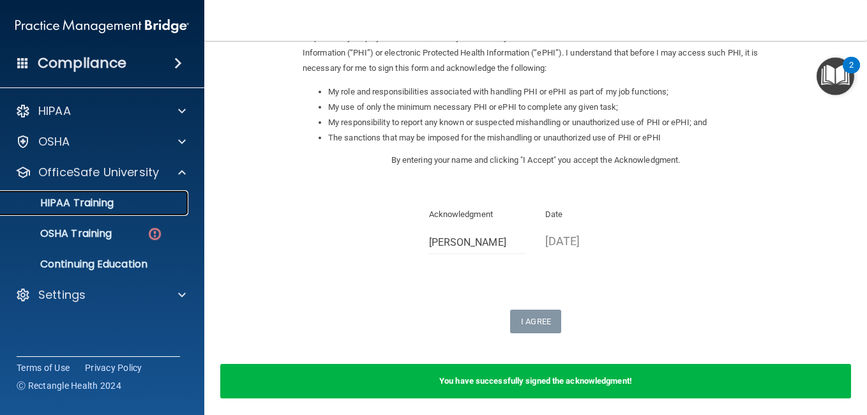
click at [147, 200] on div "HIPAA Training" at bounding box center [95, 203] width 174 height 13
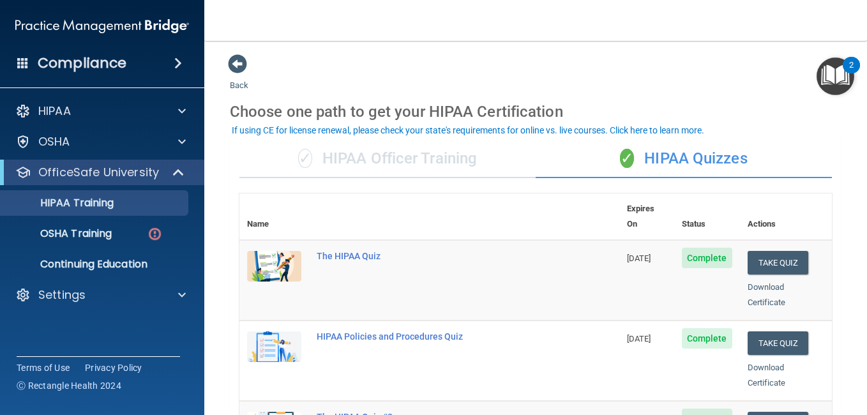
click at [417, 153] on div "✓ HIPAA Officer Training" at bounding box center [387, 159] width 296 height 38
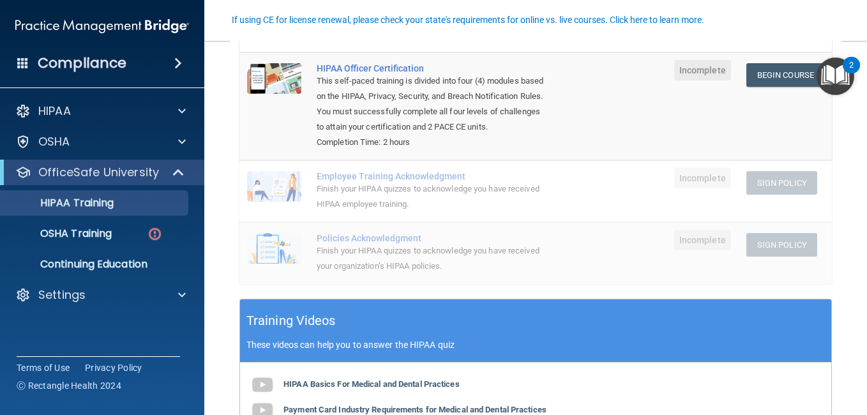
scroll to position [191, 0]
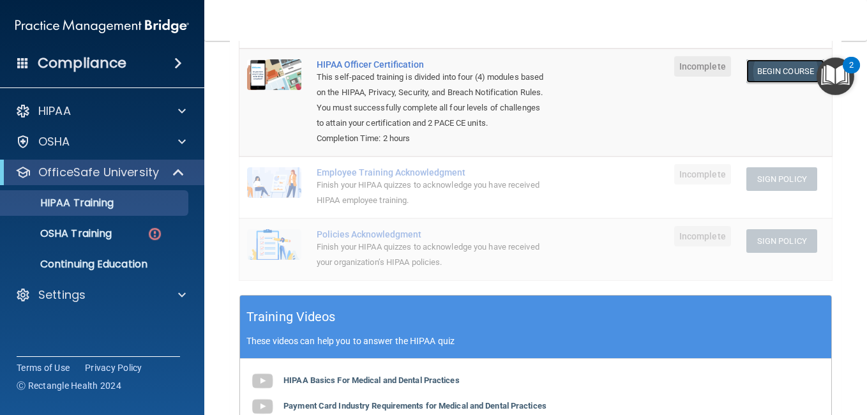
click at [747, 74] on link "Begin Course" at bounding box center [785, 71] width 78 height 24
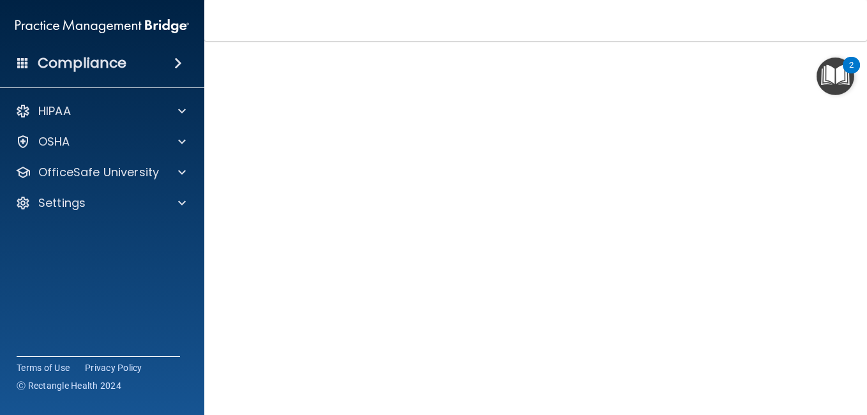
scroll to position [119, 0]
drag, startPoint x: 866, startPoint y: 382, endPoint x: 839, endPoint y: 132, distance: 251.6
click at [839, 131] on main "HIPAA Officer Certification This course doesn’t expire until . Are you sure you…" at bounding box center [535, 228] width 662 height 374
click at [220, 6] on nav "Toggle navigation kyndall bryan bryankyndall@gmail.com Manage My Enterprise Hai…" at bounding box center [535, 20] width 662 height 41
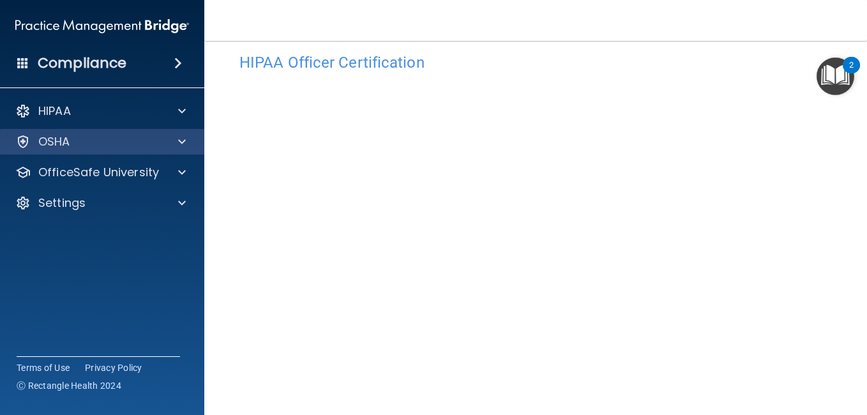
scroll to position [0, 0]
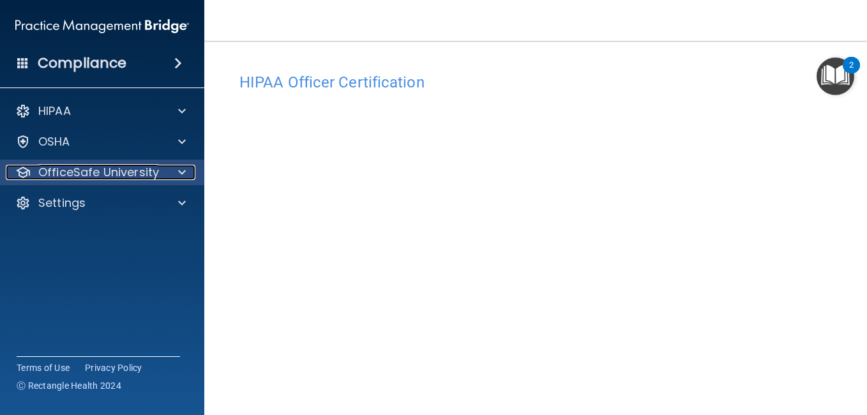
click at [179, 167] on span at bounding box center [182, 172] width 8 height 15
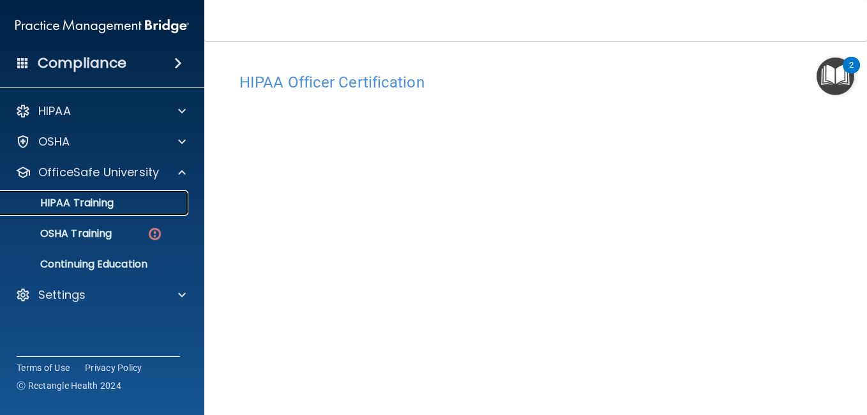
click at [161, 204] on div "HIPAA Training" at bounding box center [95, 203] width 174 height 13
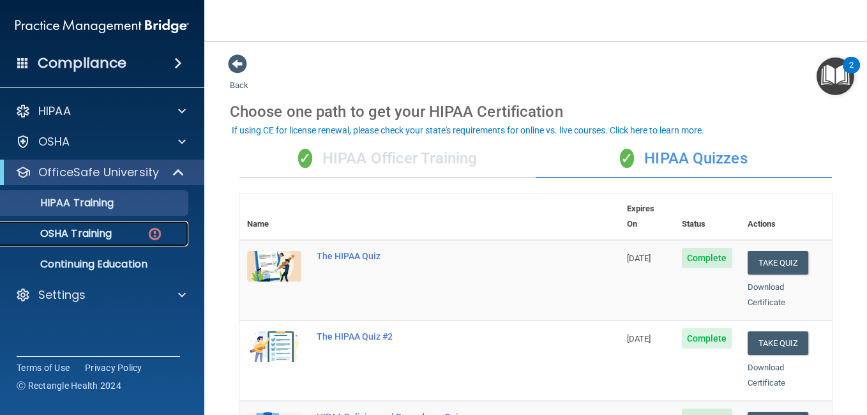
click at [124, 227] on link "OSHA Training" at bounding box center [87, 234] width 201 height 26
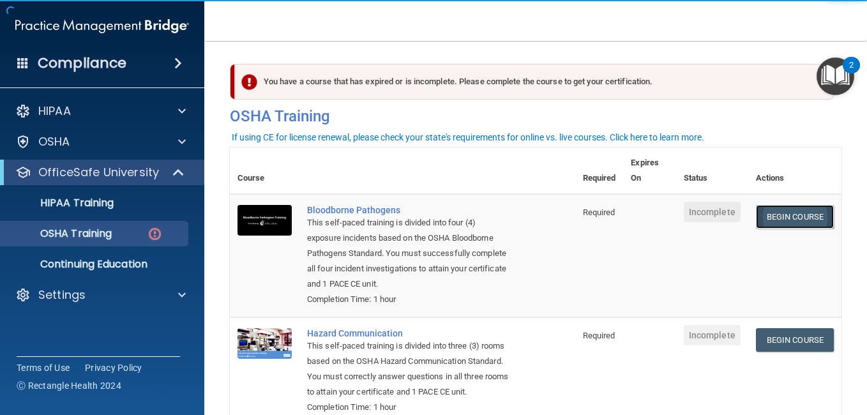
click at [767, 221] on link "Begin Course" at bounding box center [795, 217] width 78 height 24
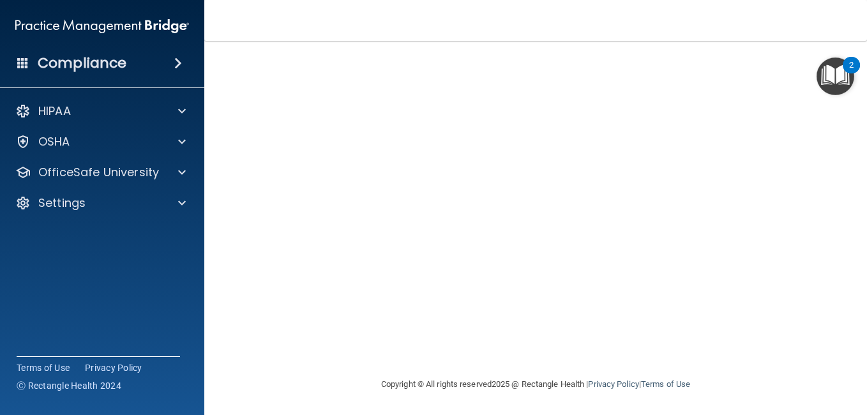
scroll to position [87, 0]
